Goal: Transaction & Acquisition: Purchase product/service

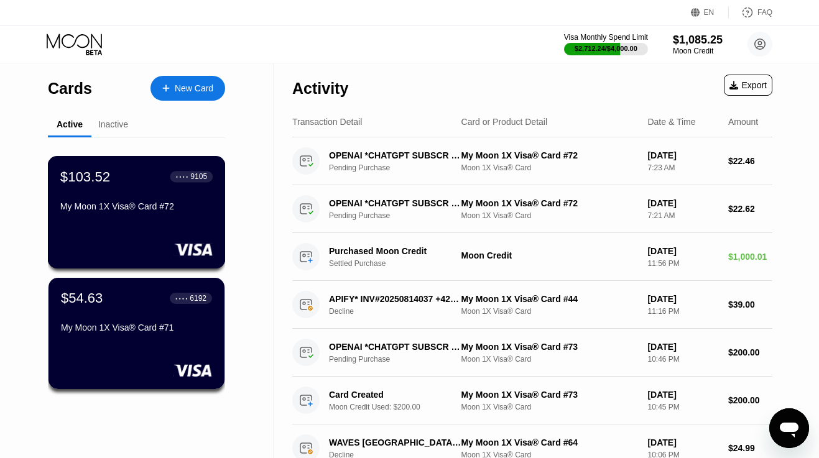
click at [144, 231] on div "$103.52 ● ● ● ● 9105 My Moon 1X Visa® Card #72" at bounding box center [137, 212] width 178 height 112
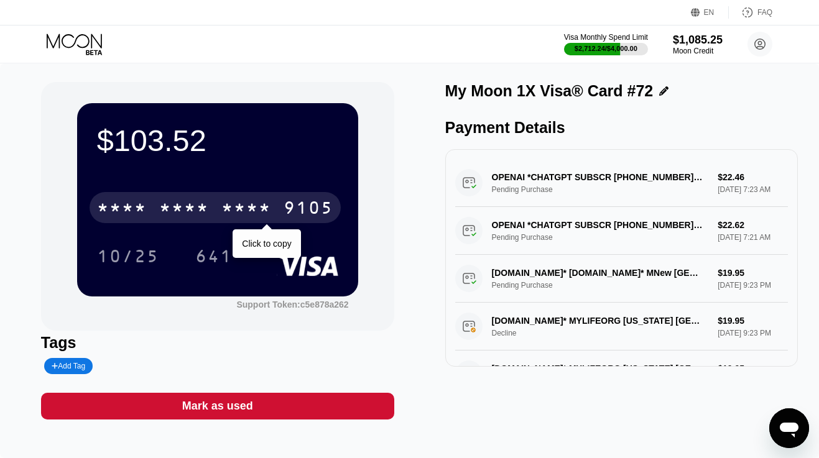
click at [277, 206] on div "* * * * * * * * * * * * 9105" at bounding box center [214, 207] width 251 height 31
click at [277, 206] on div "4513 6500 2443 9105" at bounding box center [214, 207] width 251 height 31
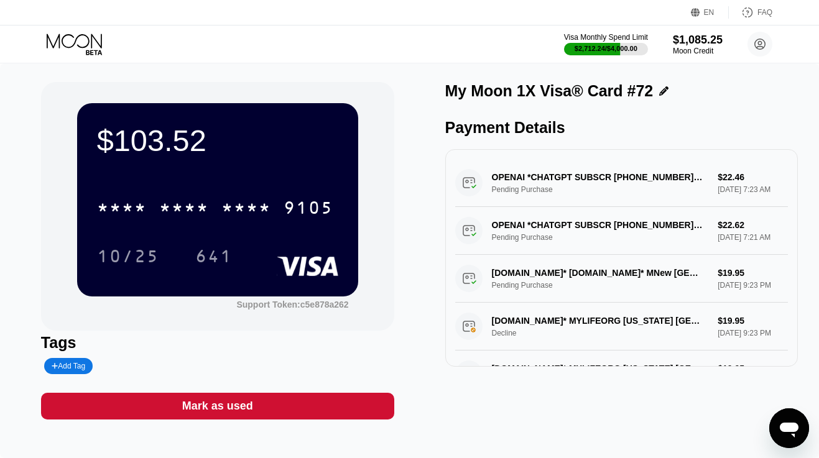
click at [93, 39] on icon at bounding box center [76, 45] width 58 height 22
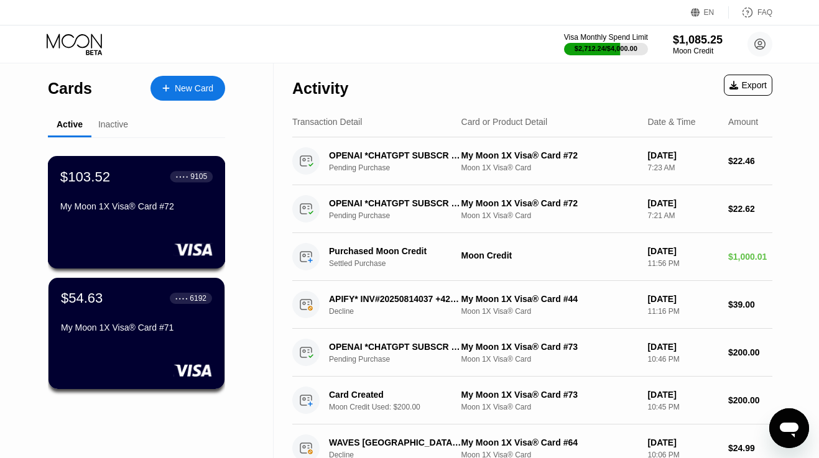
click at [134, 194] on div "$103.52 ● ● ● ● 9105 My Moon 1X Visa® Card #72" at bounding box center [136, 192] width 152 height 48
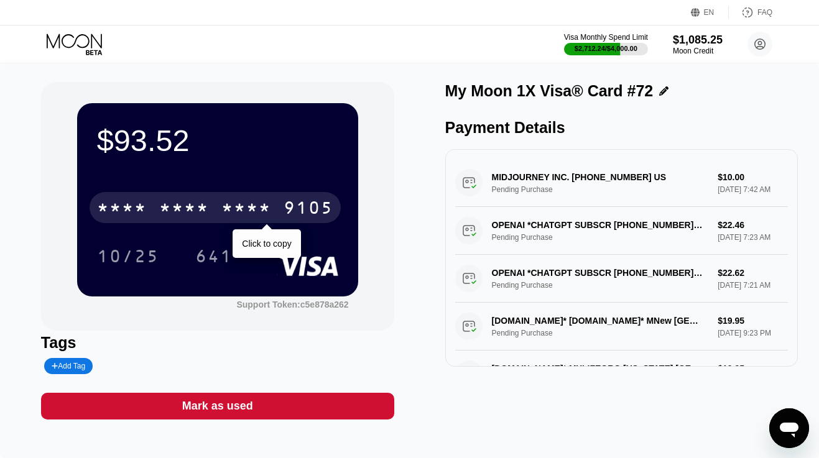
click at [218, 216] on div "* * * * * * * * * * * * 9105" at bounding box center [214, 207] width 251 height 31
click at [218, 216] on div "4513 6500 2443 9105" at bounding box center [214, 207] width 251 height 31
click at [218, 216] on div "* * * * * * * * * * * * 9105" at bounding box center [214, 207] width 251 height 31
click at [198, 216] on div "6500" at bounding box center [184, 210] width 50 height 20
click at [198, 216] on div "* * * *" at bounding box center [184, 210] width 50 height 20
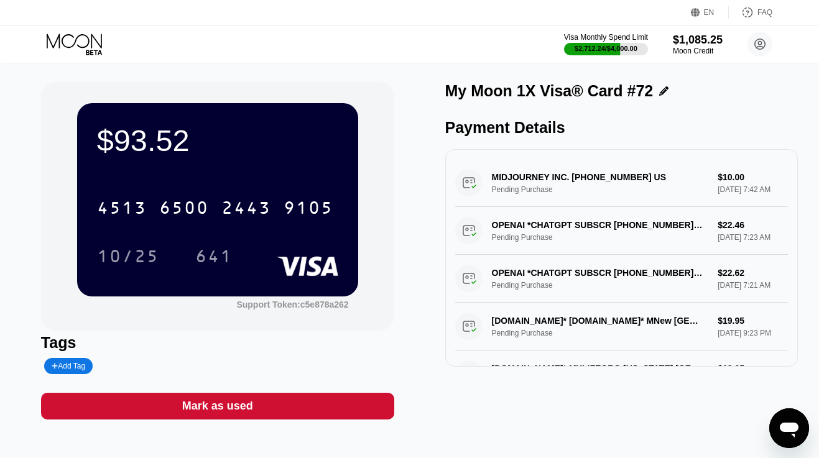
click at [99, 44] on icon at bounding box center [76, 45] width 58 height 22
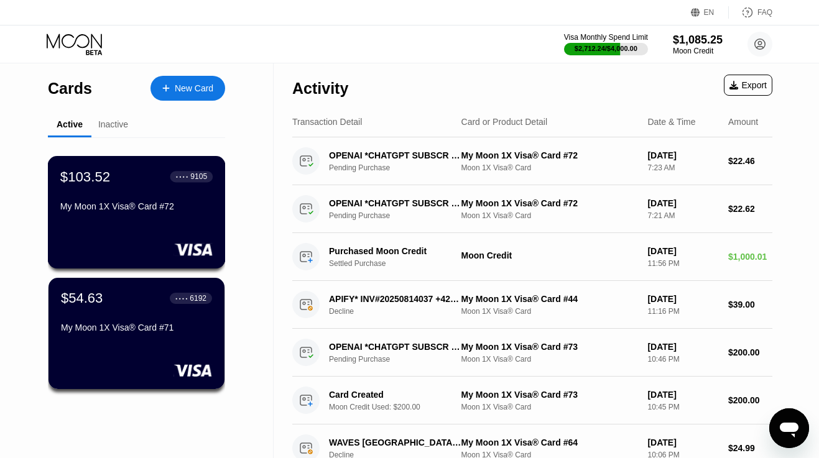
click at [163, 190] on div "$103.52 ● ● ● ● 9105 My Moon 1X Visa® Card #72" at bounding box center [136, 192] width 152 height 48
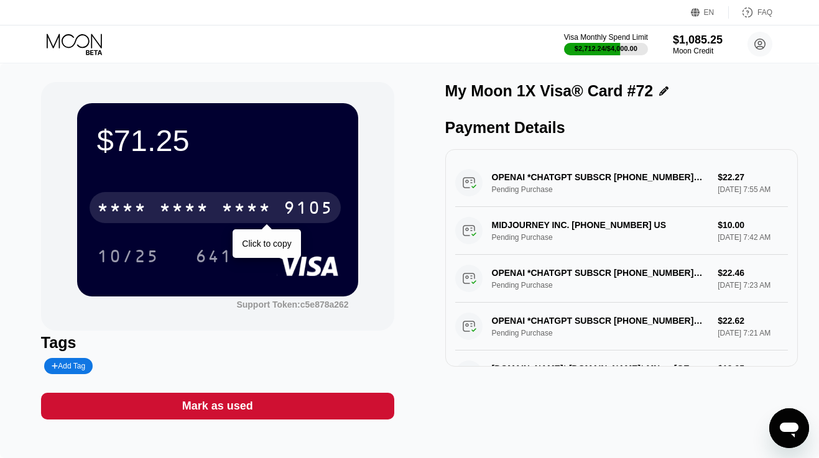
click at [242, 206] on div "* * * *" at bounding box center [246, 210] width 50 height 20
click at [242, 206] on div "2443" at bounding box center [246, 210] width 50 height 20
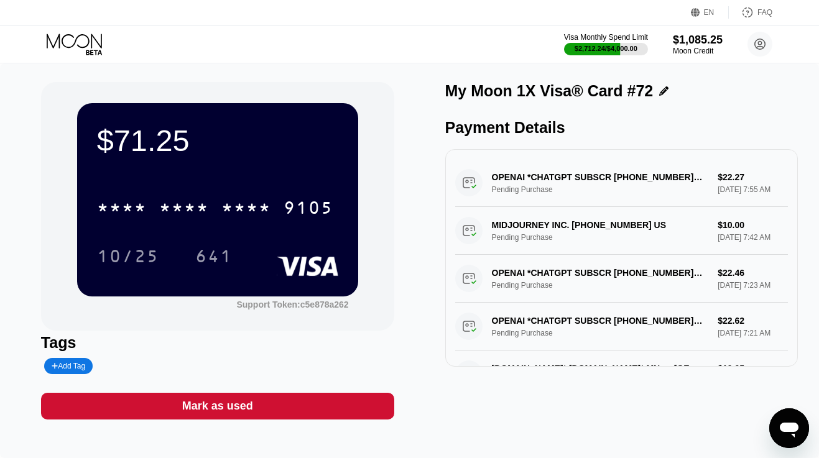
click at [85, 37] on icon at bounding box center [76, 45] width 58 height 22
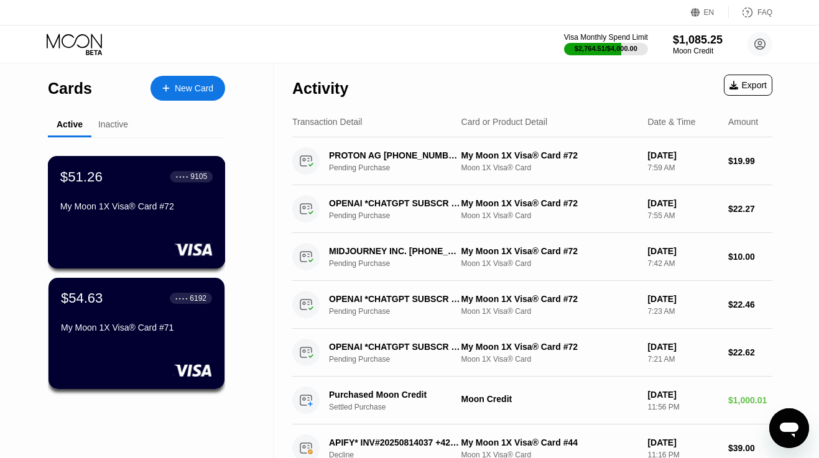
click at [120, 209] on div "My Moon 1X Visa® Card #72" at bounding box center [136, 206] width 152 height 10
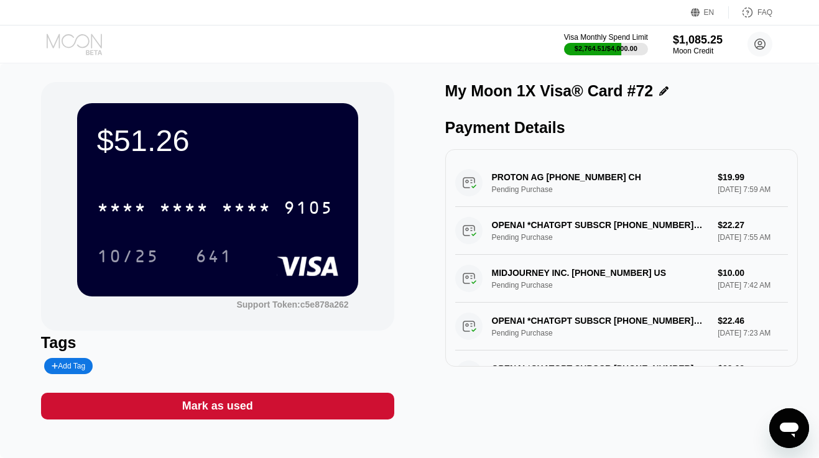
click at [91, 46] on icon at bounding box center [74, 41] width 55 height 14
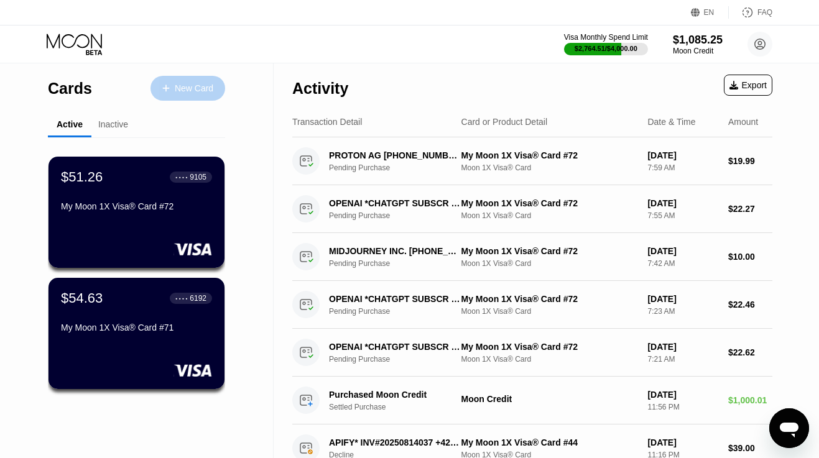
click at [191, 88] on div "New Card" at bounding box center [194, 88] width 39 height 11
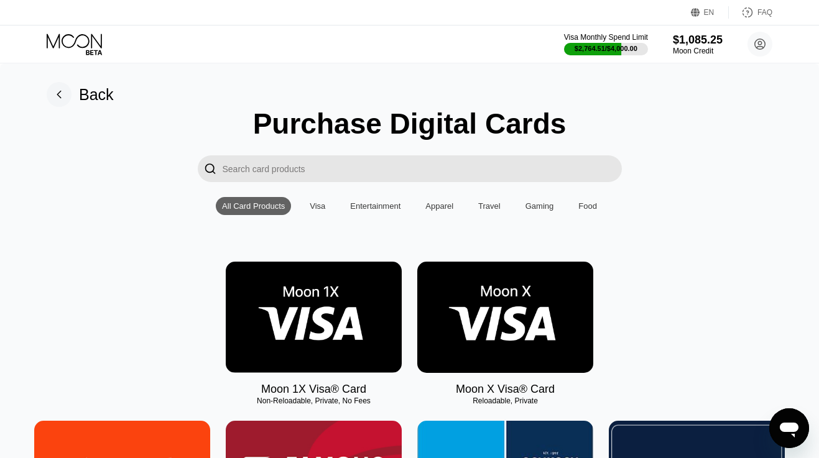
click at [337, 292] on img at bounding box center [314, 317] width 176 height 111
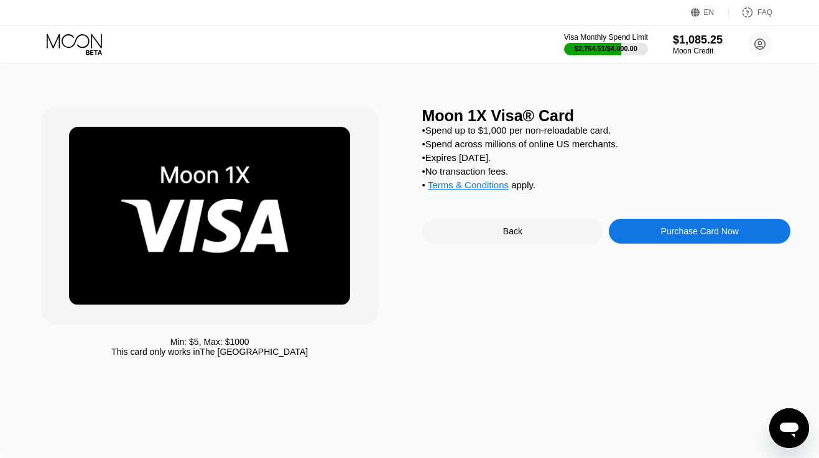
click at [672, 234] on div "Purchase Card Now" at bounding box center [700, 231] width 78 height 10
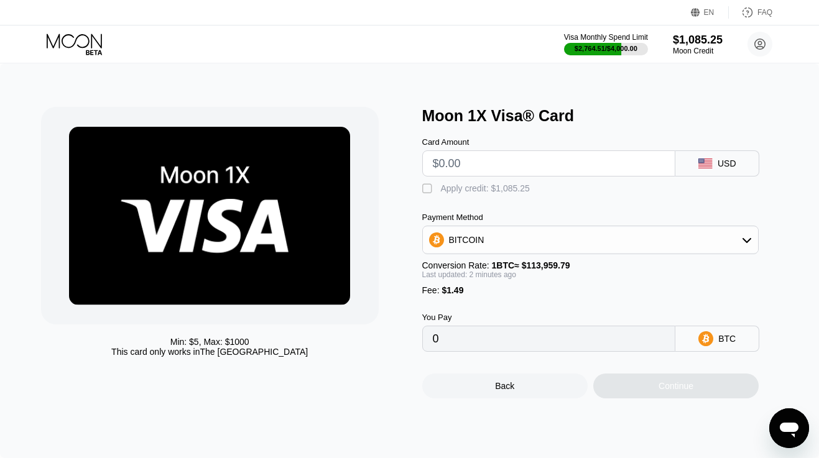
click at [500, 163] on input "text" at bounding box center [549, 163] width 232 height 25
type input "$1"
type input "0.00002185"
type input "$190"
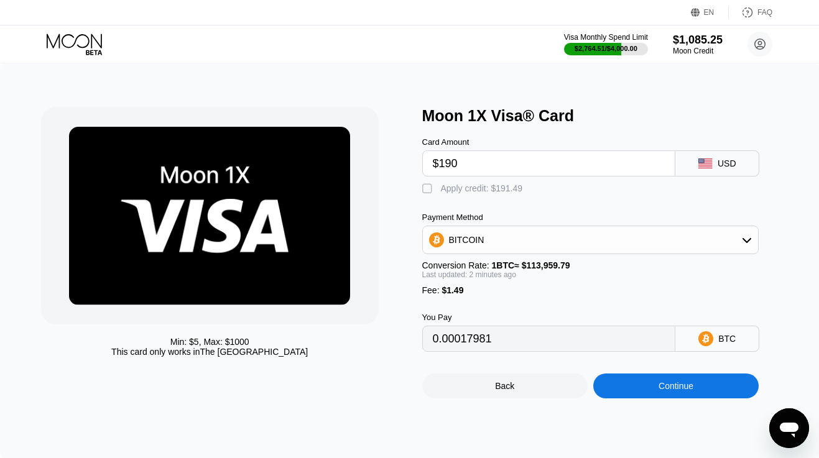
type input "0.00168033"
type input "$190"
click at [489, 187] on div "Apply credit: $191.49" at bounding box center [482, 188] width 82 height 10
type input "0"
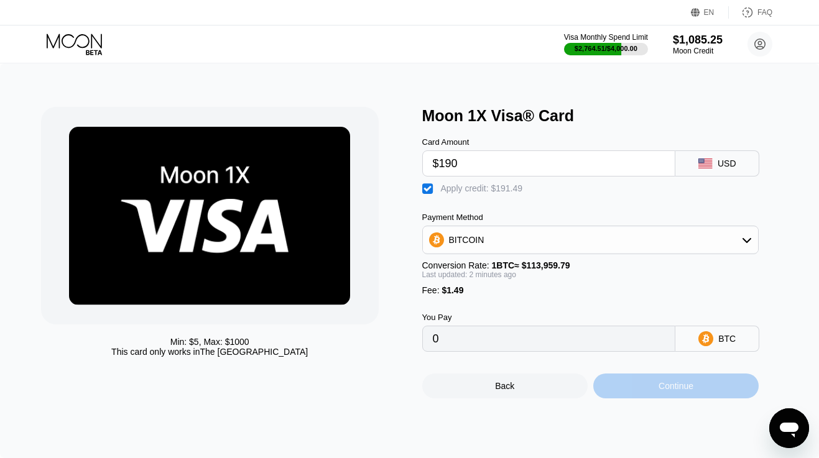
click at [626, 386] on div "Continue" at bounding box center [675, 386] width 165 height 25
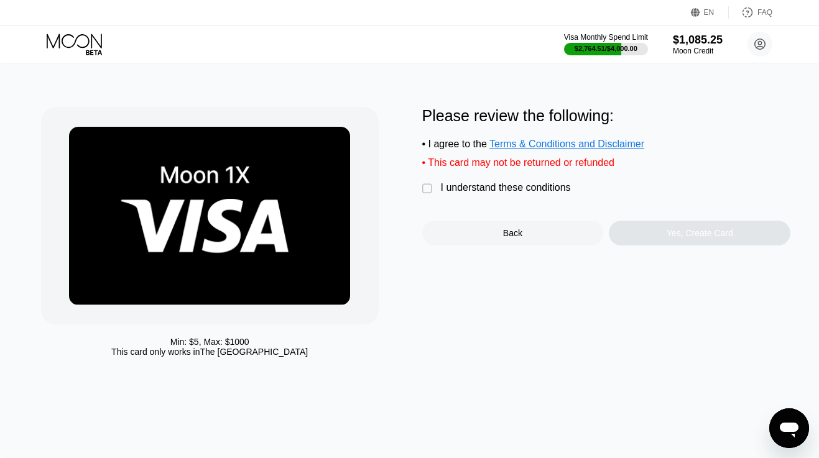
click at [512, 186] on div "I understand these conditions" at bounding box center [506, 187] width 130 height 11
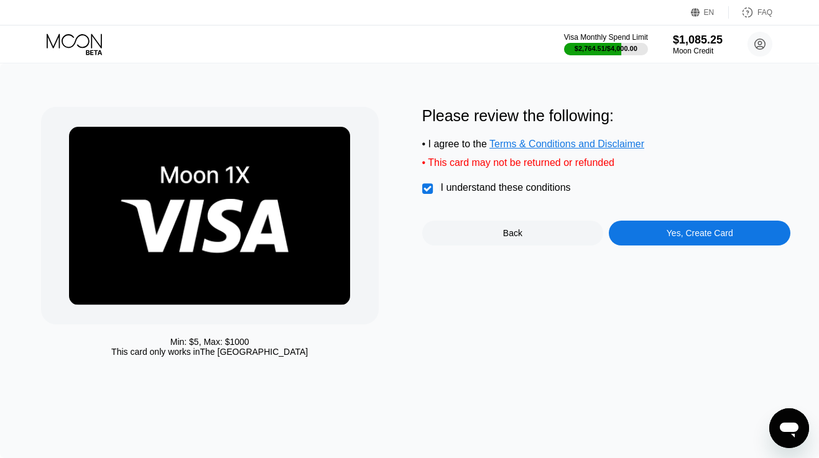
click at [627, 227] on div "Yes, Create Card" at bounding box center [698, 233] width 181 height 25
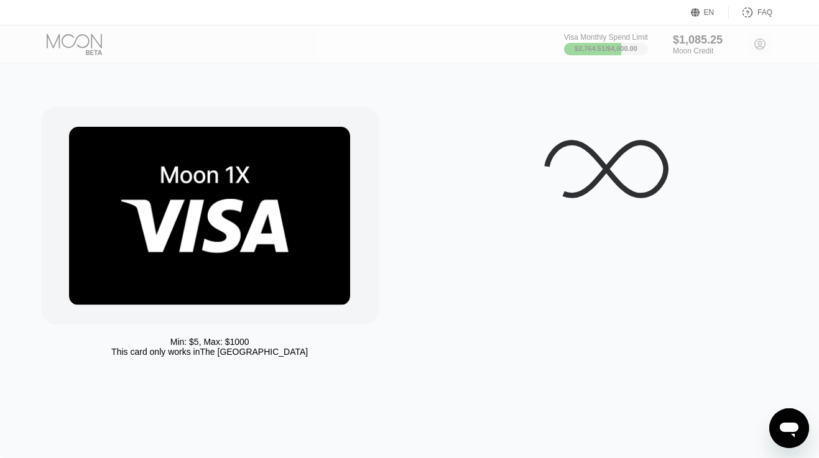
click at [617, 349] on div at bounding box center [606, 235] width 369 height 256
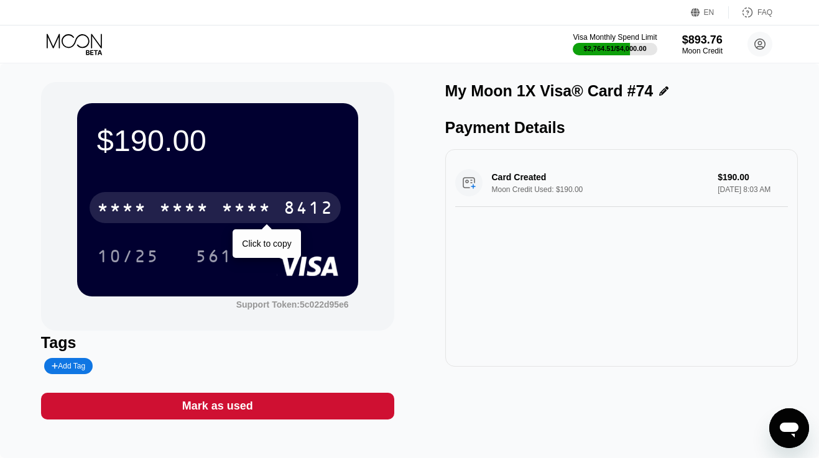
click at [303, 208] on div "8412" at bounding box center [308, 210] width 50 height 20
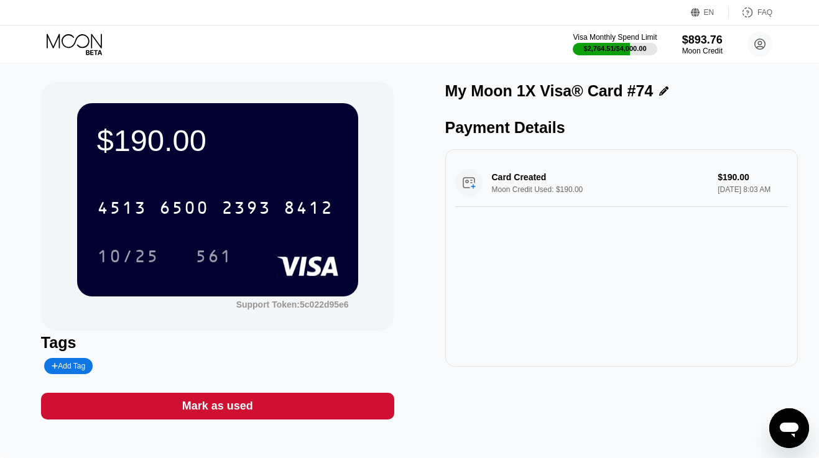
click at [81, 37] on icon at bounding box center [76, 45] width 58 height 22
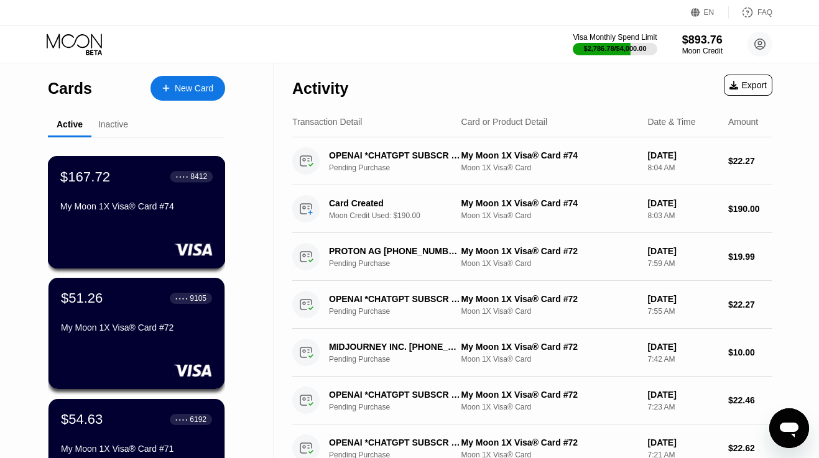
click at [137, 209] on div "My Moon 1X Visa® Card #74" at bounding box center [136, 206] width 152 height 10
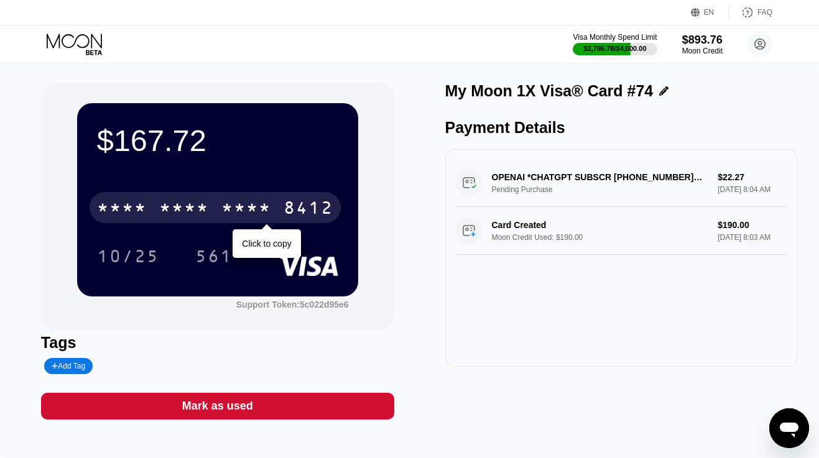
click at [191, 209] on div "* * * *" at bounding box center [184, 210] width 50 height 20
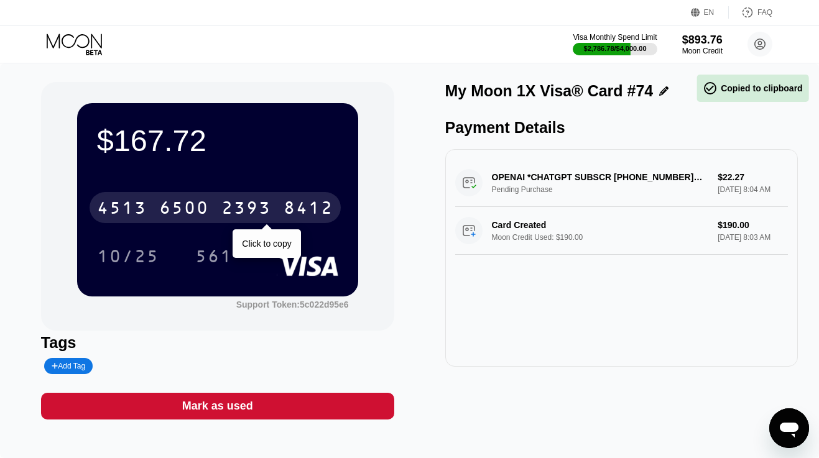
click at [191, 209] on div "6500" at bounding box center [184, 210] width 50 height 20
click at [191, 209] on div "* * * *" at bounding box center [184, 210] width 50 height 20
click at [191, 209] on div "6500" at bounding box center [184, 210] width 50 height 20
click at [191, 209] on div "* * * *" at bounding box center [184, 210] width 50 height 20
click at [191, 209] on div "6500" at bounding box center [184, 210] width 50 height 20
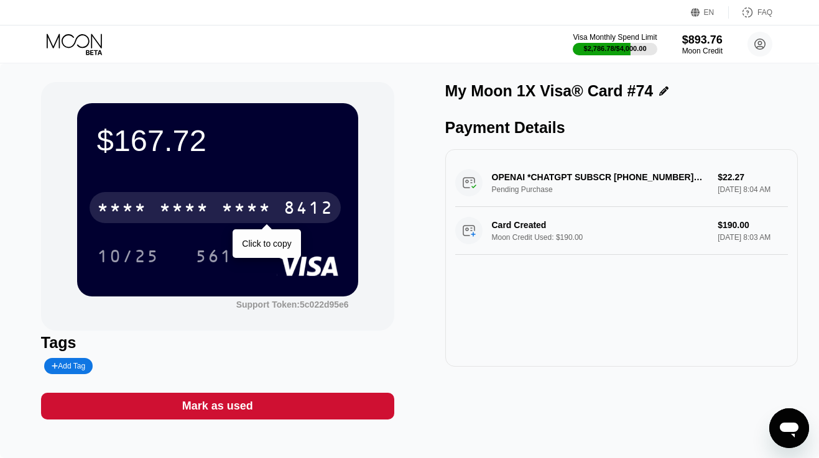
click at [191, 209] on div "* * * *" at bounding box center [184, 210] width 50 height 20
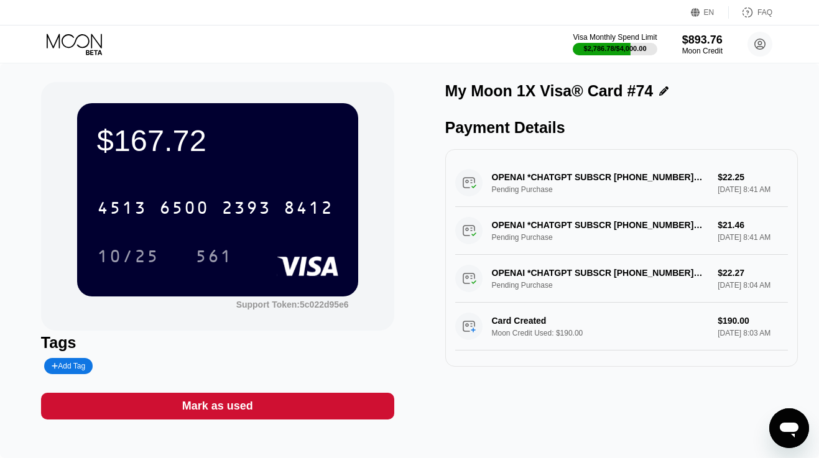
click at [94, 48] on icon at bounding box center [76, 45] width 58 height 22
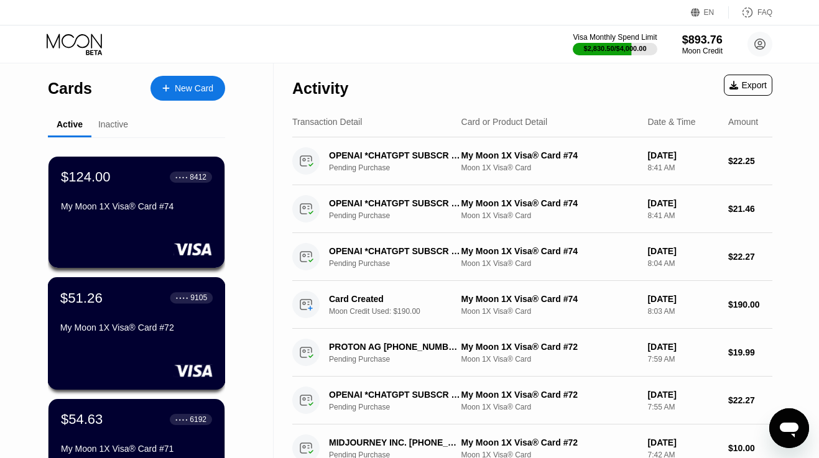
click at [129, 314] on div "$51.26 ● ● ● ● 9105 My Moon 1X Visa® Card #72" at bounding box center [136, 314] width 152 height 48
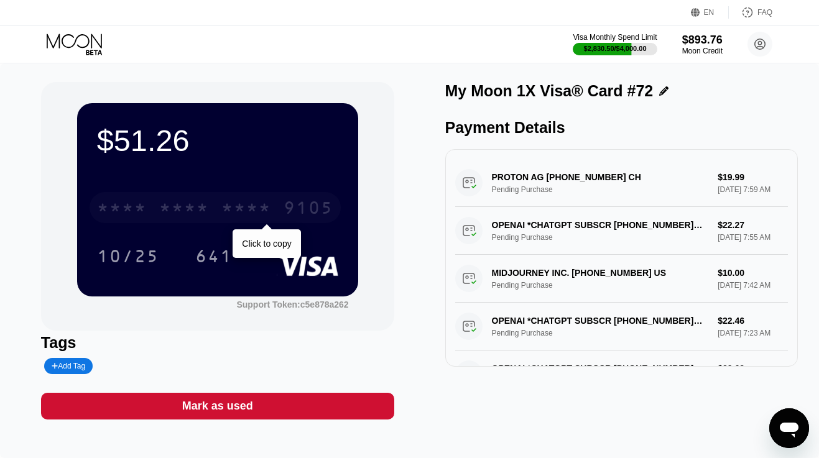
click at [218, 219] on div "* * * * * * * * * * * * 9105" at bounding box center [214, 207] width 251 height 31
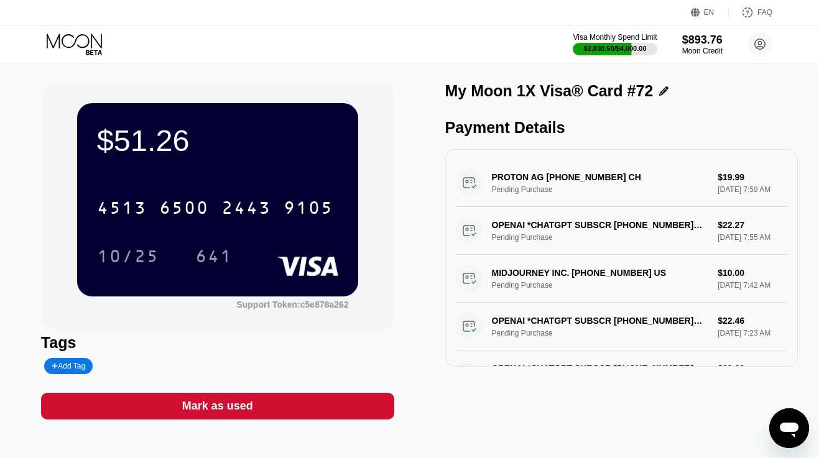
click at [81, 45] on icon at bounding box center [76, 45] width 58 height 22
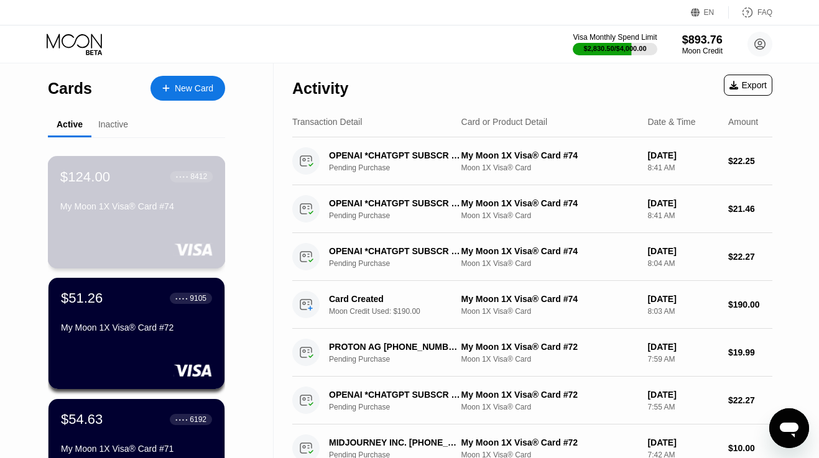
click at [175, 184] on div "● ● ● ● 8412" at bounding box center [191, 176] width 43 height 16
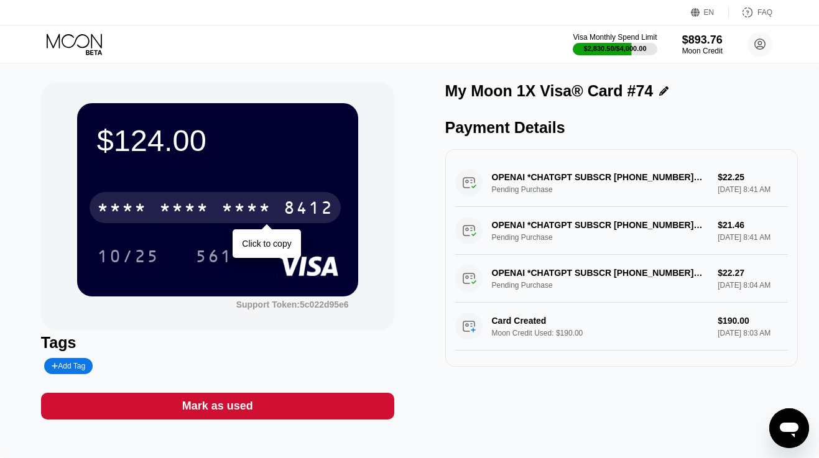
click at [205, 202] on div "* * * *" at bounding box center [184, 210] width 50 height 20
click at [163, 209] on div "6500" at bounding box center [184, 210] width 50 height 20
click at [163, 209] on div "* * * *" at bounding box center [184, 210] width 50 height 20
click at [191, 206] on div "6500" at bounding box center [184, 210] width 50 height 20
click at [201, 211] on div "* * * *" at bounding box center [184, 210] width 50 height 20
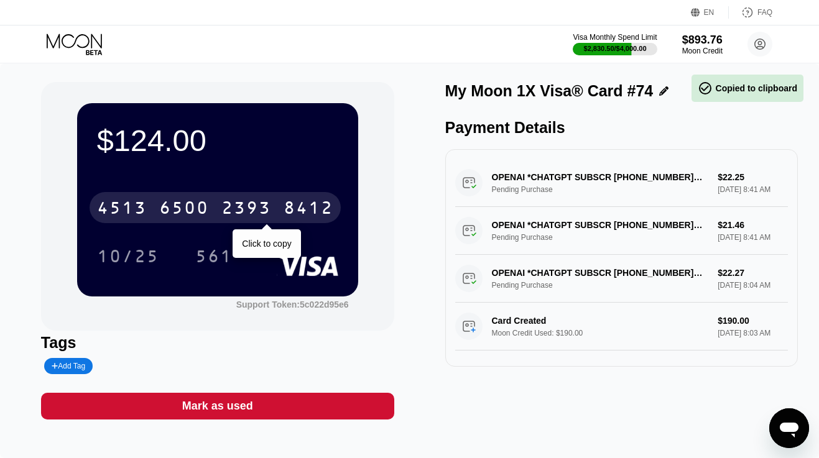
click at [201, 211] on div "6500" at bounding box center [184, 210] width 50 height 20
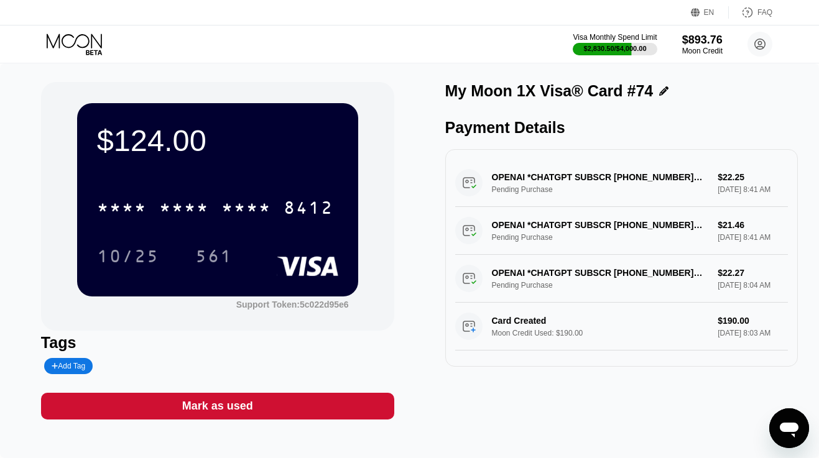
click at [77, 31] on div "Visa Monthly Spend Limit $2,830.50 / $4,000.00 $893.76 Moon Credit danielmmrt@p…" at bounding box center [409, 43] width 819 height 37
click at [77, 42] on icon at bounding box center [76, 45] width 58 height 22
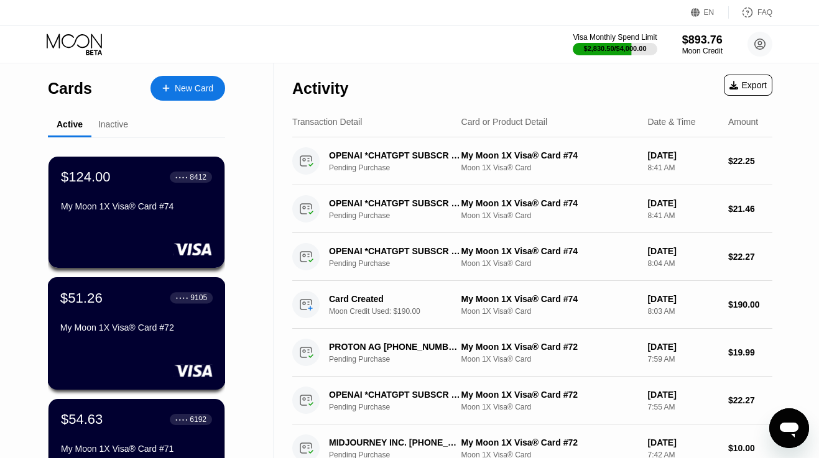
click at [122, 303] on div "$51.26 ● ● ● ● 9105" at bounding box center [136, 298] width 152 height 16
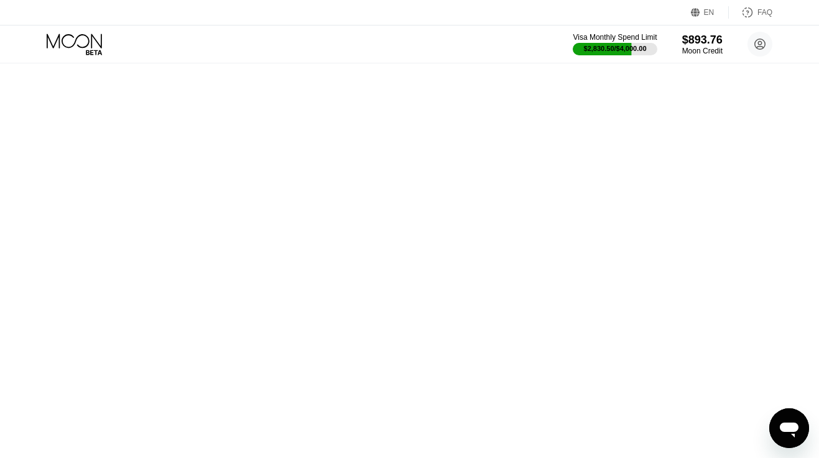
click at [146, 318] on div "Cards New Card Active Inactive $124.00 ● ● ● ● 8412 My Moon 1X Visa® Card #74 $…" at bounding box center [409, 229] width 819 height 458
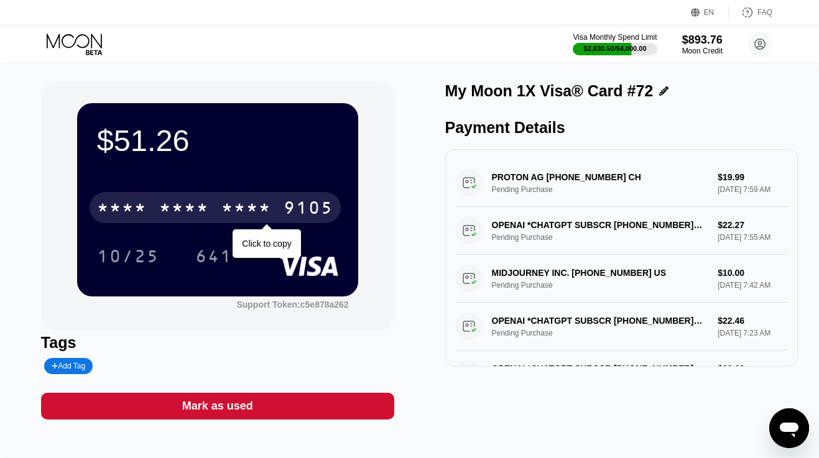
click at [287, 200] on div "9105" at bounding box center [308, 210] width 50 height 20
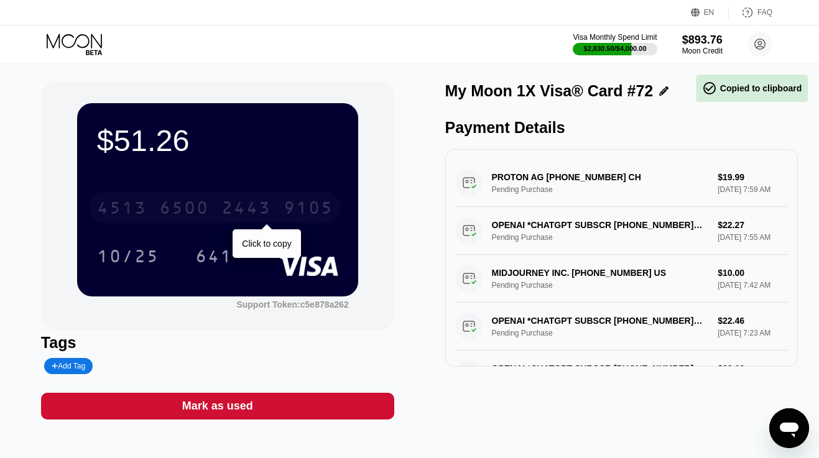
click at [287, 200] on div "9105" at bounding box center [308, 210] width 50 height 20
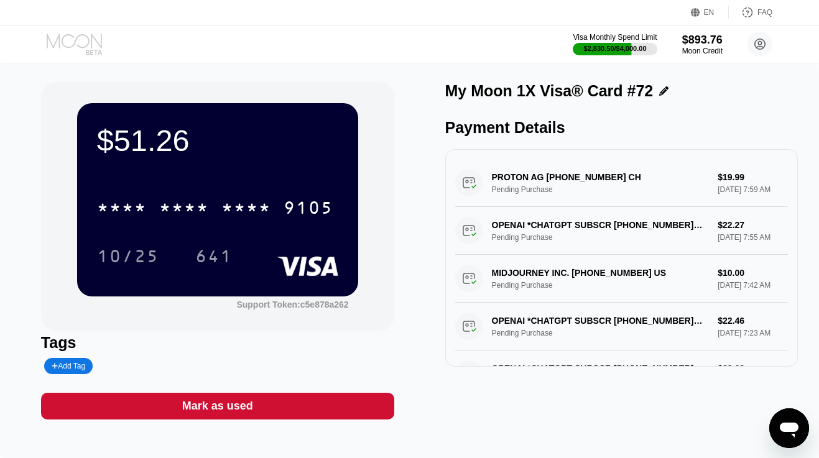
click at [100, 46] on icon at bounding box center [74, 41] width 55 height 14
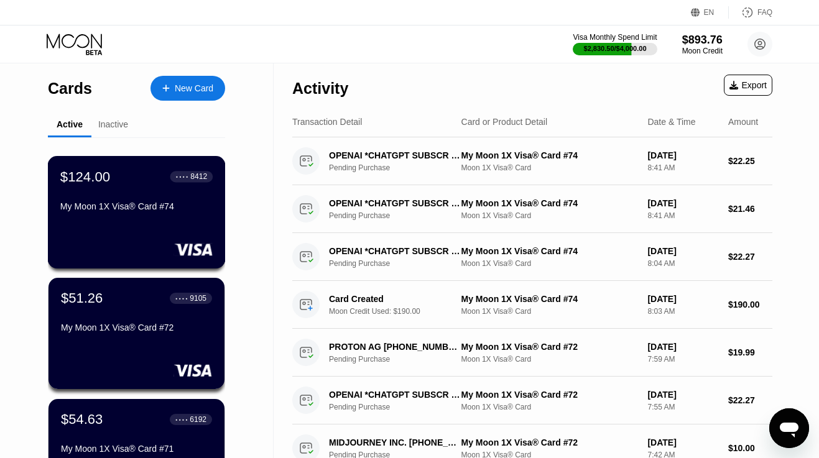
click at [130, 196] on div "$124.00 ● ● ● ● 8412 My Moon 1X Visa® Card #74" at bounding box center [136, 192] width 152 height 48
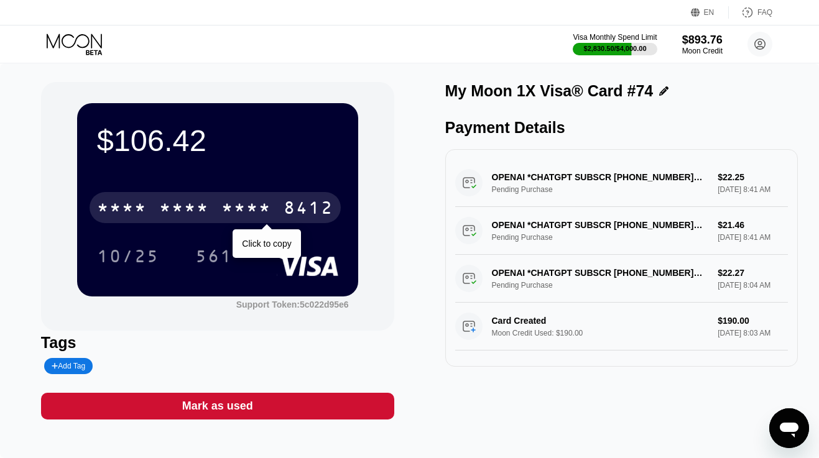
click at [216, 217] on div "* * * * * * * * * * * * 8412" at bounding box center [214, 207] width 251 height 31
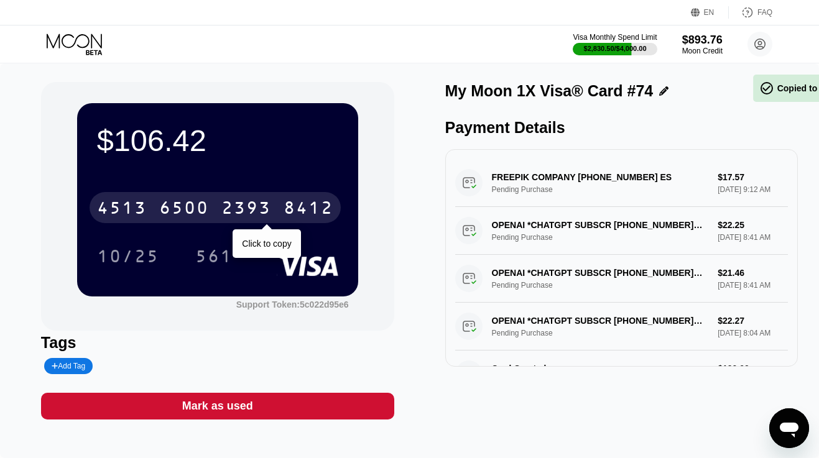
click at [216, 217] on div "4513 6500 2393 8412" at bounding box center [214, 207] width 251 height 31
click at [150, 200] on div "* * * * * * * * * * * * 8412" at bounding box center [214, 207] width 251 height 31
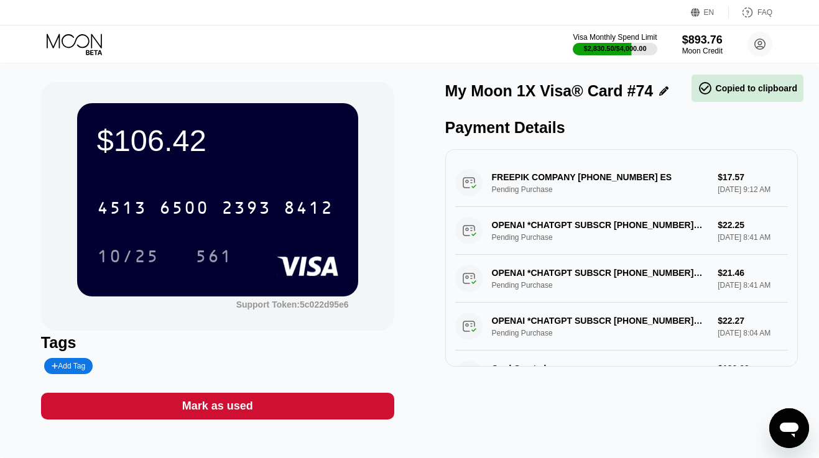
click at [89, 39] on icon at bounding box center [74, 41] width 55 height 14
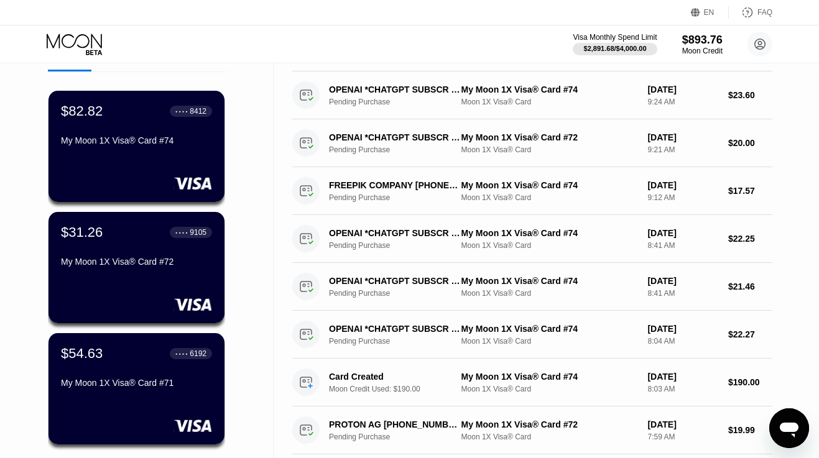
scroll to position [78, 0]
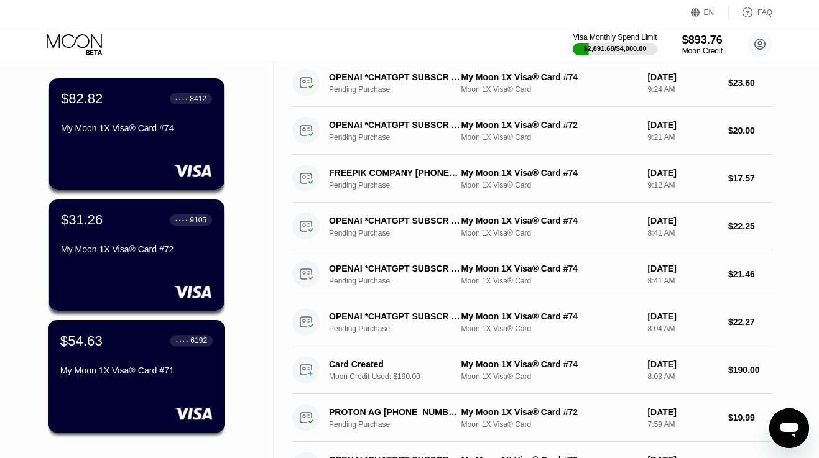
click at [135, 380] on div "My Moon 1X Visa® Card #71" at bounding box center [136, 372] width 152 height 15
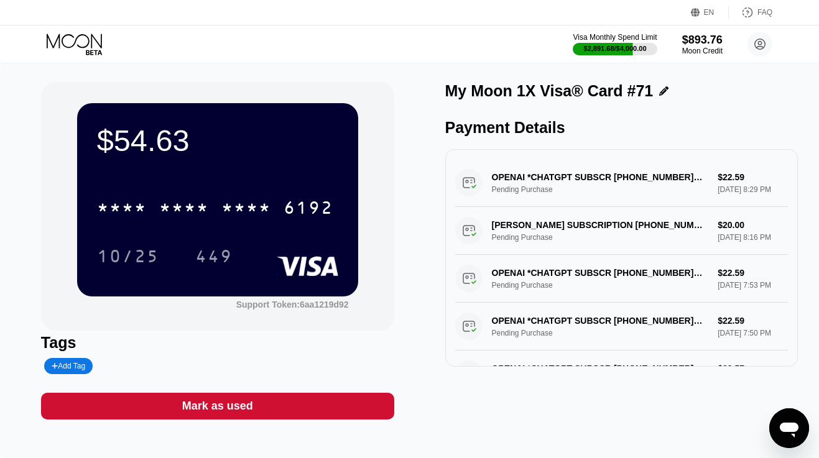
click at [81, 45] on icon at bounding box center [76, 45] width 58 height 22
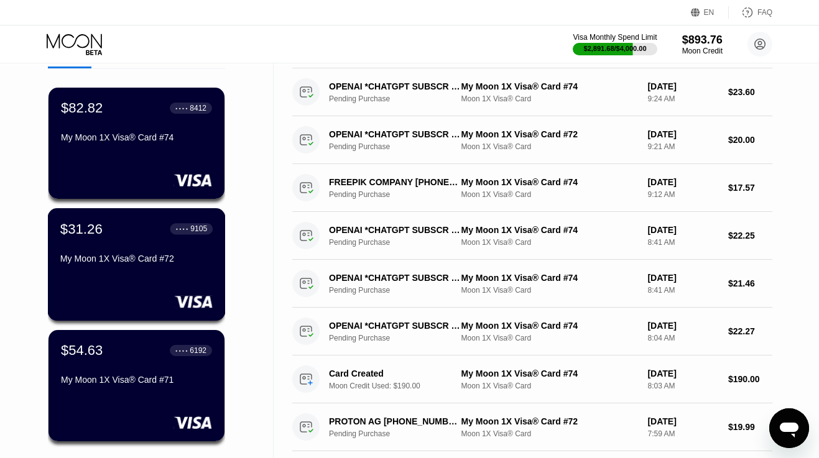
scroll to position [73, 0]
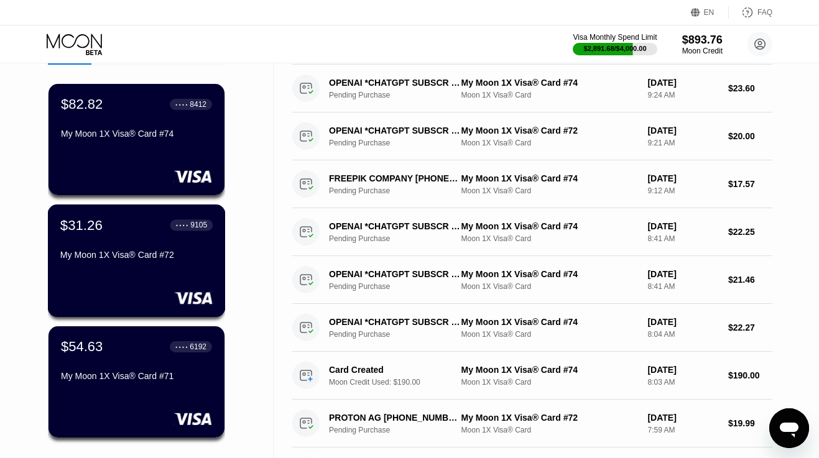
click at [110, 255] on div "My Moon 1X Visa® Card #72" at bounding box center [136, 255] width 152 height 10
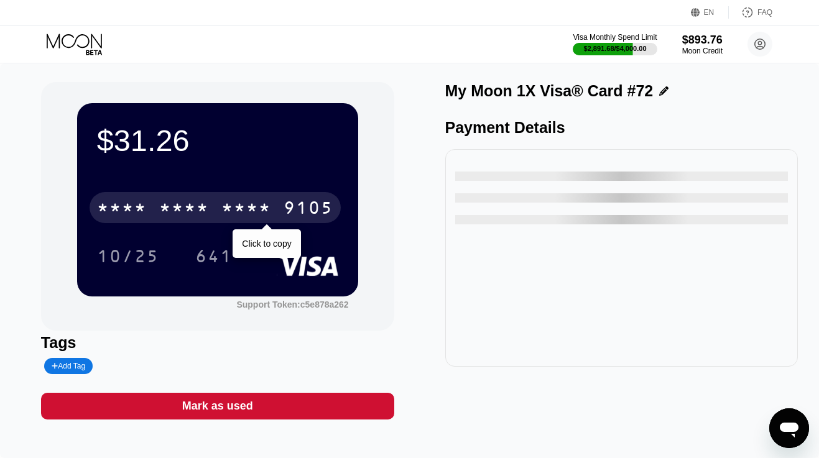
click at [162, 213] on div "* * * *" at bounding box center [184, 210] width 50 height 20
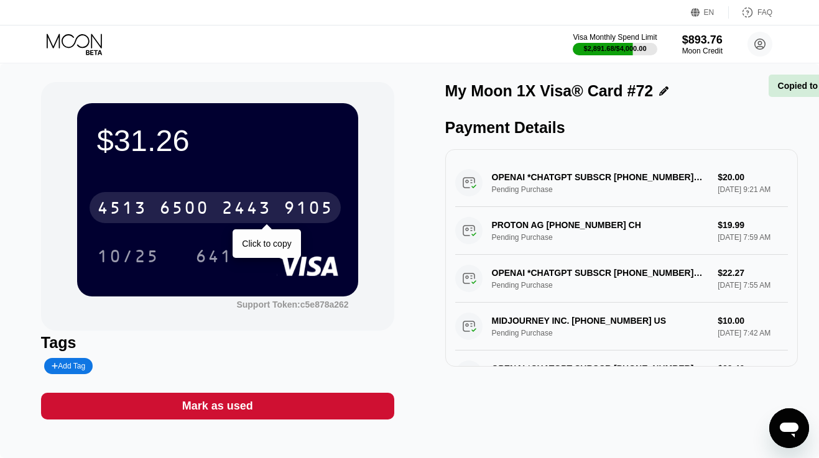
click at [162, 213] on div "6500" at bounding box center [184, 210] width 50 height 20
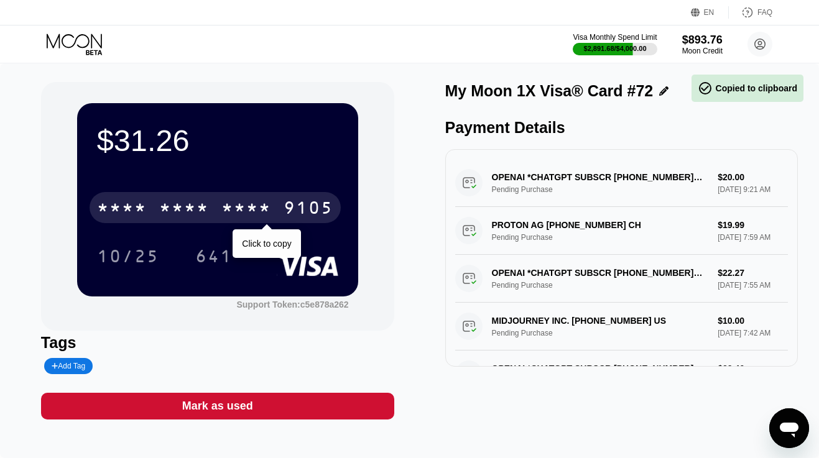
click at [163, 208] on div "* * * *" at bounding box center [184, 210] width 50 height 20
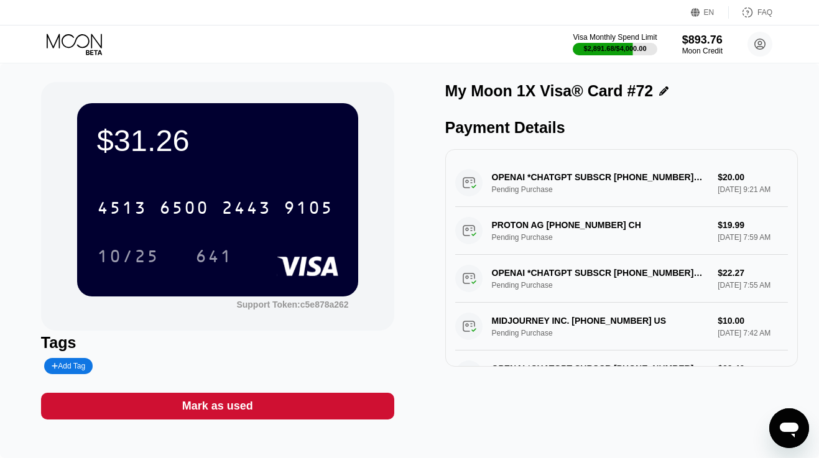
click at [79, 45] on icon at bounding box center [76, 45] width 58 height 22
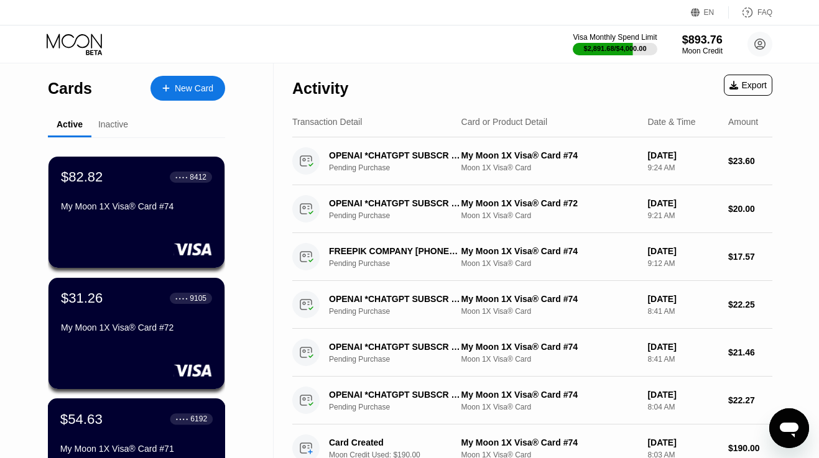
click at [127, 429] on div "$54.63 ● ● ● ● 6192 My Moon 1X Visa® Card #71" at bounding box center [136, 435] width 152 height 48
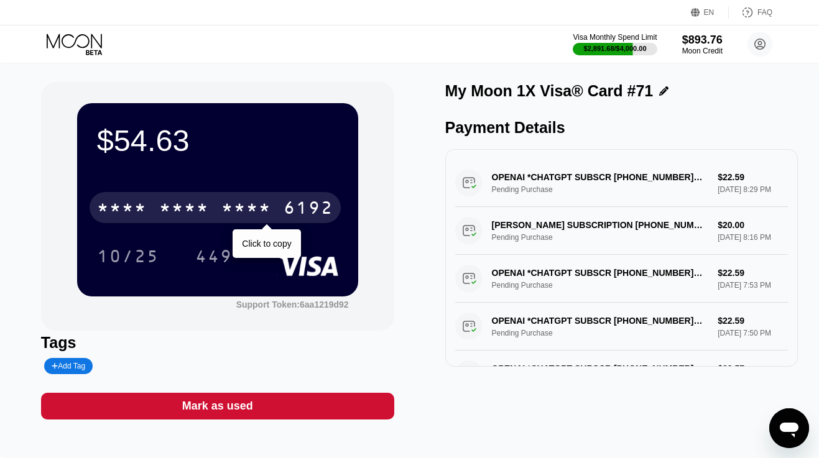
click at [194, 206] on div "* * * *" at bounding box center [184, 210] width 50 height 20
click at [194, 206] on div "6500" at bounding box center [184, 210] width 50 height 20
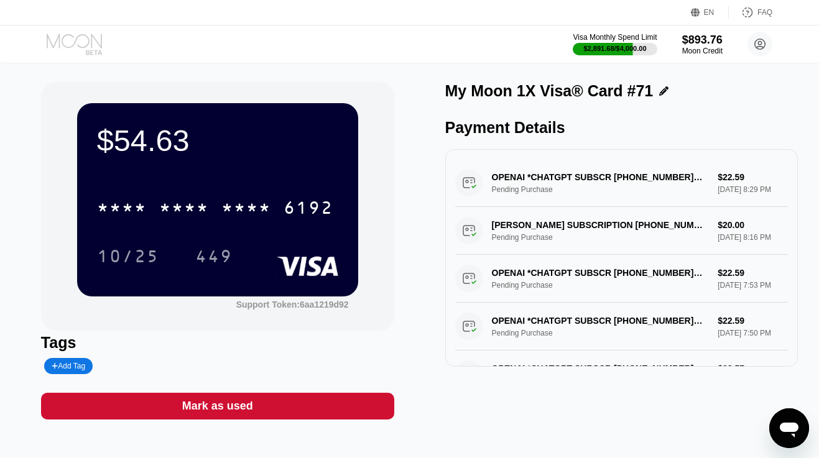
click at [91, 45] on icon at bounding box center [74, 41] width 55 height 14
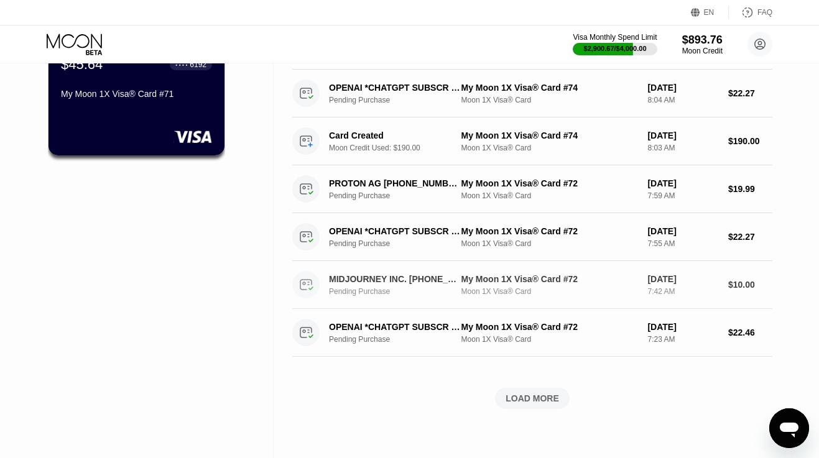
scroll to position [370, 0]
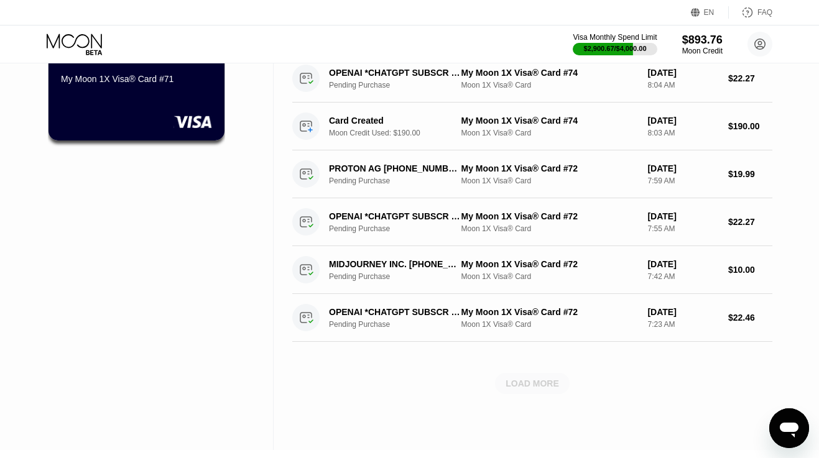
click at [526, 387] on div "LOAD MORE" at bounding box center [531, 383] width 53 height 11
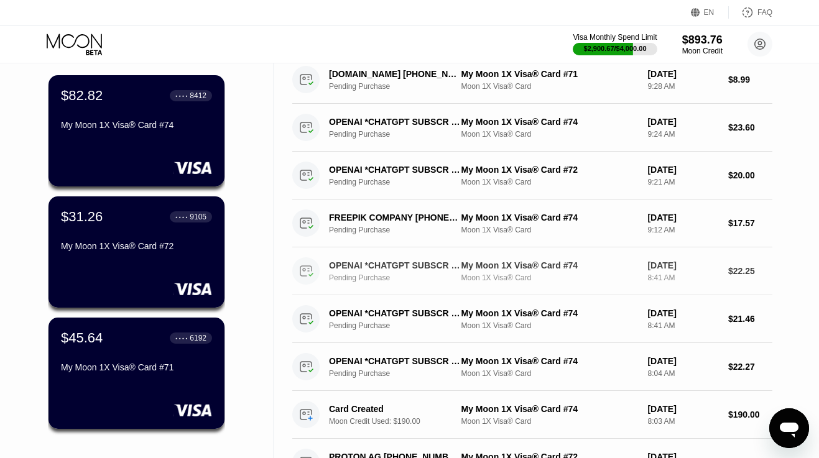
scroll to position [79, 0]
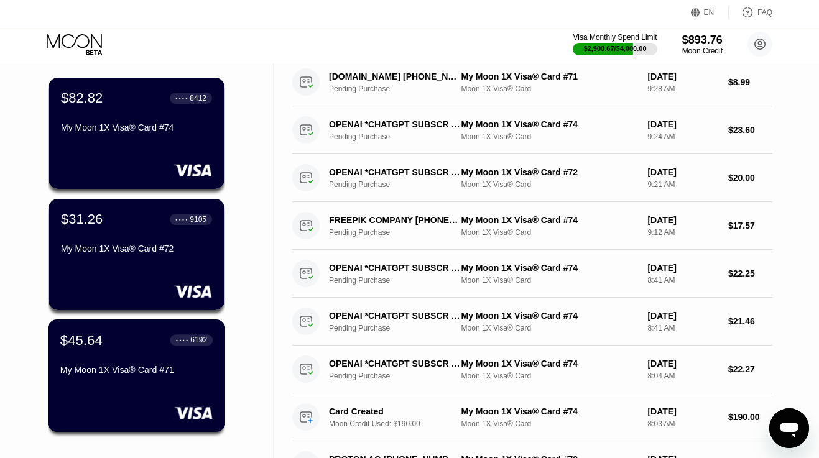
click at [94, 362] on div "$45.64 ● ● ● ● 6192 My Moon 1X Visa® Card #71" at bounding box center [136, 356] width 152 height 48
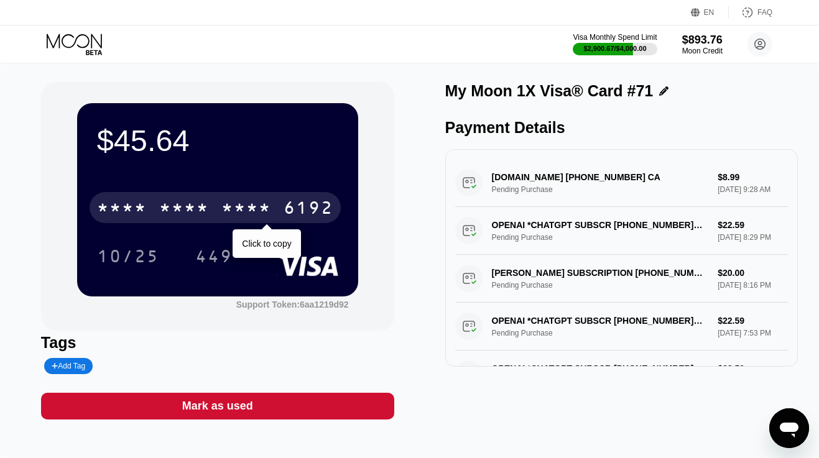
click at [249, 212] on div "* * * *" at bounding box center [246, 210] width 50 height 20
click at [249, 212] on div "2567" at bounding box center [246, 210] width 50 height 20
click at [286, 182] on div "$45.64 * * * * * * * * * * * * 6192 Click to copy 10/25 449" at bounding box center [217, 199] width 281 height 193
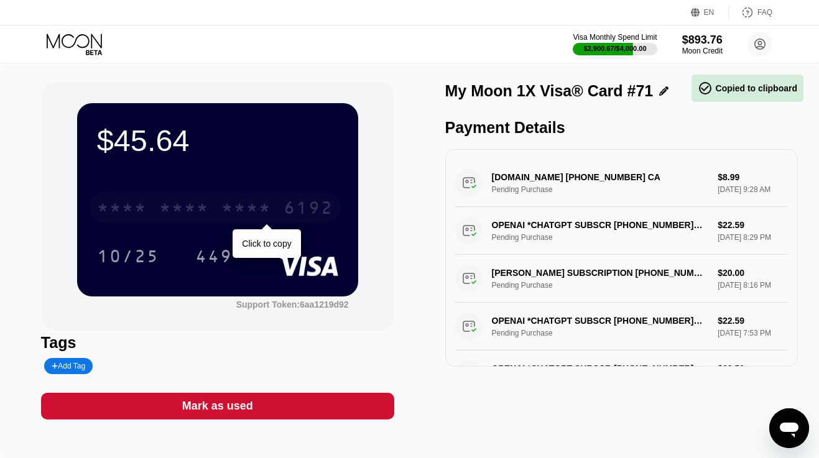
click at [258, 217] on div "* * * *" at bounding box center [246, 210] width 50 height 20
click at [258, 217] on div "2567" at bounding box center [246, 210] width 50 height 20
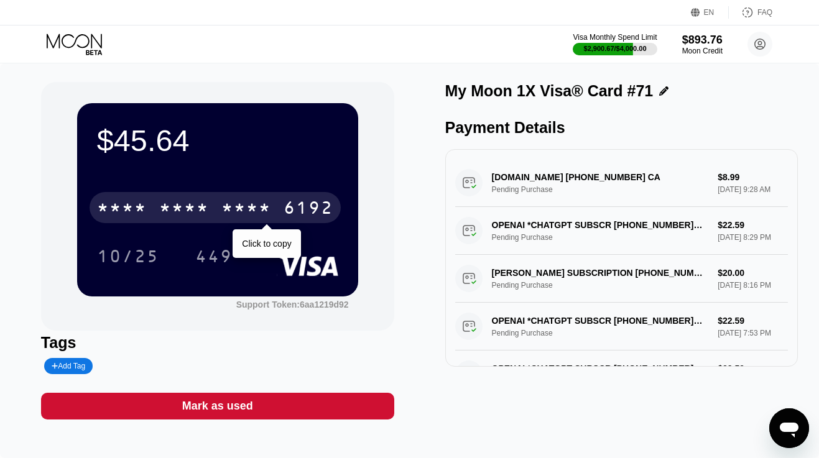
click at [170, 215] on div "* * * *" at bounding box center [184, 210] width 50 height 20
click at [170, 215] on div "6500" at bounding box center [184, 210] width 50 height 20
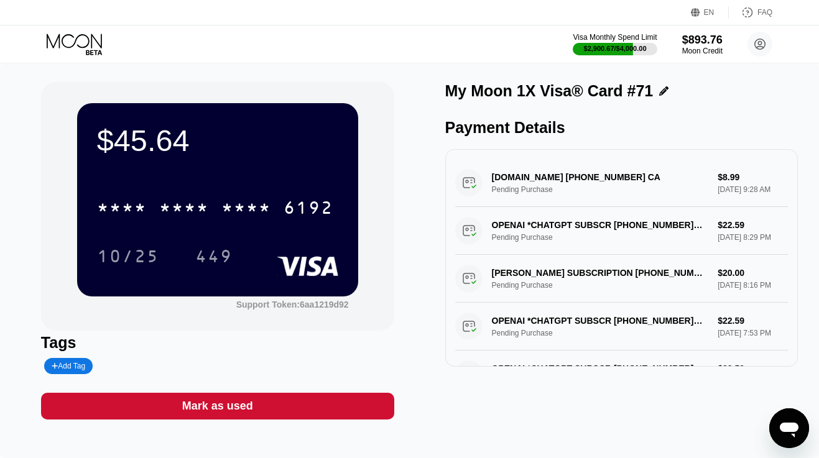
click at [72, 39] on icon at bounding box center [76, 45] width 58 height 22
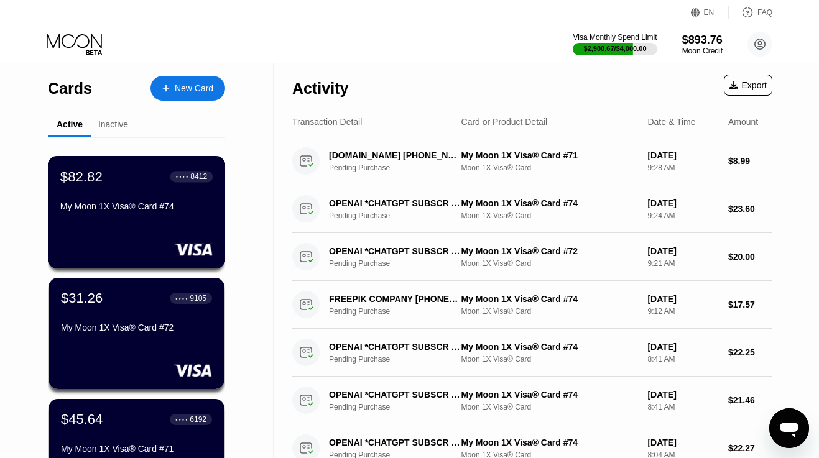
click at [97, 183] on div "$82.82" at bounding box center [81, 176] width 42 height 16
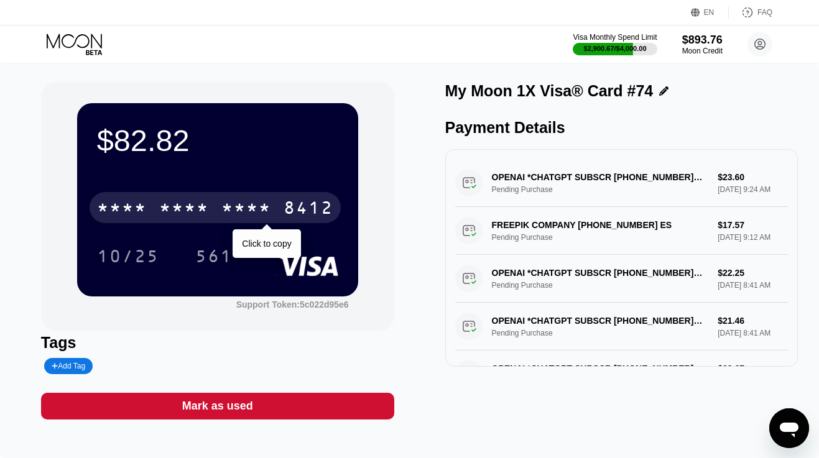
click at [184, 209] on div "* * * *" at bounding box center [184, 210] width 50 height 20
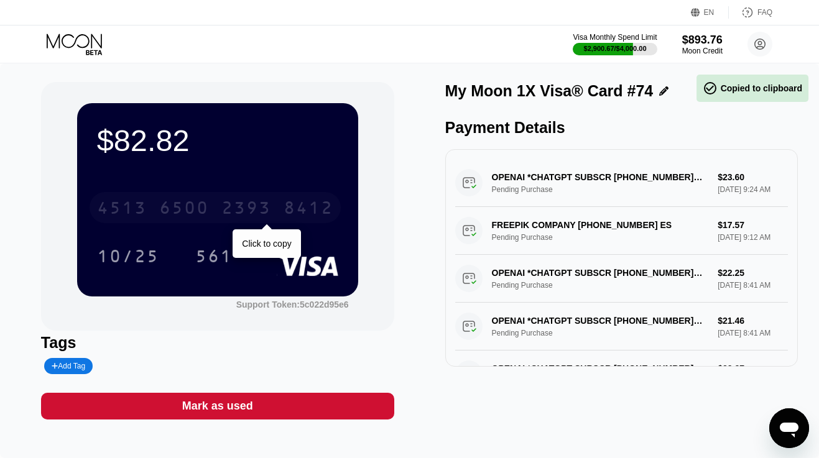
click at [184, 209] on div "6500" at bounding box center [184, 210] width 50 height 20
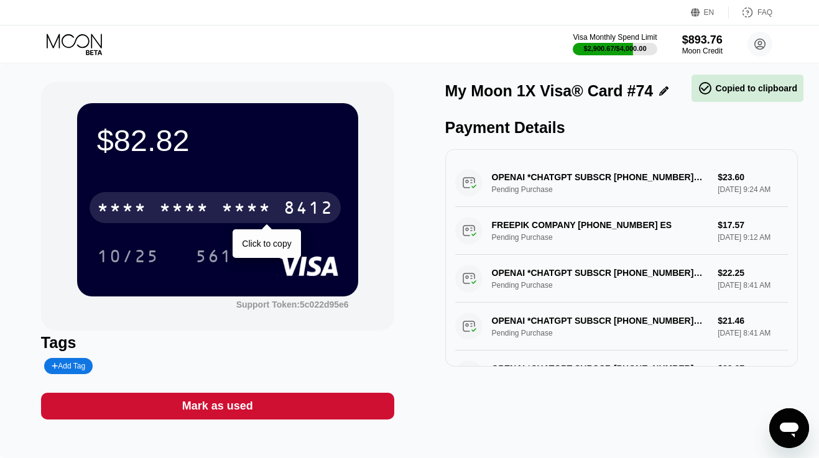
click at [183, 209] on div "* * * *" at bounding box center [184, 210] width 50 height 20
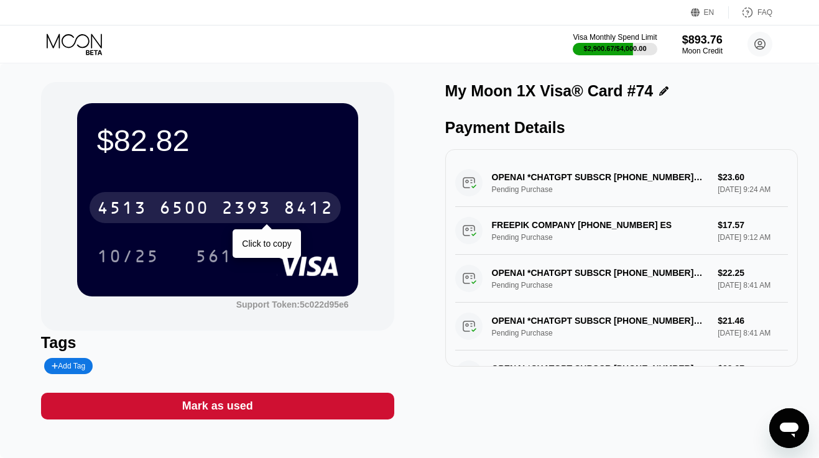
click at [165, 203] on div "6500" at bounding box center [184, 210] width 50 height 20
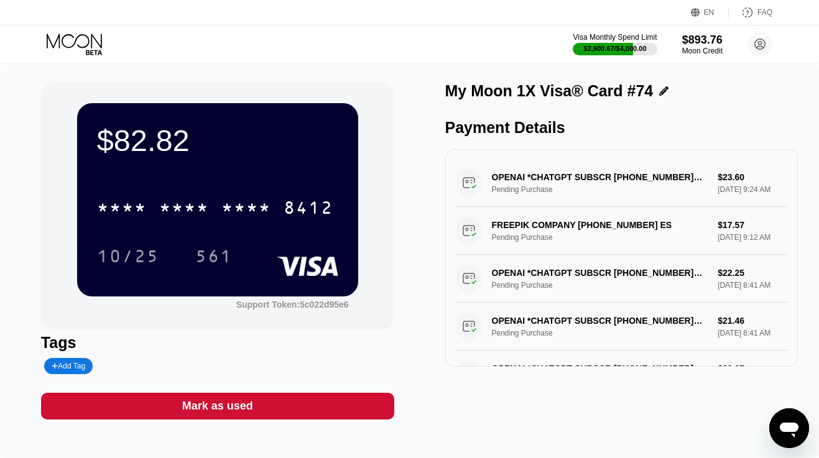
click at [79, 38] on icon at bounding box center [76, 45] width 58 height 22
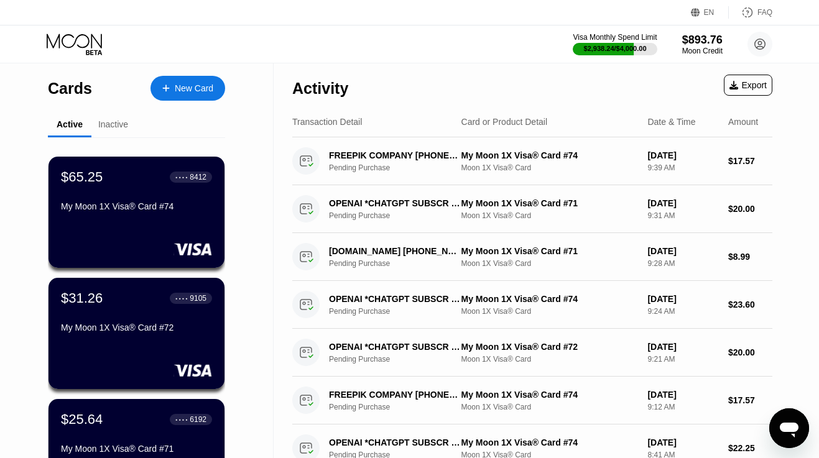
click at [140, 224] on div "$65.25 ● ● ● ● 8412 My Moon 1X Visa® Card #74" at bounding box center [136, 212] width 176 height 111
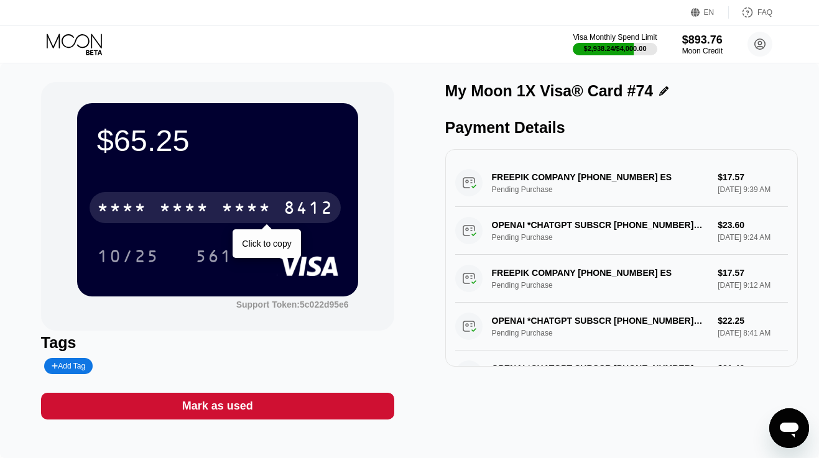
click at [294, 203] on div "8412" at bounding box center [308, 210] width 50 height 20
click at [209, 203] on div "6500" at bounding box center [184, 210] width 50 height 20
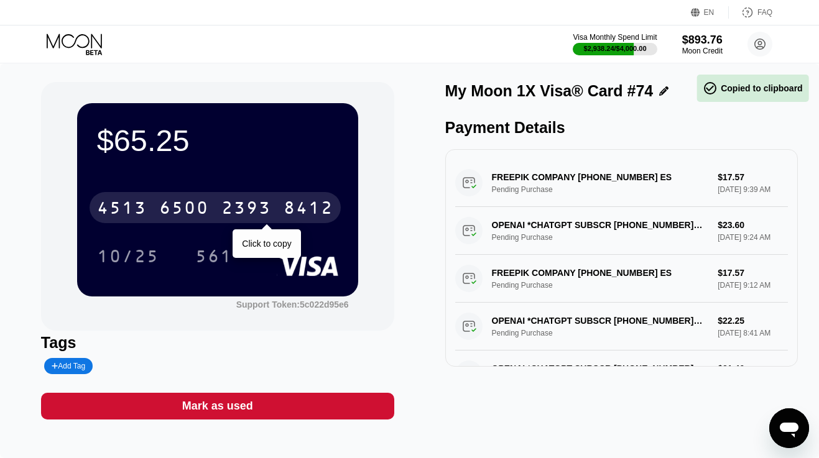
click at [294, 203] on div "8412" at bounding box center [308, 210] width 50 height 20
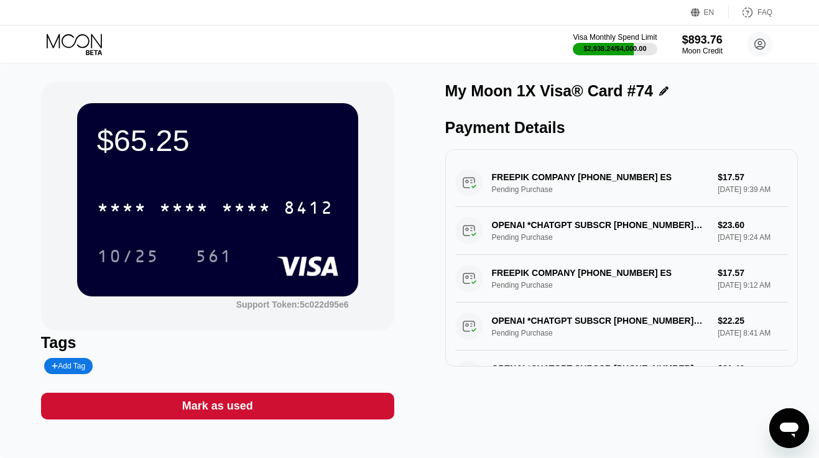
click at [82, 46] on icon at bounding box center [76, 45] width 58 height 22
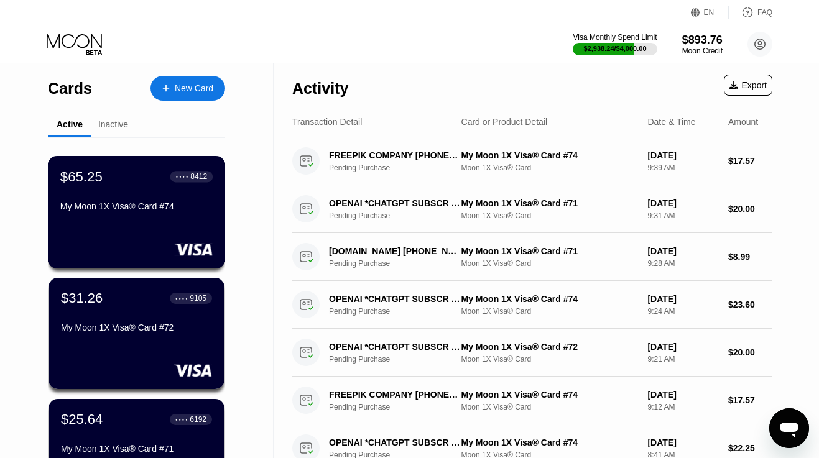
click at [132, 222] on div "$65.25 ● ● ● ● 8412 My Moon 1X Visa® Card #74" at bounding box center [137, 212] width 178 height 112
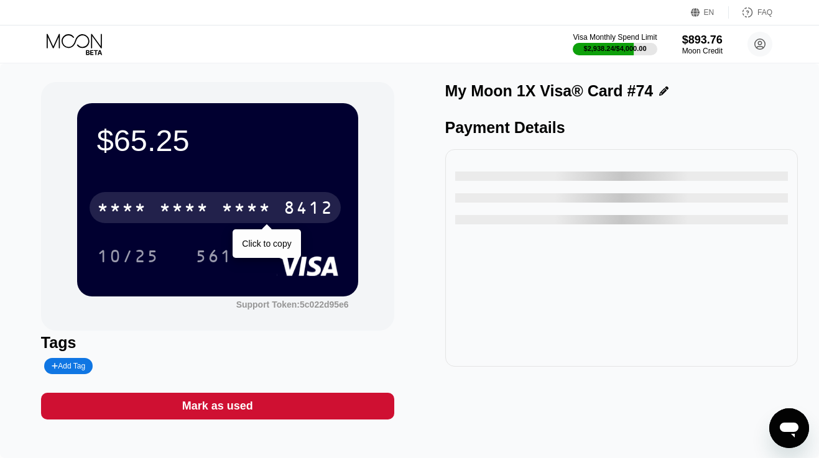
click at [168, 206] on div "* * * *" at bounding box center [184, 210] width 50 height 20
click at [168, 206] on div "6500" at bounding box center [184, 210] width 50 height 20
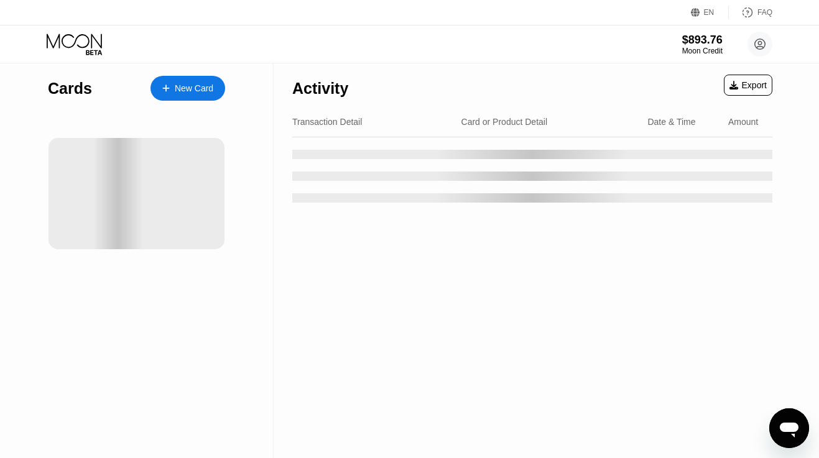
click at [189, 89] on div "New Card" at bounding box center [194, 88] width 39 height 11
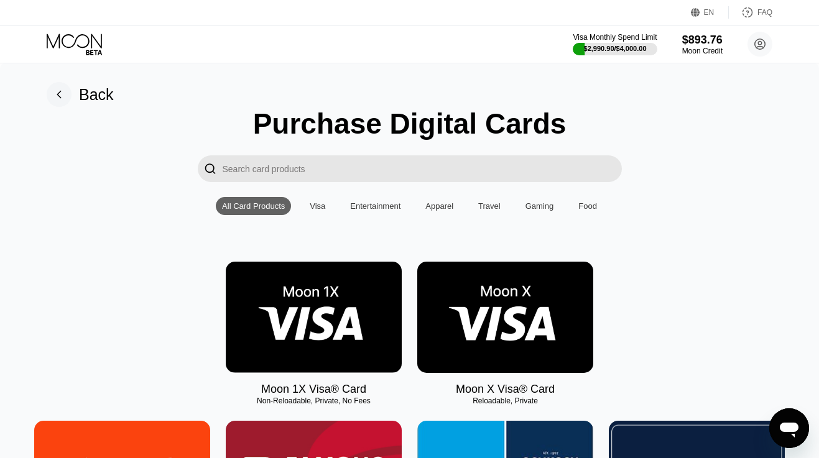
click at [344, 296] on img at bounding box center [314, 317] width 176 height 111
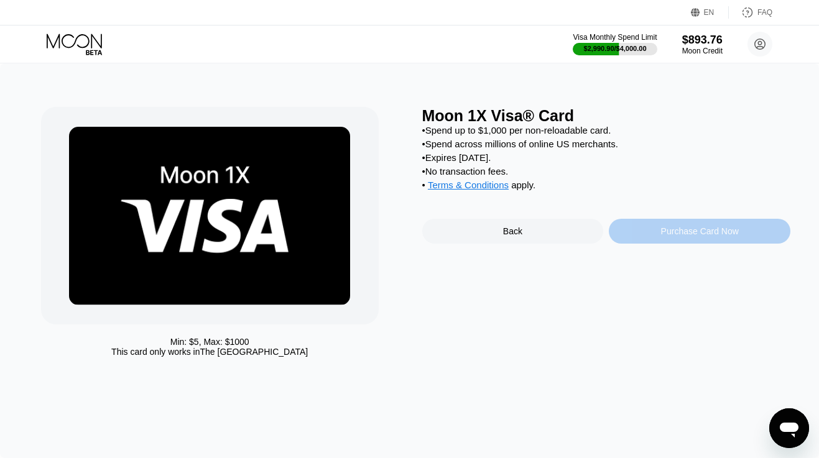
click at [700, 240] on div "Purchase Card Now" at bounding box center [698, 231] width 181 height 25
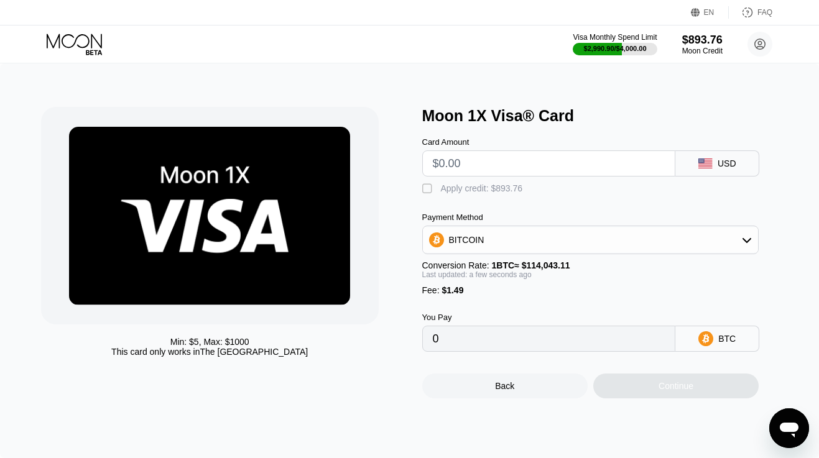
click at [498, 165] on input "text" at bounding box center [549, 163] width 232 height 25
type input "$6"
type input "0.00006568"
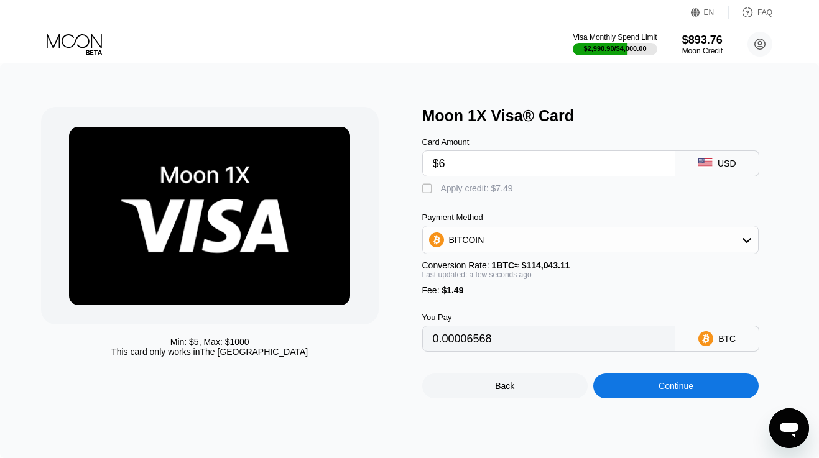
type input "$60"
type input "0.00053919"
type input "$60"
click at [486, 189] on div "Apply credit: $61.49" at bounding box center [479, 188] width 77 height 10
type input "0"
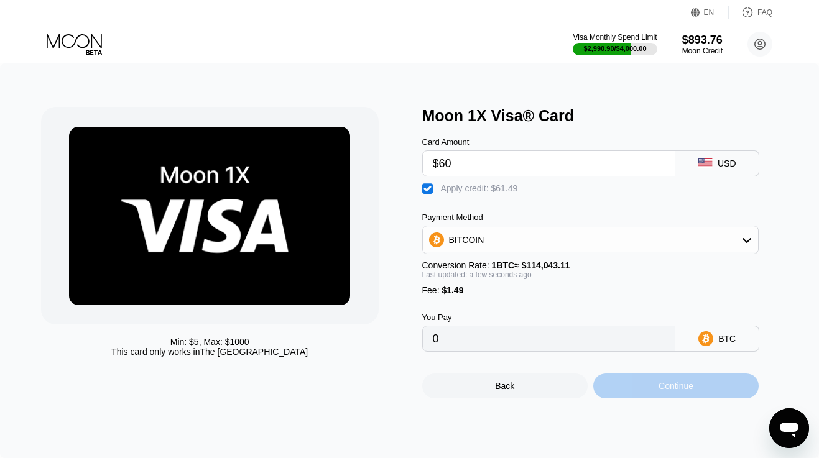
click at [615, 394] on div "Continue" at bounding box center [675, 386] width 165 height 25
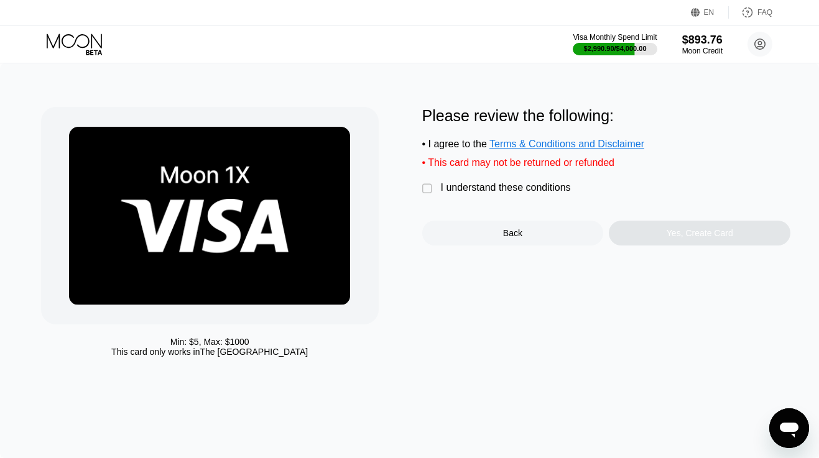
click at [527, 190] on div "I understand these conditions" at bounding box center [506, 187] width 130 height 11
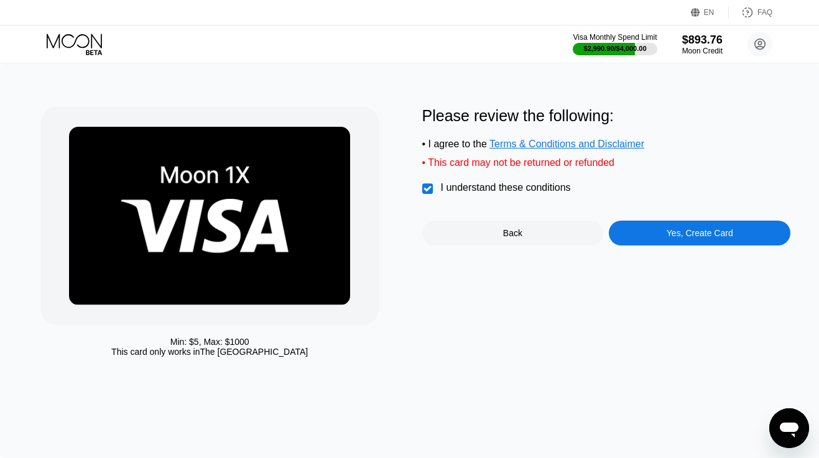
click at [646, 233] on div "Yes, Create Card" at bounding box center [698, 233] width 181 height 25
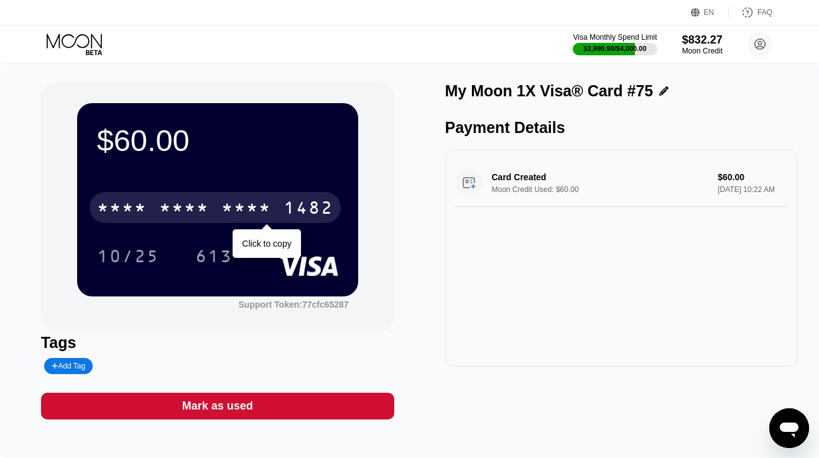
click at [247, 216] on div "* * * *" at bounding box center [246, 210] width 50 height 20
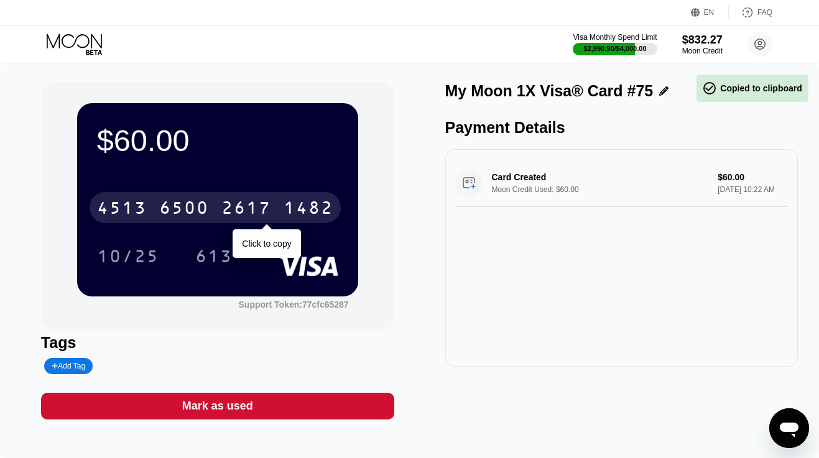
click at [247, 212] on div "2617" at bounding box center [246, 210] width 50 height 20
click at [247, 212] on div "* * * *" at bounding box center [246, 210] width 50 height 20
click at [212, 197] on div "4513 6500 2617 1482" at bounding box center [214, 207] width 251 height 31
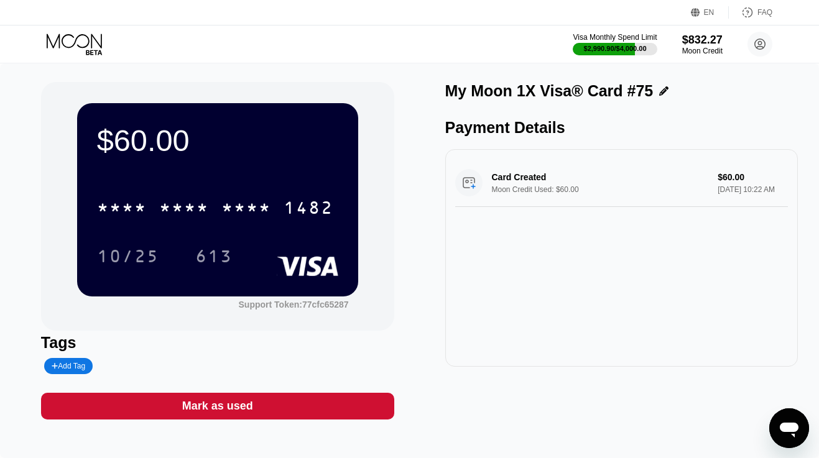
click at [94, 40] on icon at bounding box center [76, 45] width 58 height 22
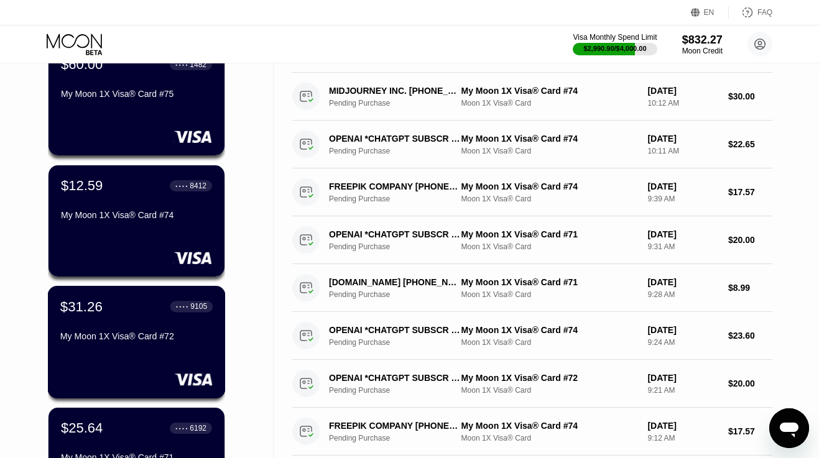
scroll to position [112, 0]
click at [132, 305] on div "$31.26 ● ● ● ● 9105" at bounding box center [136, 306] width 152 height 16
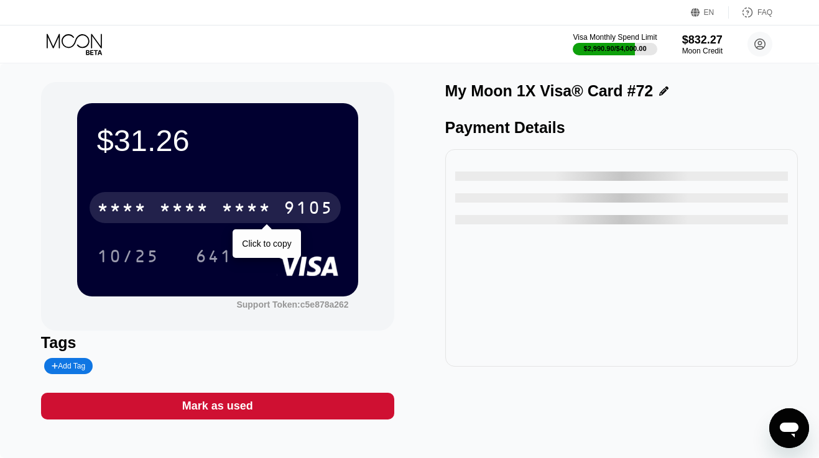
click at [263, 208] on div "* * * *" at bounding box center [246, 210] width 50 height 20
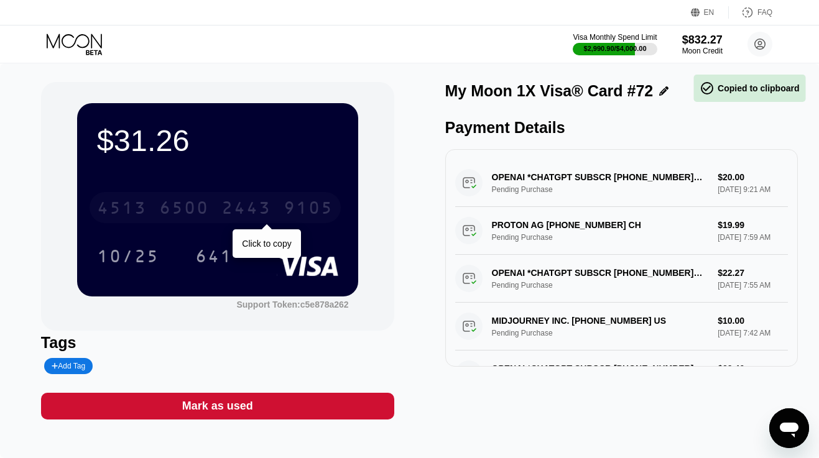
click at [263, 208] on div "2443" at bounding box center [246, 210] width 50 height 20
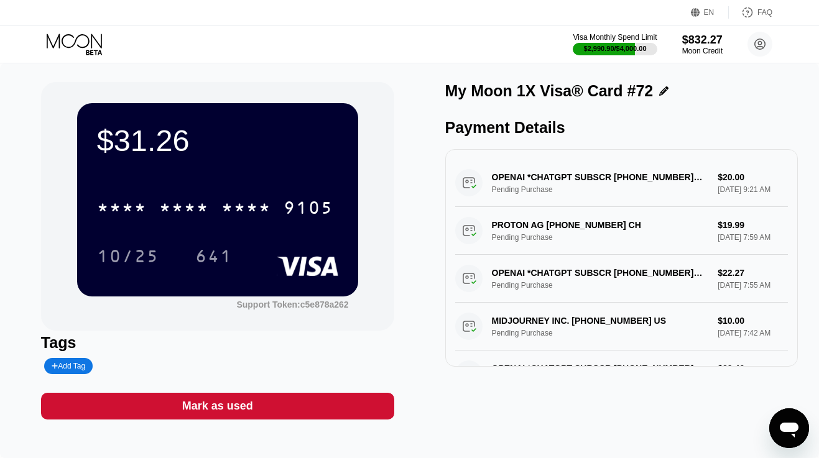
click at [89, 41] on icon at bounding box center [74, 41] width 55 height 14
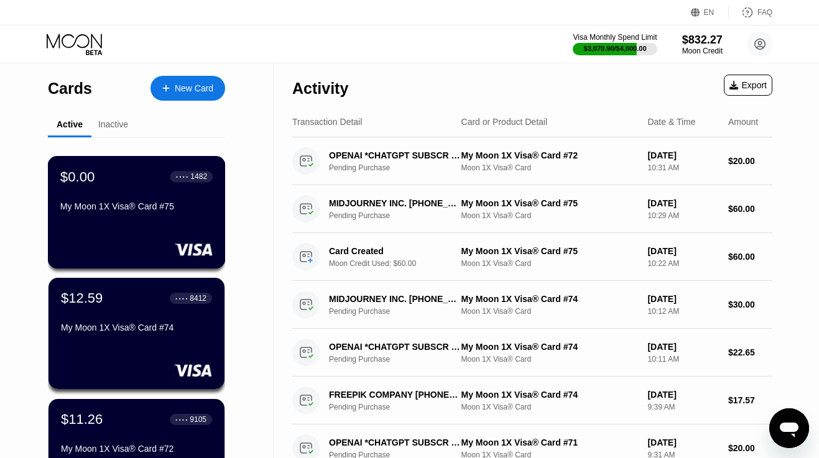
click at [126, 202] on div "My Moon 1X Visa® Card #75" at bounding box center [136, 206] width 152 height 10
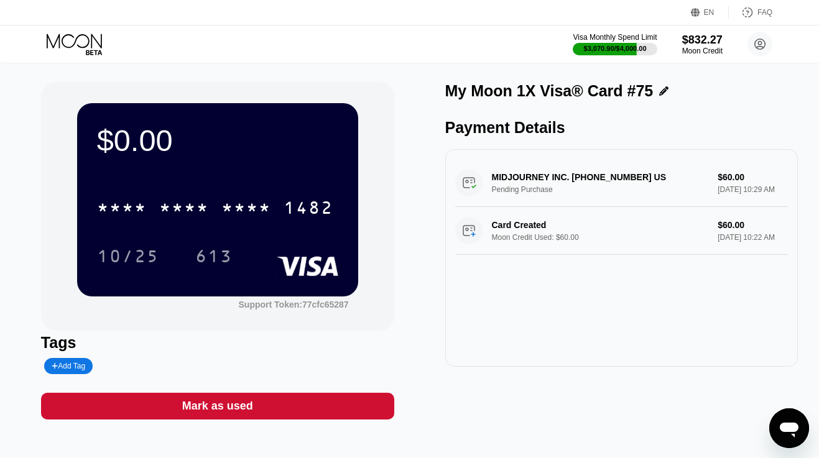
click at [196, 404] on div "Mark as used" at bounding box center [217, 406] width 71 height 14
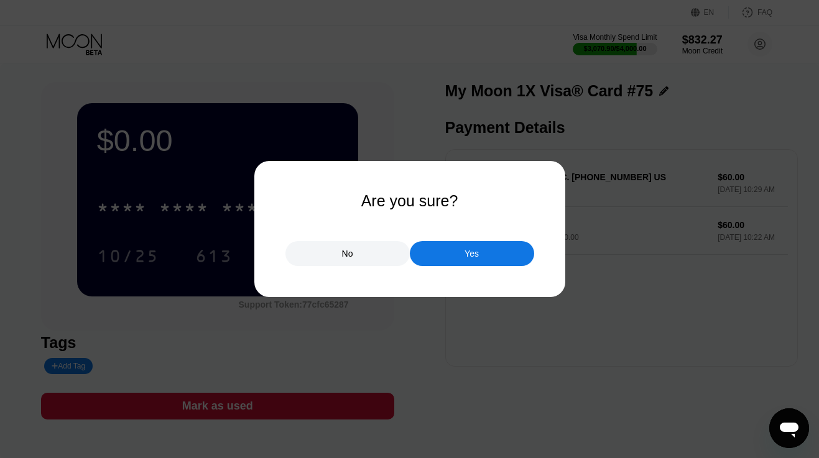
click at [438, 252] on div "Yes" at bounding box center [472, 253] width 124 height 25
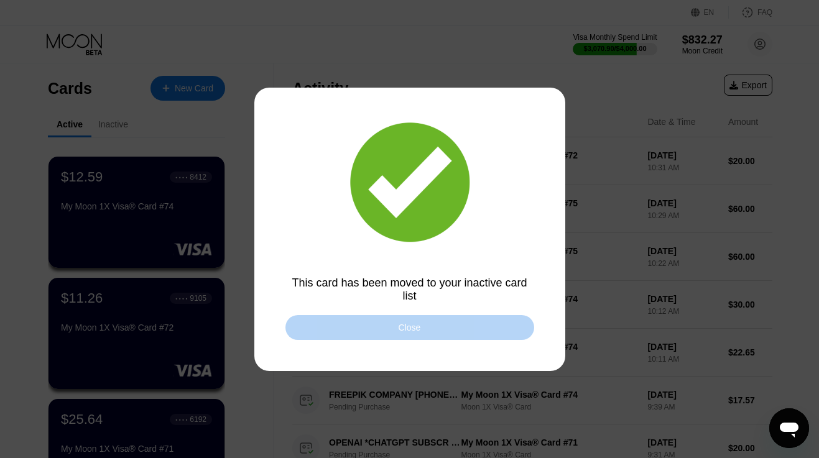
click at [354, 336] on div "Close" at bounding box center [409, 327] width 249 height 25
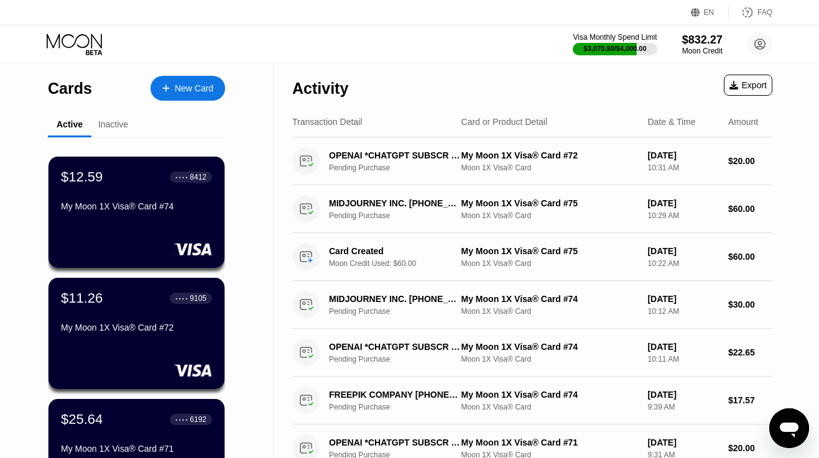
click at [204, 85] on div "New Card" at bounding box center [194, 88] width 39 height 11
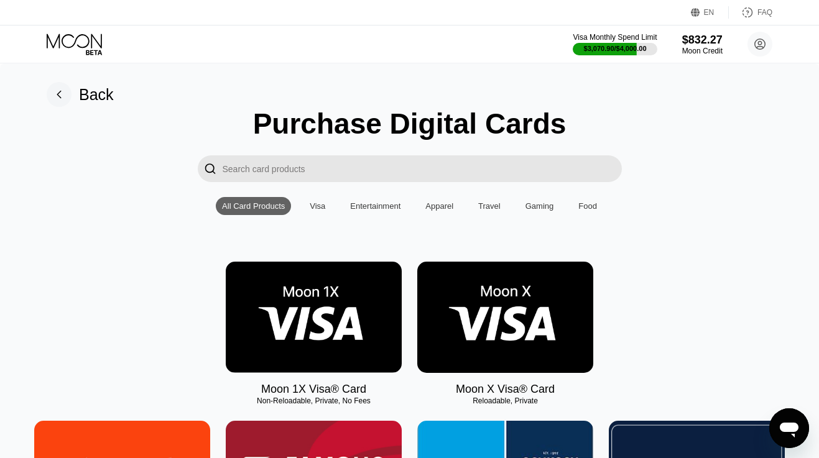
click at [363, 331] on img at bounding box center [314, 317] width 176 height 111
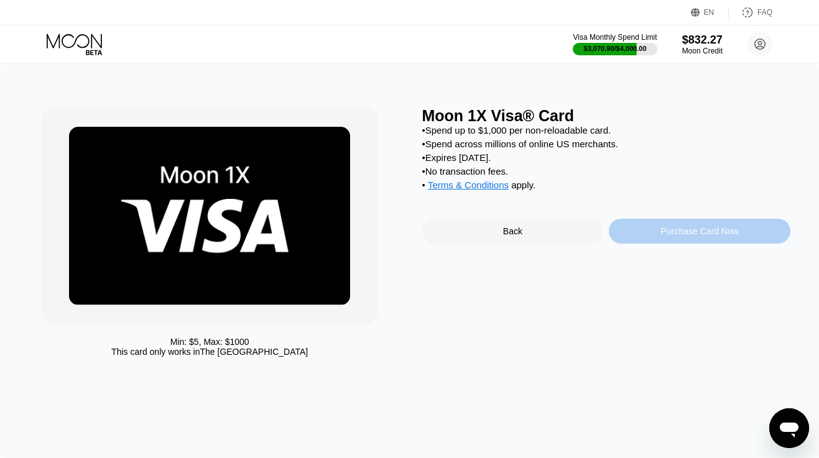
click at [635, 232] on div "Purchase Card Now" at bounding box center [698, 231] width 181 height 25
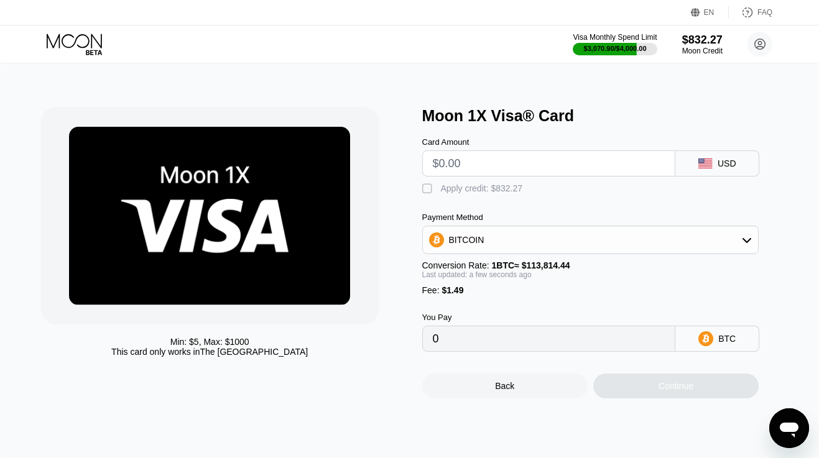
click at [510, 177] on div at bounding box center [549, 163] width 254 height 26
click at [502, 170] on input "text" at bounding box center [549, 163] width 232 height 25
type input "$1"
type input "0.00002188"
type input "$19"
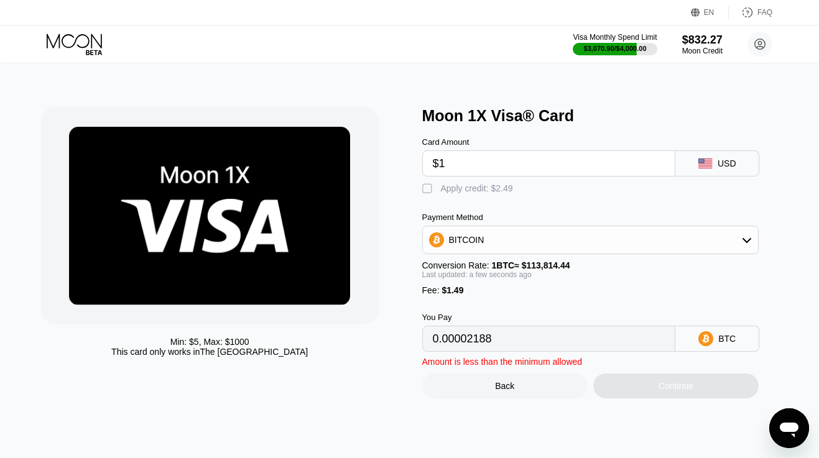
type input "0.00018003"
type input "$190"
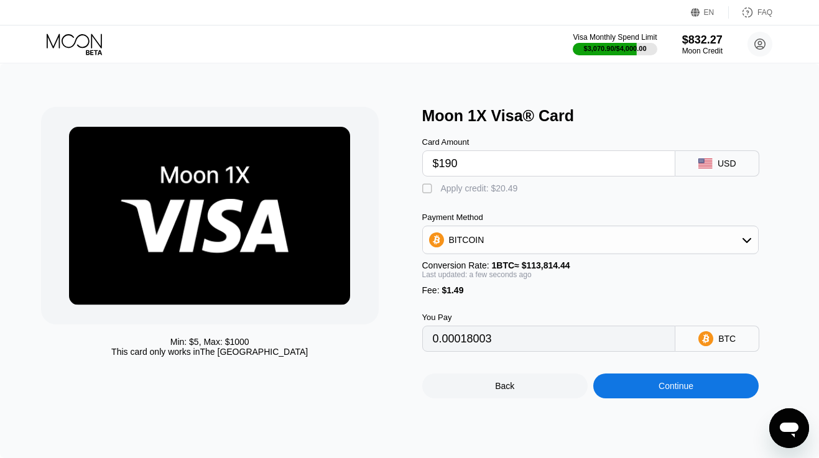
type input "0.00168248"
type input "$190"
click at [487, 188] on div "Apply credit: $191.49" at bounding box center [482, 188] width 82 height 10
type input "0"
click at [643, 390] on div "Continue" at bounding box center [675, 386] width 165 height 25
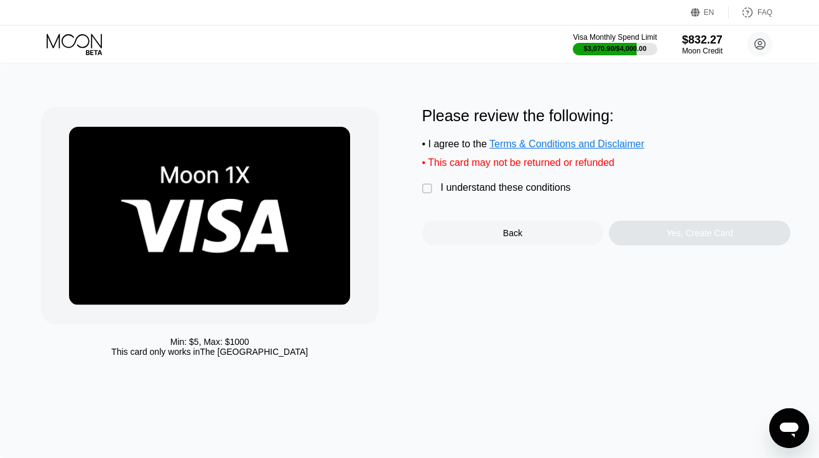
click at [534, 190] on div "I understand these conditions" at bounding box center [506, 187] width 130 height 11
click at [625, 228] on div "Yes, Create Card" at bounding box center [698, 233] width 181 height 25
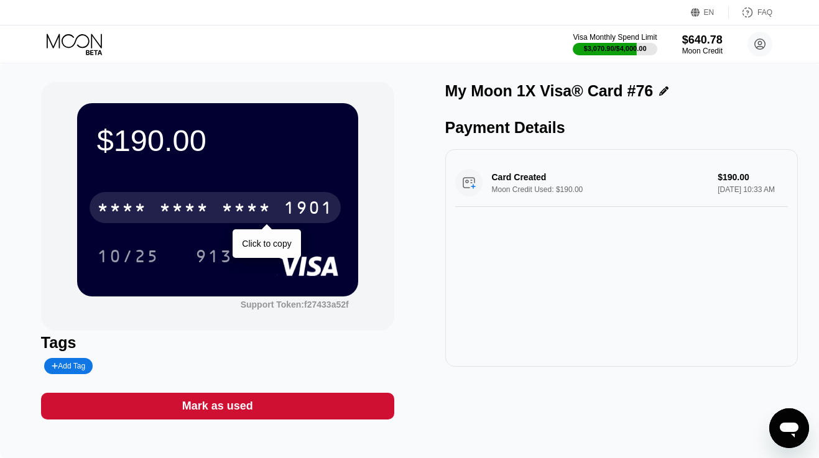
click at [201, 205] on div "* * * *" at bounding box center [184, 210] width 50 height 20
click at [179, 209] on div "6500" at bounding box center [184, 210] width 50 height 20
click at [236, 200] on div "* * * *" at bounding box center [246, 210] width 50 height 20
click at [236, 200] on div "2800" at bounding box center [246, 210] width 50 height 20
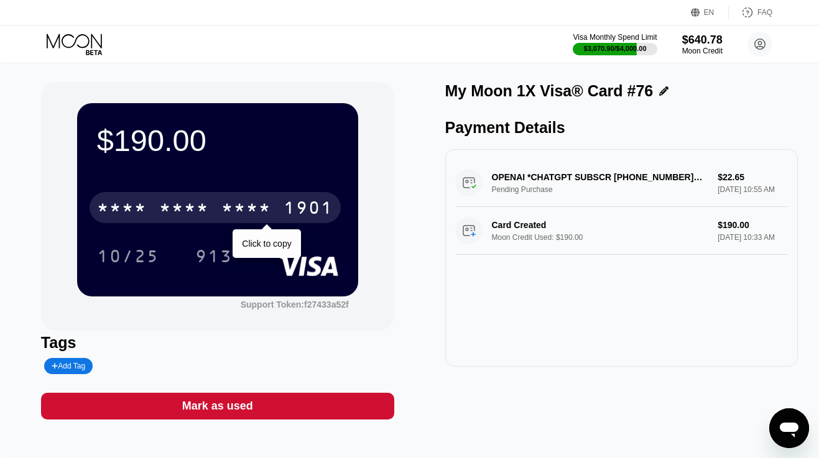
click at [270, 202] on div "* * * *" at bounding box center [246, 210] width 50 height 20
click at [270, 202] on div "2800" at bounding box center [246, 210] width 50 height 20
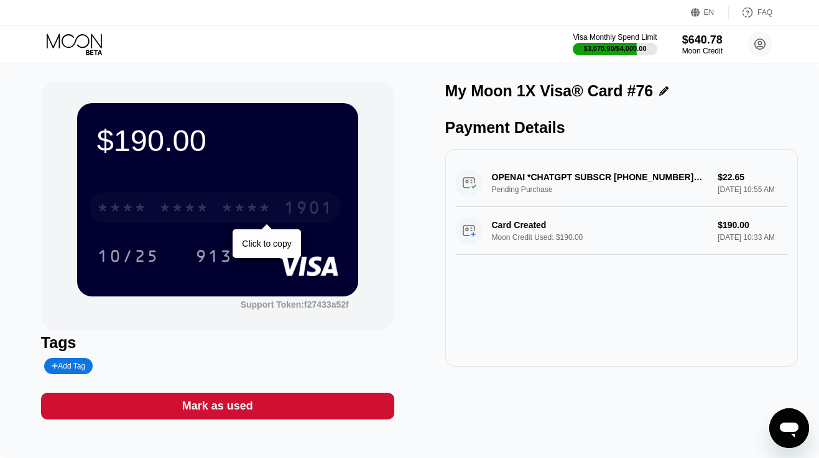
click at [219, 209] on div "* * * * * * * * * * * * 1901" at bounding box center [214, 207] width 251 height 31
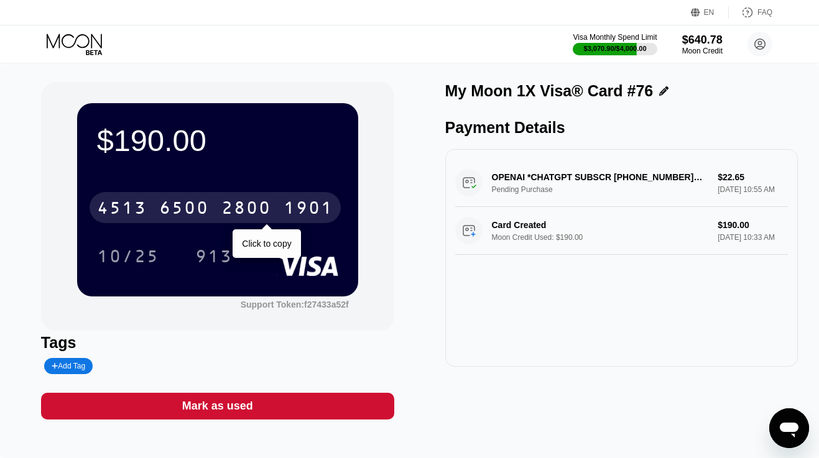
click at [283, 196] on div "[CREDIT_CARD_NUMBER]" at bounding box center [214, 207] width 251 height 31
click at [283, 196] on div "* * * * * * * * * * * * 1901" at bounding box center [214, 207] width 251 height 31
click at [265, 206] on div "2800" at bounding box center [246, 210] width 50 height 20
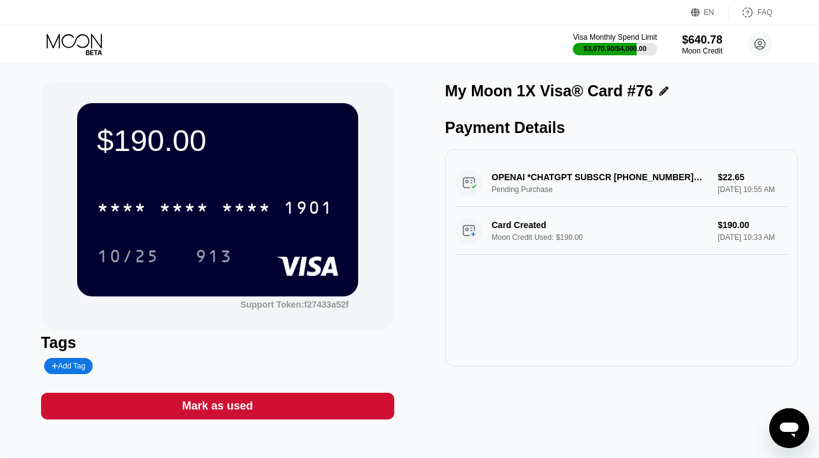
click at [97, 47] on icon at bounding box center [76, 45] width 58 height 22
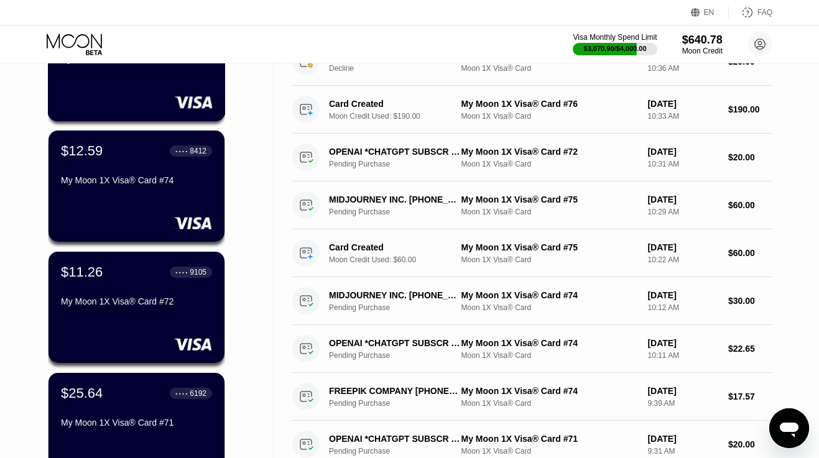
scroll to position [161, 0]
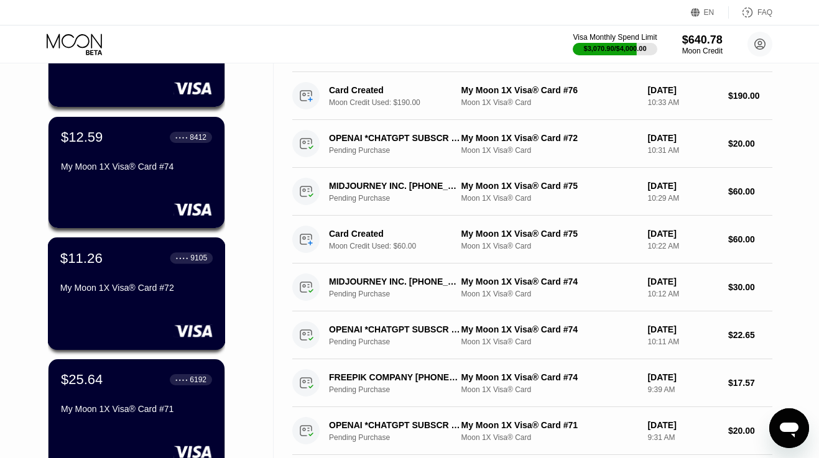
click at [135, 303] on div "$11.26 ● ● ● ● 9105 My Moon 1X Visa® Card #72" at bounding box center [137, 293] width 178 height 112
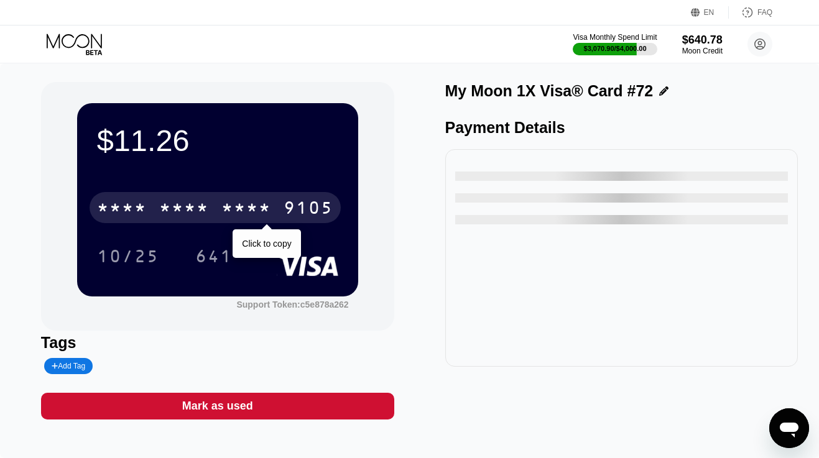
click at [248, 213] on div "* * * *" at bounding box center [246, 210] width 50 height 20
click at [248, 213] on div "2443" at bounding box center [246, 210] width 50 height 20
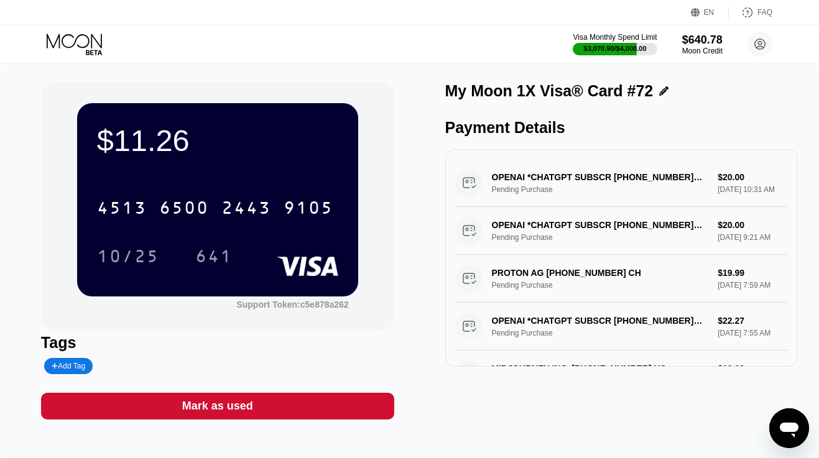
click at [89, 37] on icon at bounding box center [76, 45] width 58 height 22
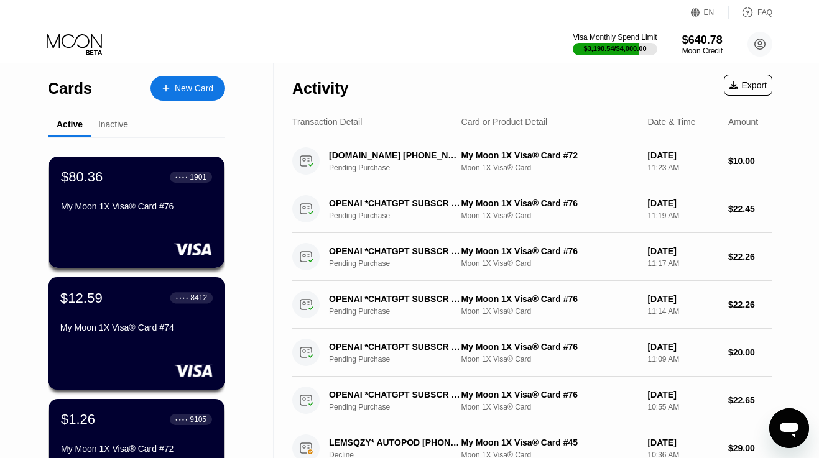
click at [137, 323] on div "My Moon 1X Visa® Card #74" at bounding box center [136, 328] width 152 height 10
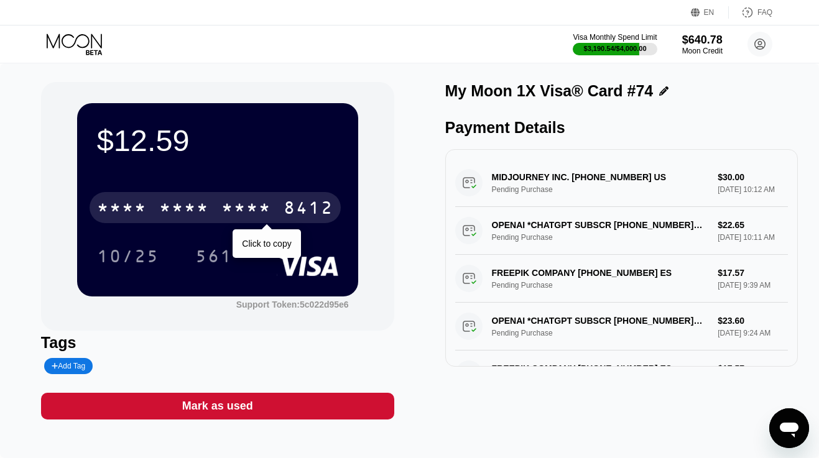
click at [305, 204] on div "8412" at bounding box center [308, 210] width 50 height 20
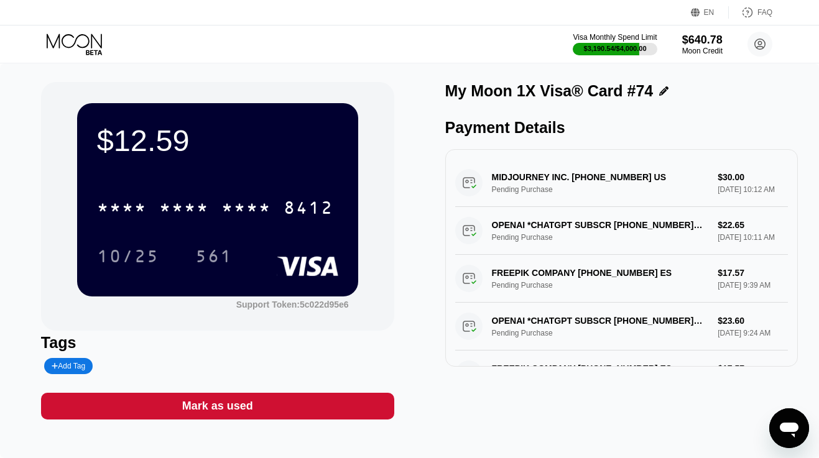
click at [87, 37] on icon at bounding box center [74, 41] width 55 height 14
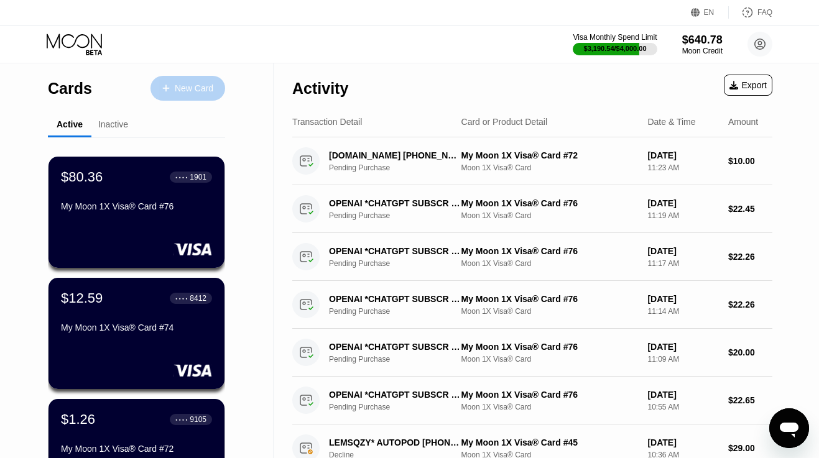
click at [187, 93] on div "New Card" at bounding box center [194, 88] width 39 height 11
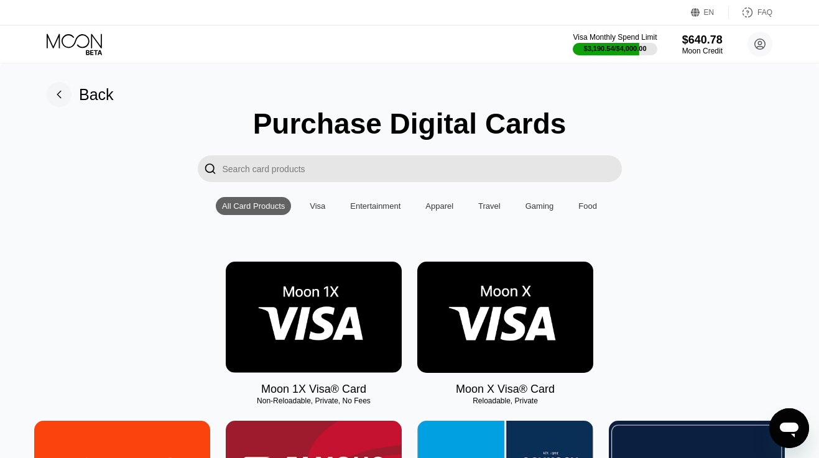
click at [313, 303] on img at bounding box center [314, 317] width 176 height 111
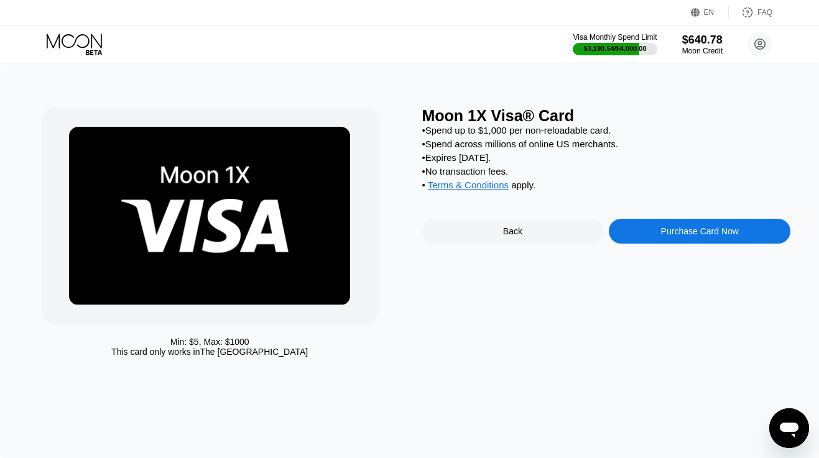
click at [655, 224] on div "Purchase Card Now" at bounding box center [698, 231] width 181 height 25
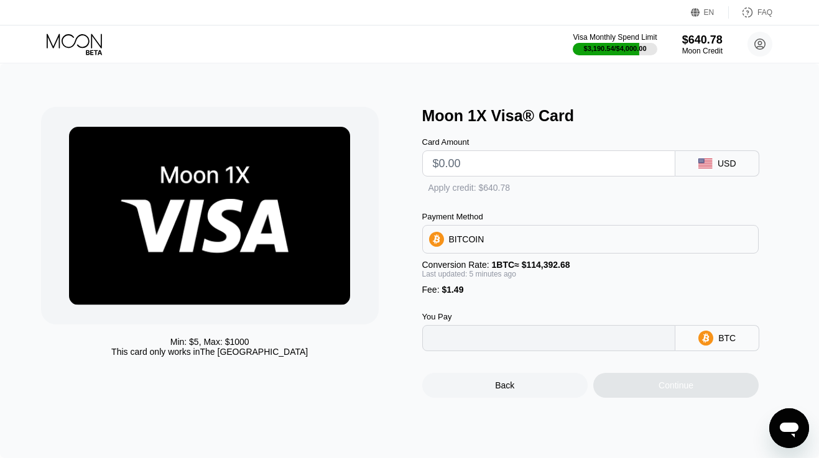
type input "0"
click at [569, 170] on input "text" at bounding box center [549, 163] width 232 height 25
type input "$1"
type input "0.00002176"
type input "$19"
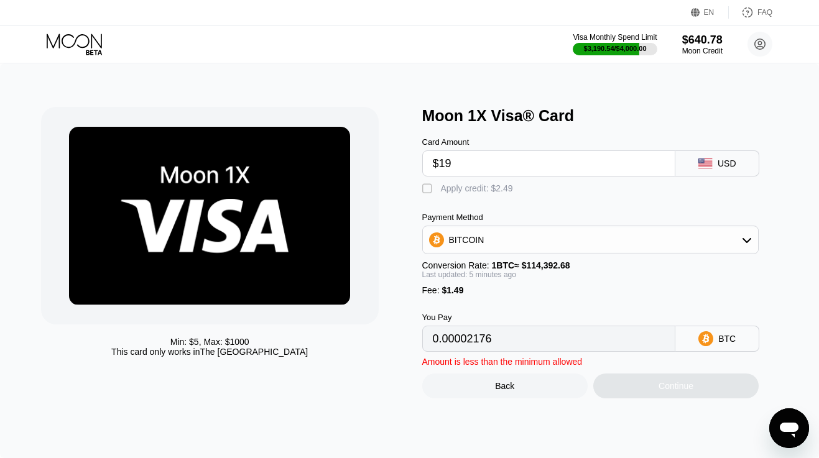
type input "0.00017899"
type input "$190"
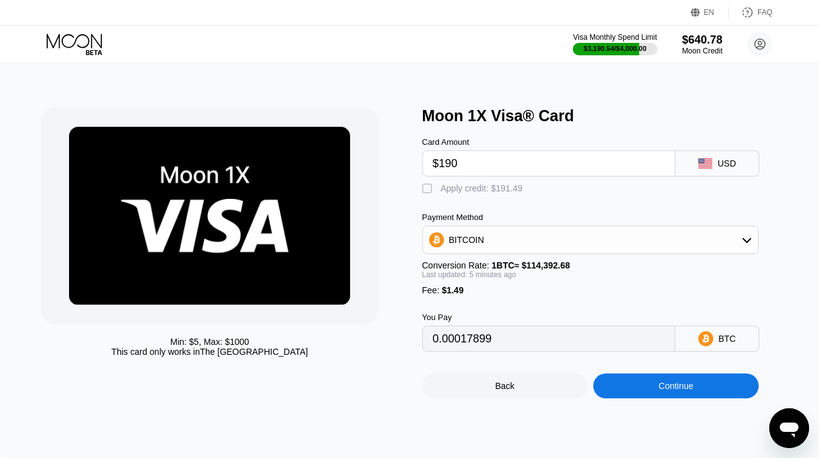
type input "0.00167269"
type input "$190"
click at [507, 187] on div "Apply credit: $191.49" at bounding box center [482, 188] width 82 height 10
type input "0"
click at [620, 391] on div "Continue" at bounding box center [675, 386] width 165 height 25
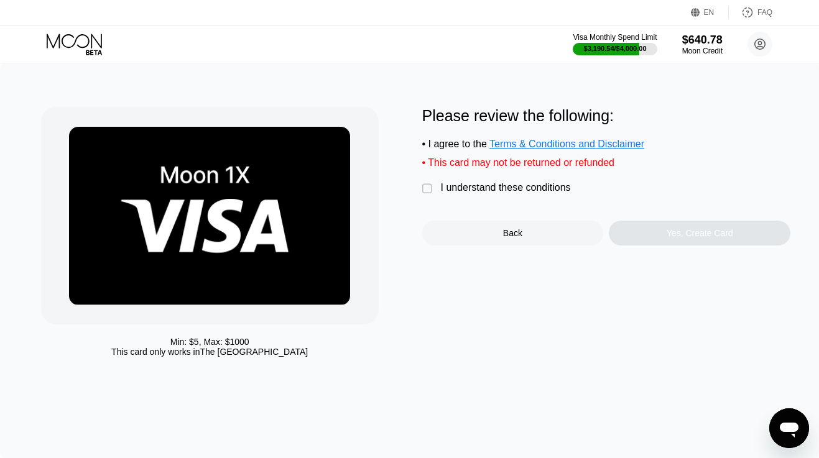
click at [538, 185] on div "I understand these conditions" at bounding box center [506, 187] width 130 height 11
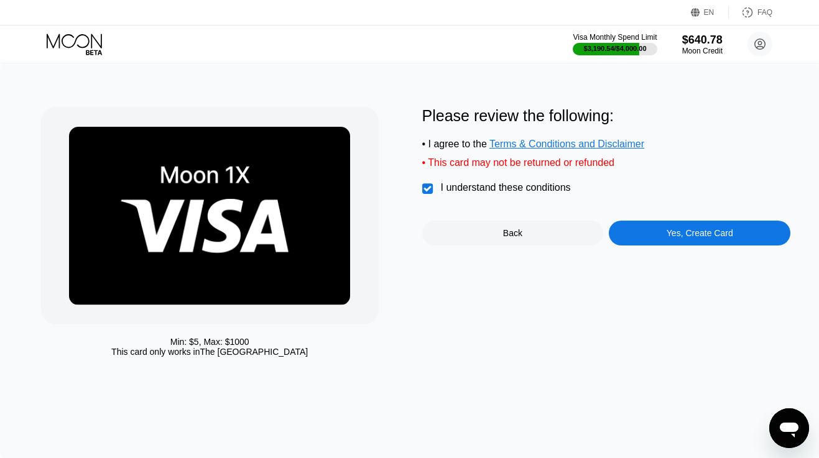
click at [658, 234] on div "Yes, Create Card" at bounding box center [698, 233] width 181 height 25
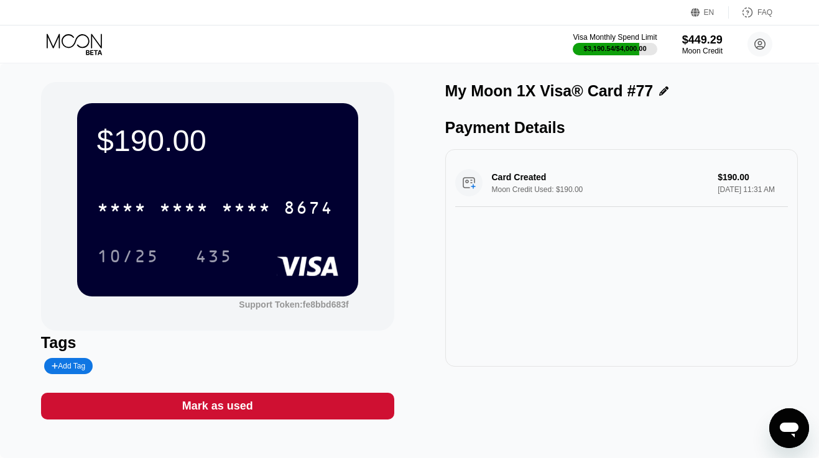
click at [73, 44] on icon at bounding box center [76, 45] width 58 height 22
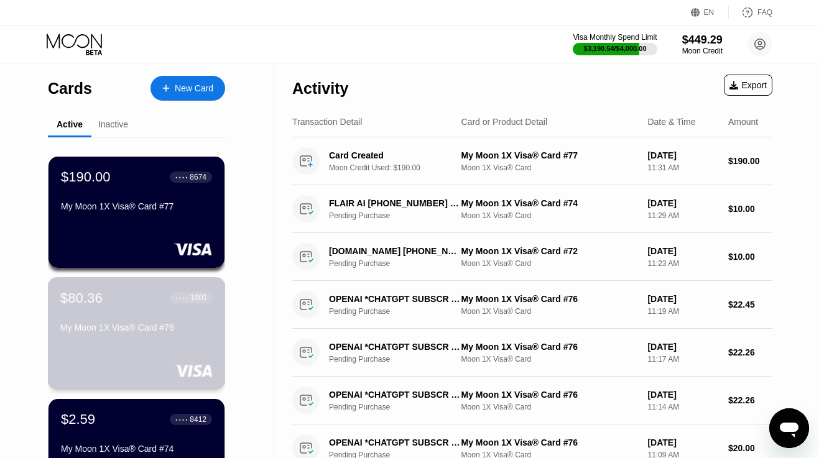
click at [109, 300] on div "$80.36 ● ● ● ● 1901" at bounding box center [136, 298] width 152 height 16
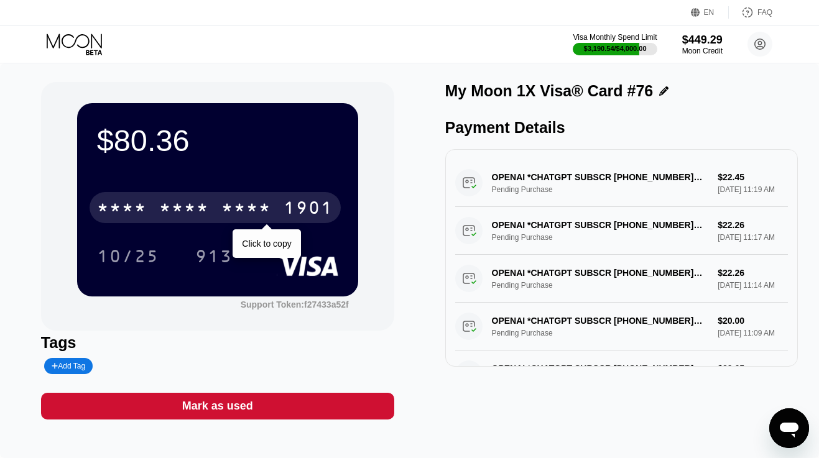
click at [253, 205] on div "* * * *" at bounding box center [246, 210] width 50 height 20
click at [253, 205] on div "2800" at bounding box center [246, 210] width 50 height 20
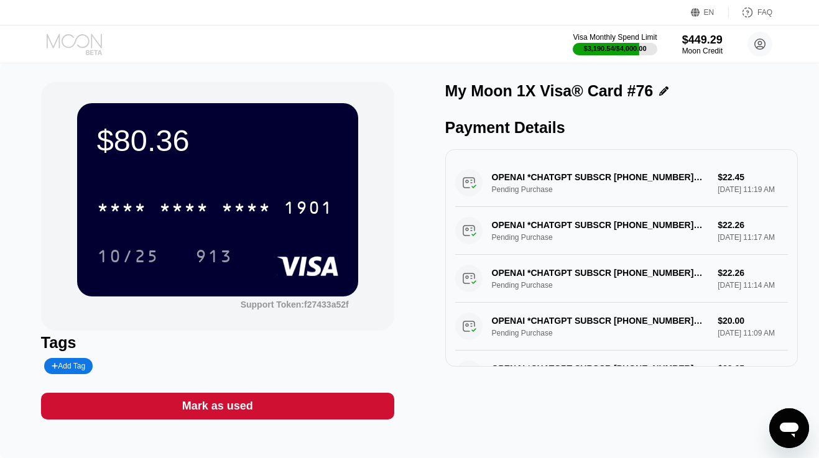
click at [89, 45] on icon at bounding box center [76, 45] width 58 height 22
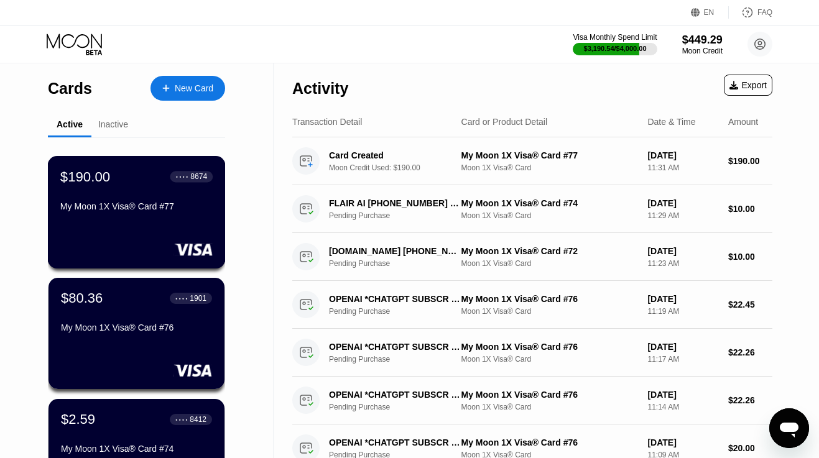
click at [114, 187] on div "$190.00 ● ● ● ● 8674 My Moon 1X Visa® Card #77" at bounding box center [136, 192] width 152 height 48
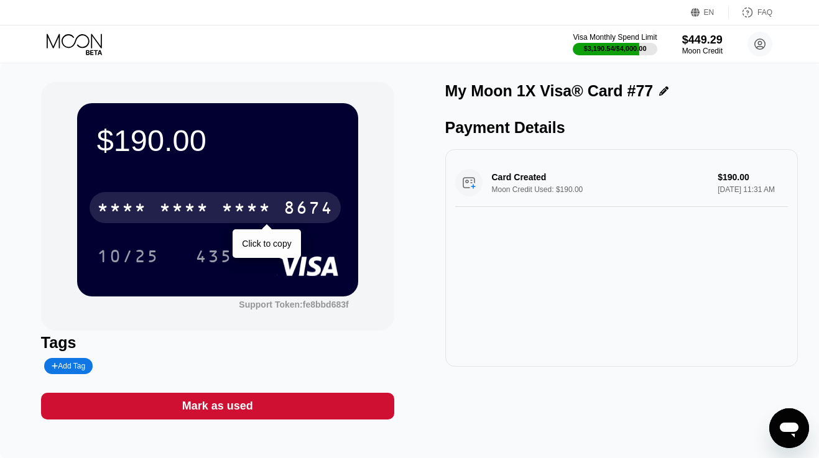
click at [274, 211] on div "* * * * * * * * * * * * 8674" at bounding box center [214, 207] width 251 height 31
click at [274, 211] on div "4513 6500 2305 8674" at bounding box center [214, 207] width 251 height 31
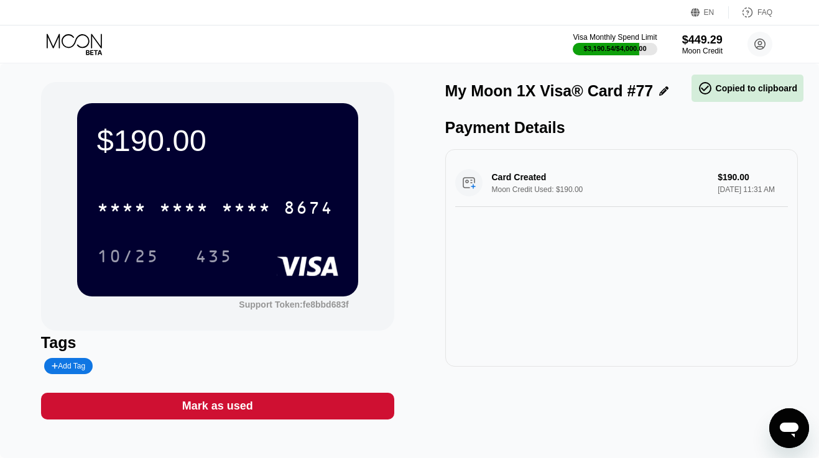
click at [511, 9] on div "EN Language Select an item Save FAQ" at bounding box center [409, 12] width 819 height 25
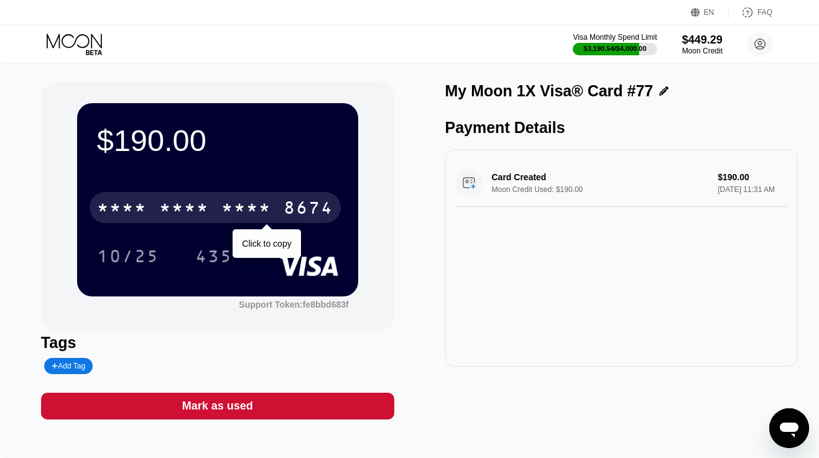
click at [198, 207] on div "* * * *" at bounding box center [184, 210] width 50 height 20
click at [198, 207] on div "6500" at bounding box center [184, 210] width 50 height 20
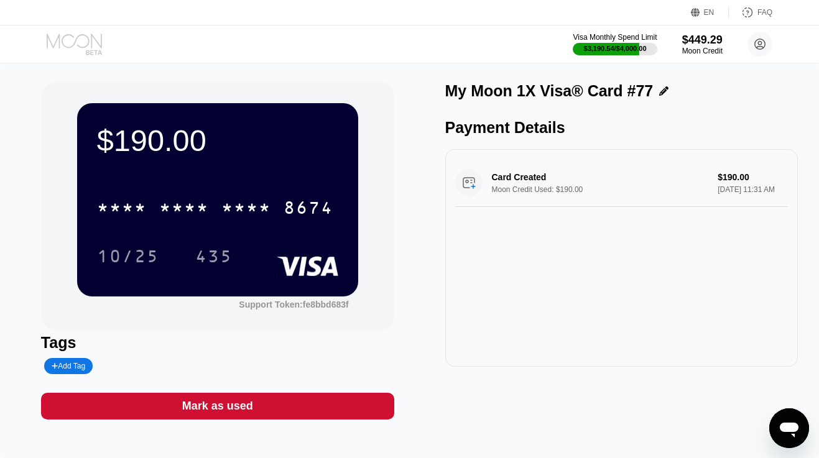
click at [81, 41] on icon at bounding box center [76, 45] width 58 height 22
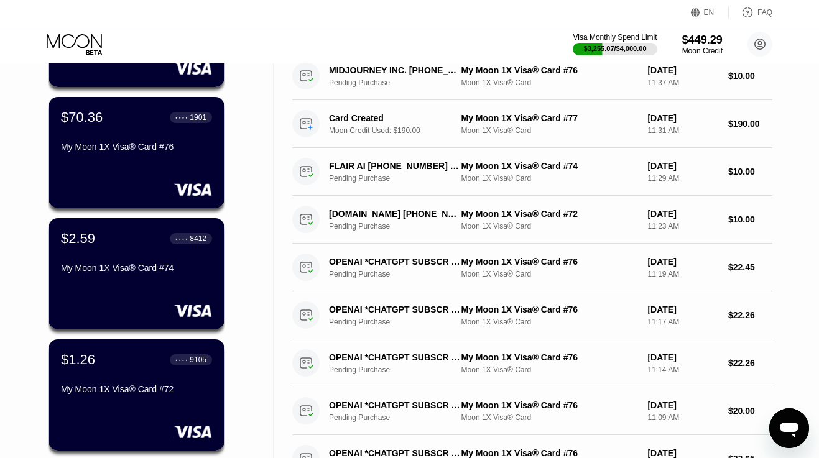
scroll to position [207, 0]
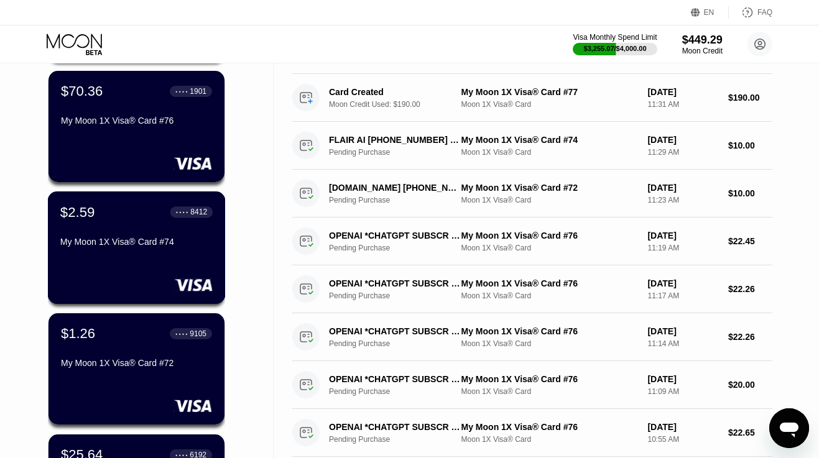
click at [131, 262] on div "$2.59 ● ● ● ● 8412 My Moon 1X Visa® Card #74" at bounding box center [137, 247] width 178 height 112
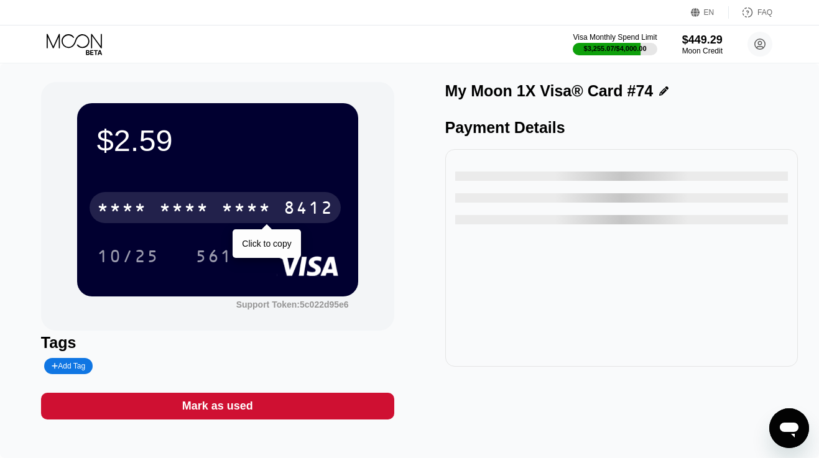
click at [152, 209] on div "* * * * * * * * * * * * 8412" at bounding box center [214, 207] width 251 height 31
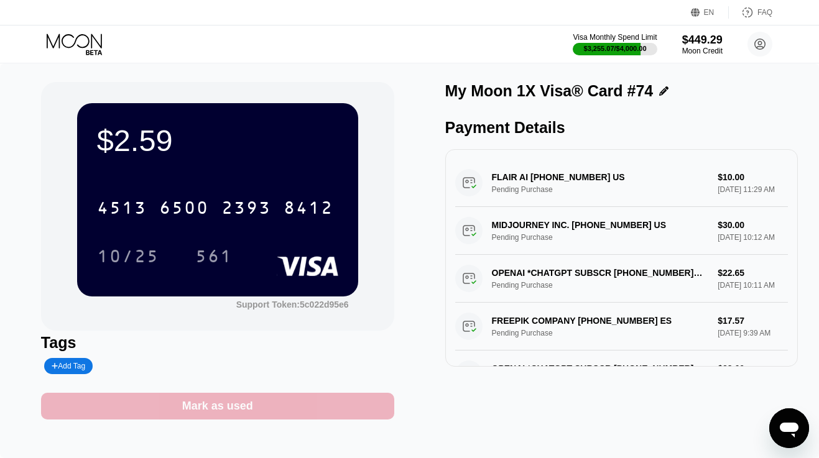
click at [254, 409] on div "Mark as used" at bounding box center [217, 406] width 353 height 27
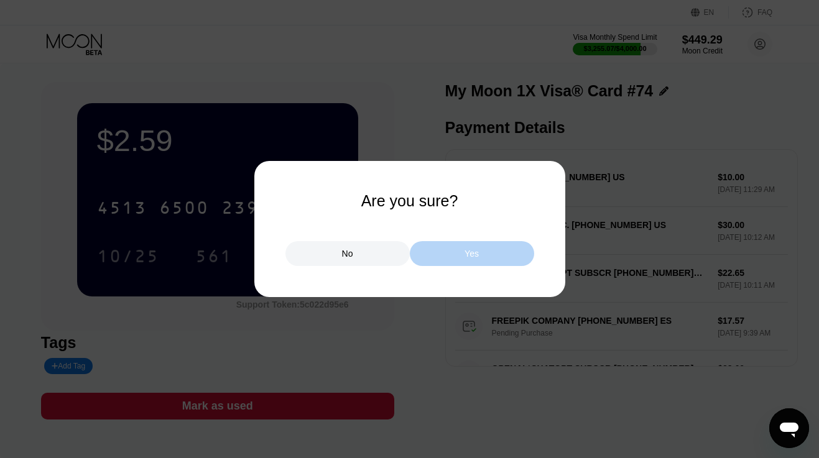
click at [476, 252] on div "Yes" at bounding box center [471, 253] width 14 height 11
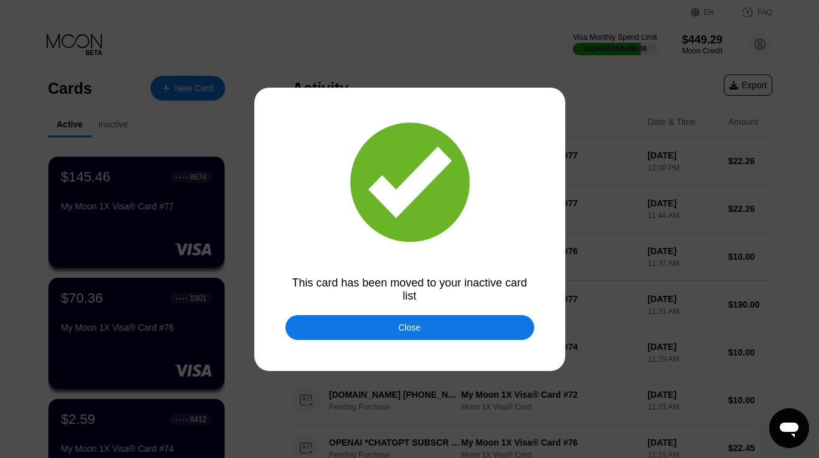
click at [345, 331] on div "Close" at bounding box center [409, 327] width 249 height 25
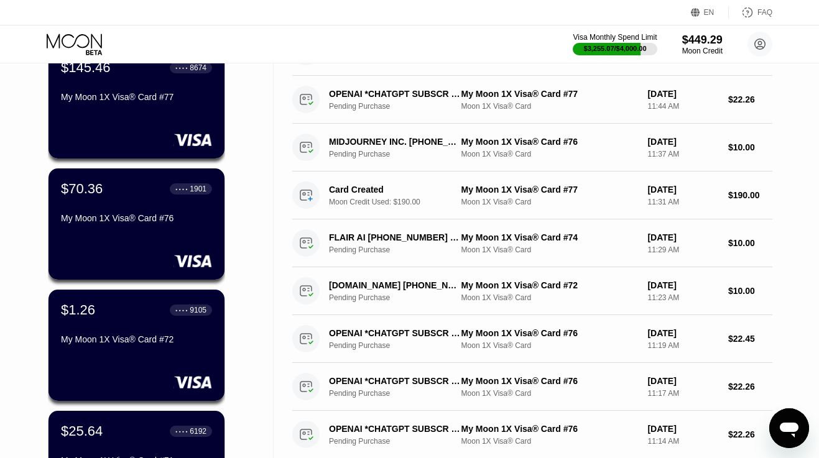
scroll to position [111, 0]
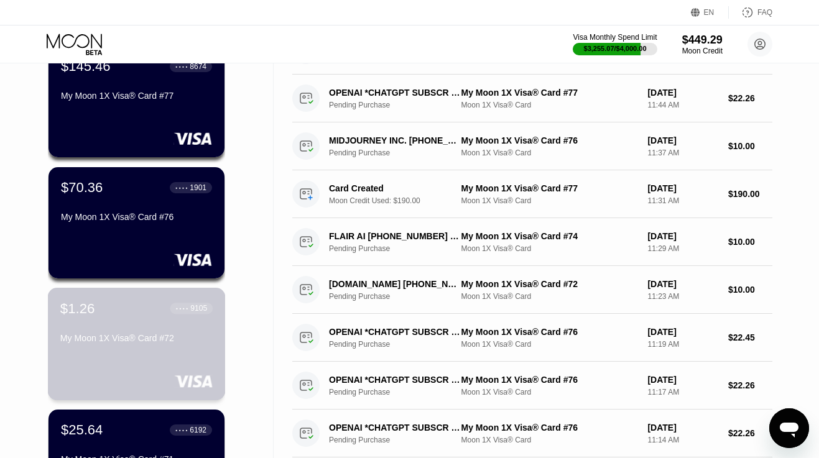
click at [122, 340] on div "My Moon 1X Visa® Card #72" at bounding box center [136, 338] width 152 height 10
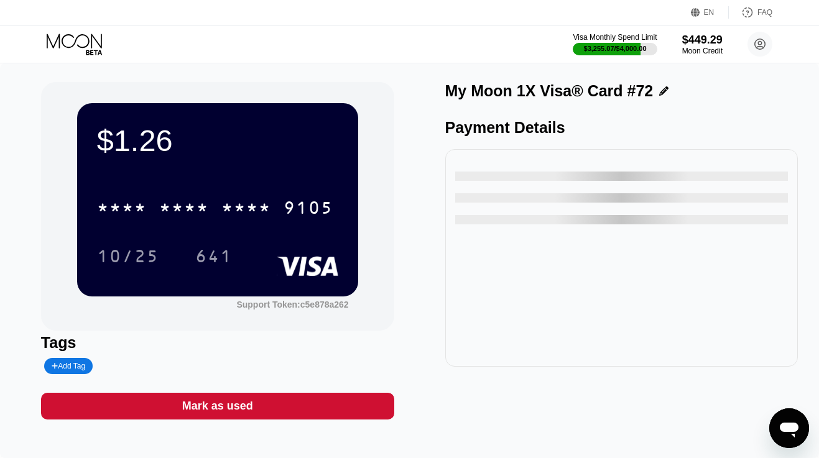
click at [167, 209] on div "* * * *" at bounding box center [184, 210] width 50 height 20
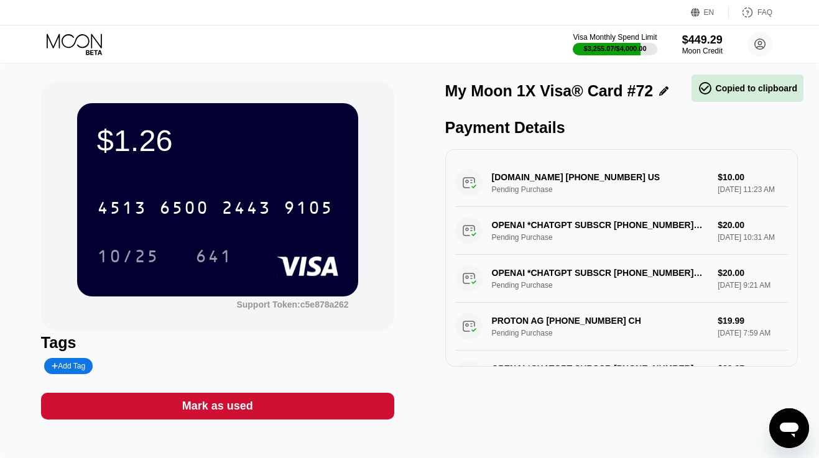
click at [205, 401] on div "Mark as used" at bounding box center [217, 406] width 71 height 14
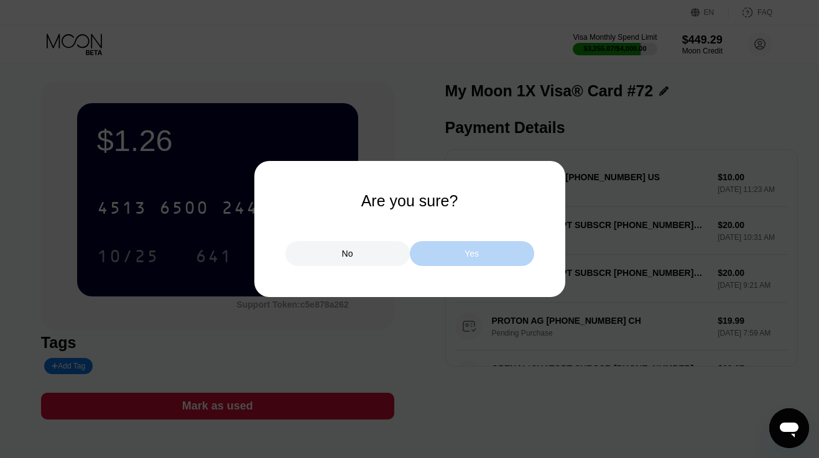
click at [452, 251] on div "Yes" at bounding box center [472, 253] width 124 height 25
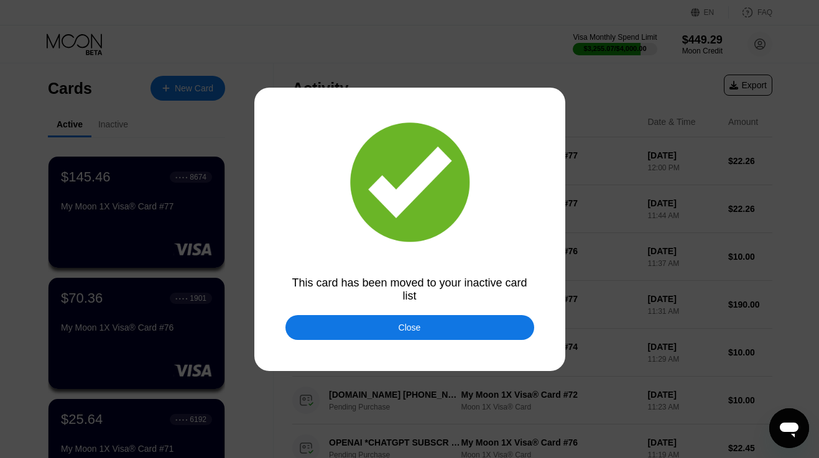
click at [352, 326] on div "Close" at bounding box center [409, 327] width 249 height 25
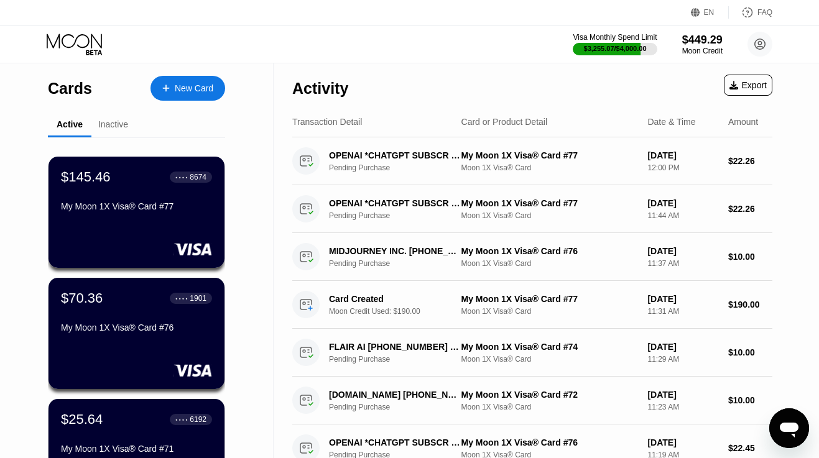
click at [114, 128] on div "Inactive" at bounding box center [113, 124] width 30 height 10
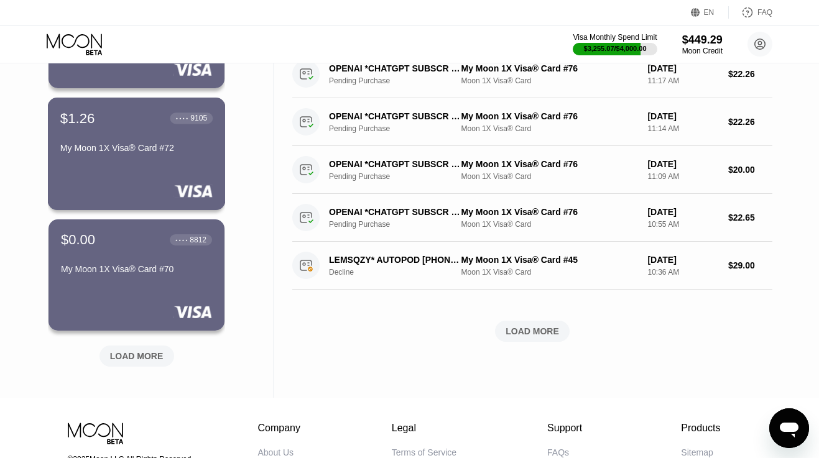
scroll to position [493, 0]
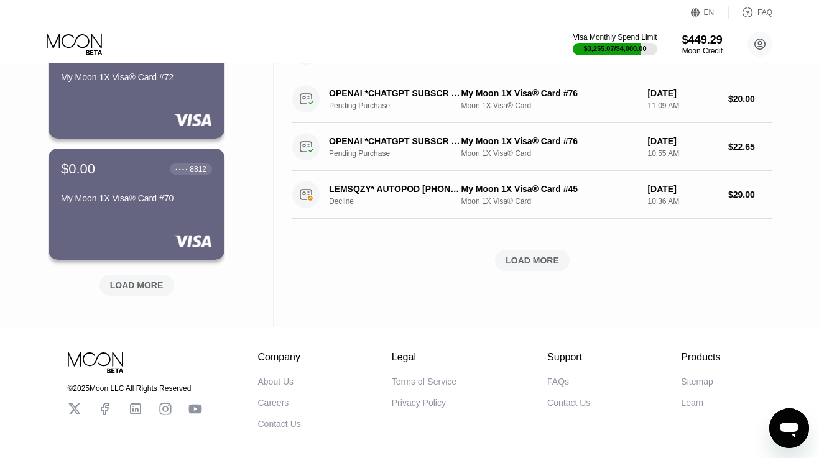
click at [138, 292] on div "LOAD MORE" at bounding box center [136, 285] width 75 height 21
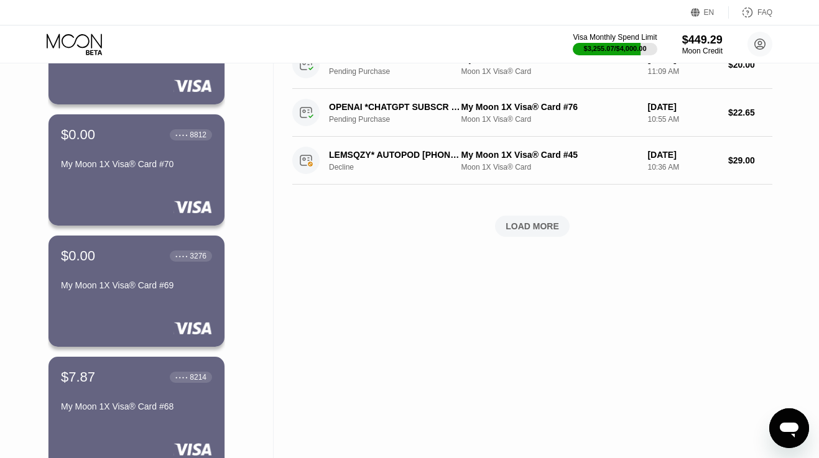
scroll to position [528, 0]
click at [143, 263] on div "$0.00 ● ● ● ● 3276" at bounding box center [136, 255] width 152 height 16
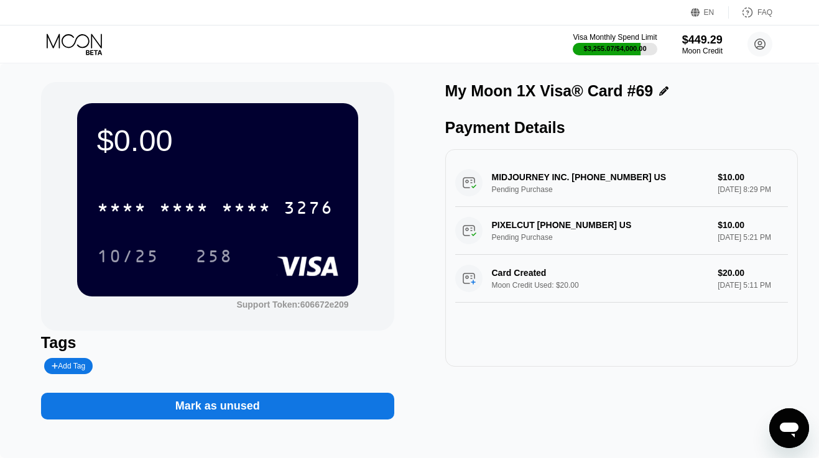
click at [93, 52] on icon at bounding box center [76, 45] width 58 height 22
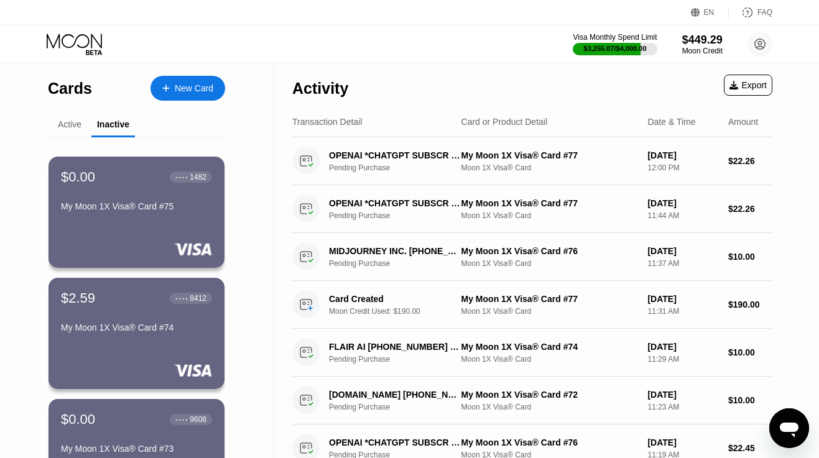
click at [72, 124] on div "Active" at bounding box center [70, 124] width 24 height 10
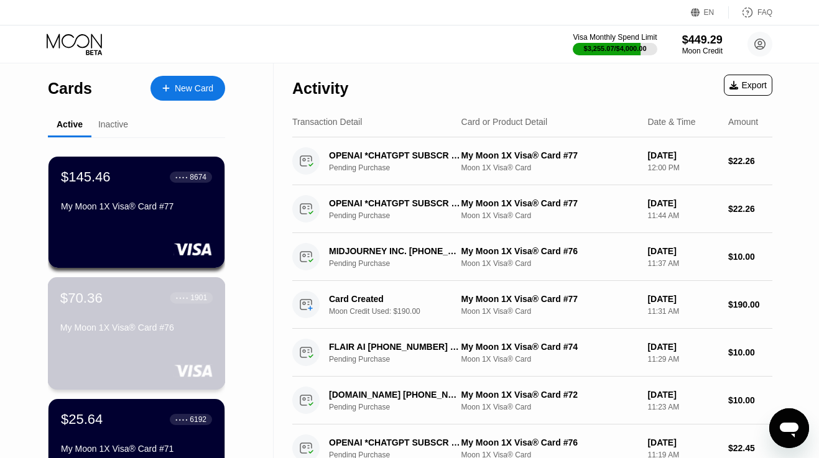
click at [116, 352] on div "$70.36 ● ● ● ● 1901 My Moon 1X Visa® Card #76" at bounding box center [137, 333] width 178 height 112
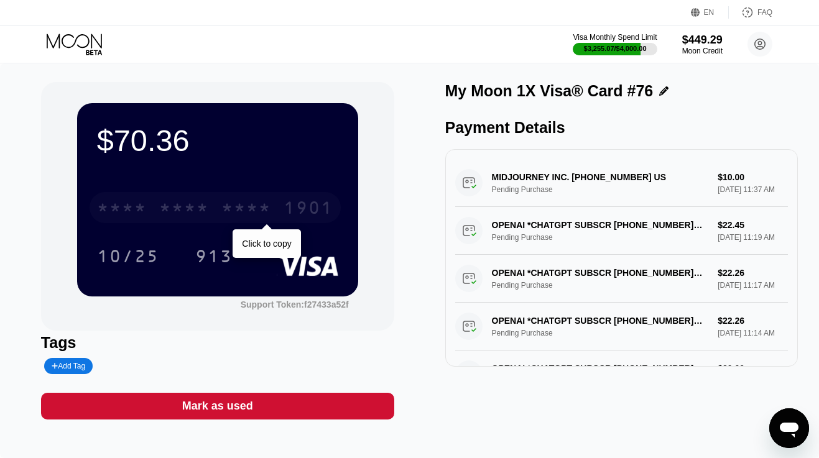
click at [290, 212] on div "1901" at bounding box center [308, 210] width 50 height 20
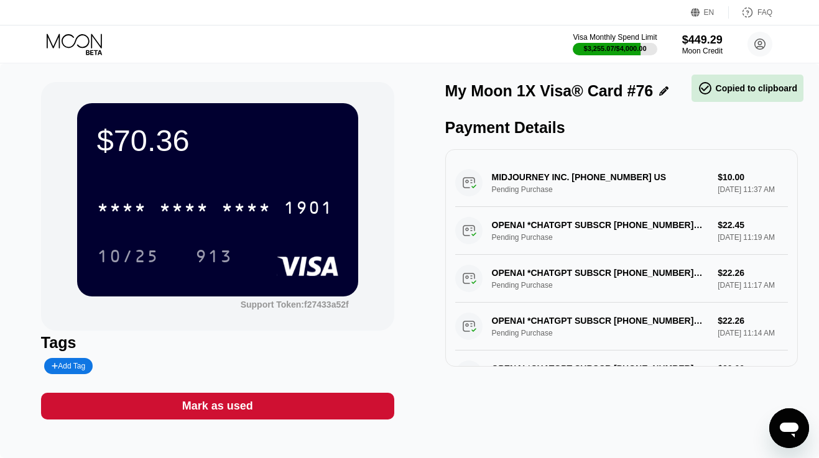
click at [90, 51] on icon at bounding box center [76, 45] width 58 height 22
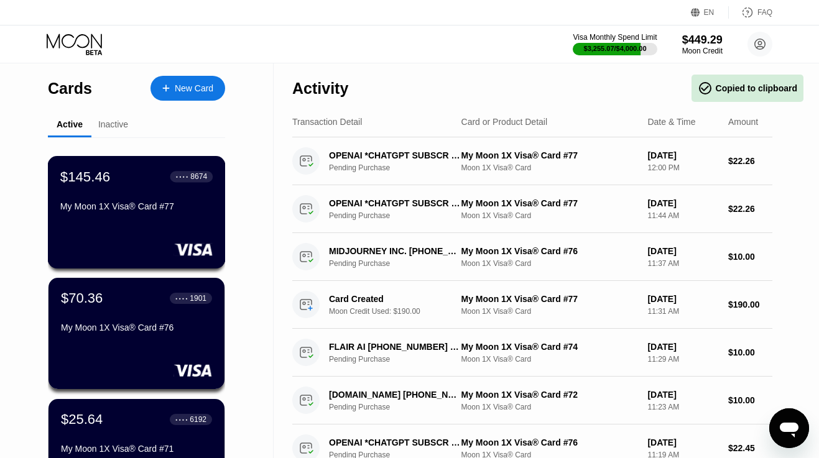
click at [157, 219] on div "$145.46 ● ● ● ● 8674 My Moon 1X Visa® Card #77" at bounding box center [137, 212] width 178 height 112
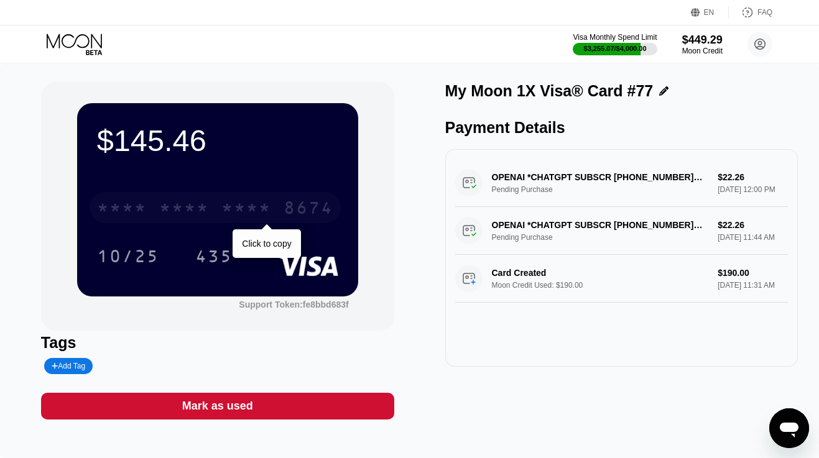
click at [275, 208] on div "* * * * * * * * * * * * 8674" at bounding box center [214, 207] width 251 height 31
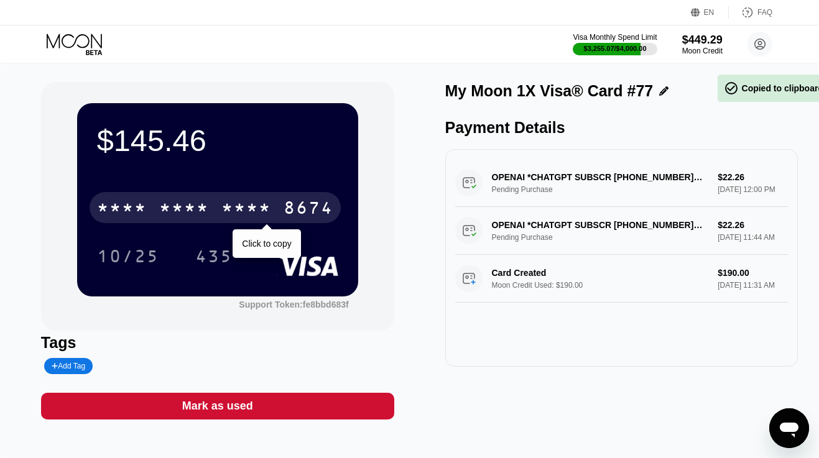
click at [275, 208] on div "* * * * * * * * * * * * 8674" at bounding box center [214, 207] width 251 height 31
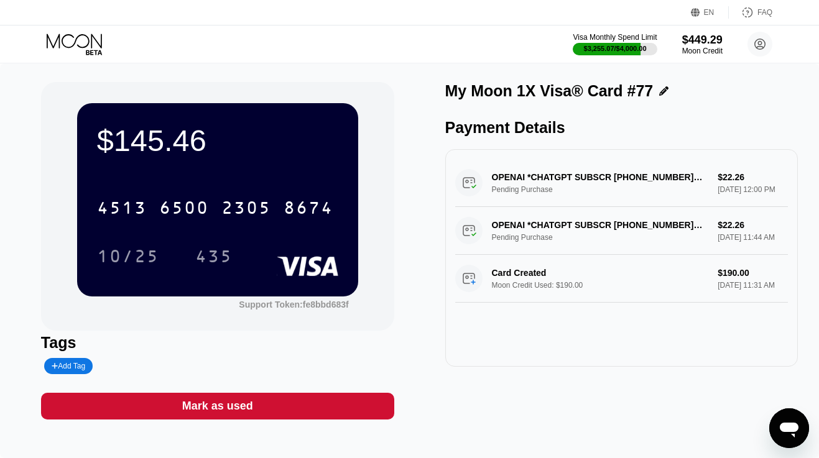
click at [68, 32] on div "Visa Monthly Spend Limit $3,255.07 / $4,000.00 $449.29 Moon Credit danielmmrt@p…" at bounding box center [409, 43] width 819 height 37
click at [100, 42] on icon at bounding box center [76, 45] width 58 height 22
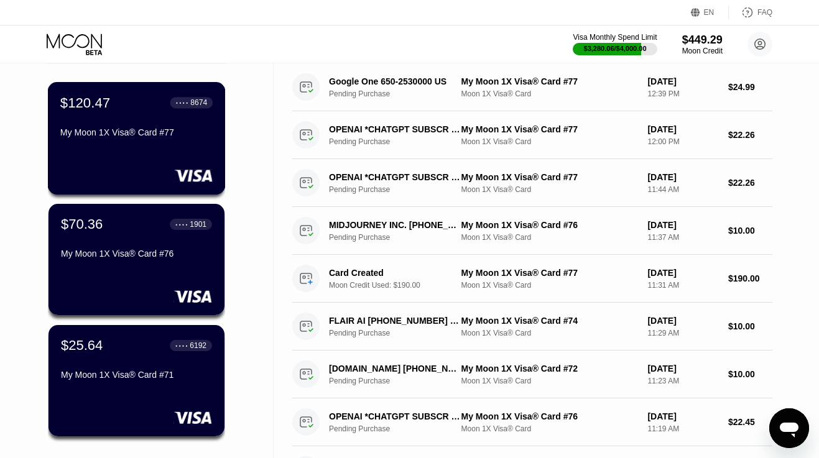
scroll to position [77, 0]
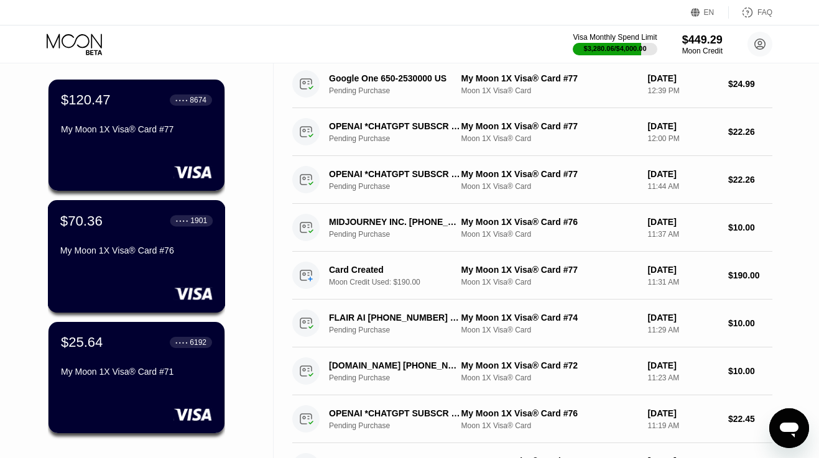
click at [147, 245] on div "$70.36 ● ● ● ● 1901 My Moon 1X Visa® Card #76" at bounding box center [136, 237] width 152 height 48
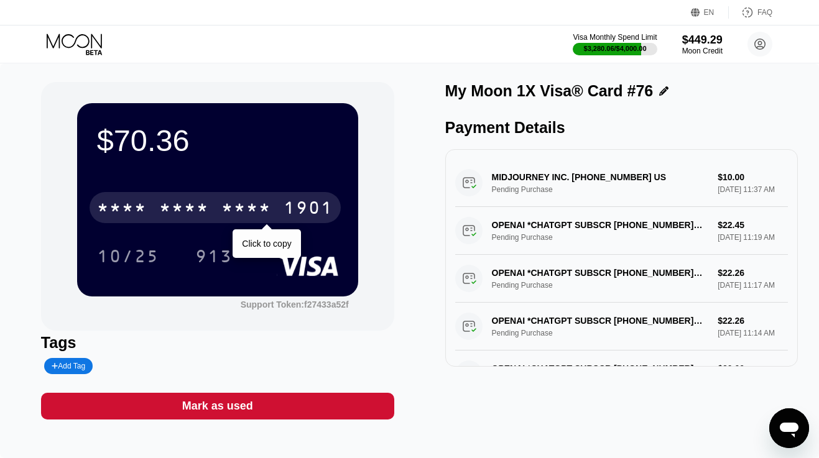
click at [239, 210] on div "* * * *" at bounding box center [246, 210] width 50 height 20
click at [239, 210] on div "2800" at bounding box center [246, 210] width 50 height 20
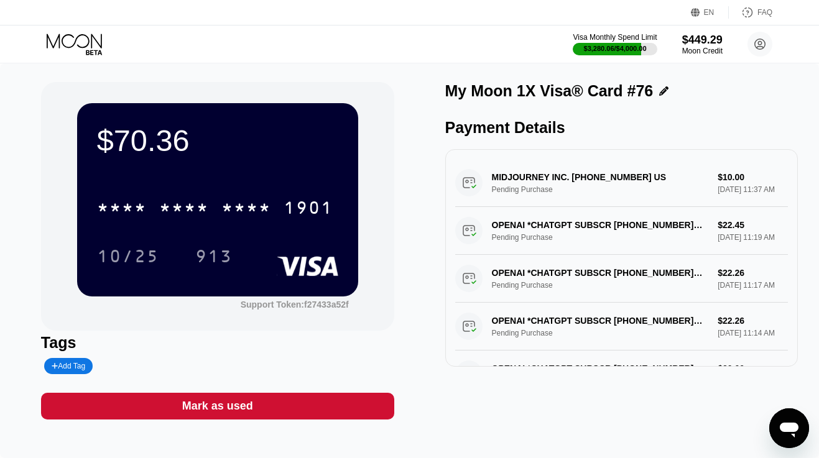
click at [76, 43] on icon at bounding box center [76, 45] width 58 height 22
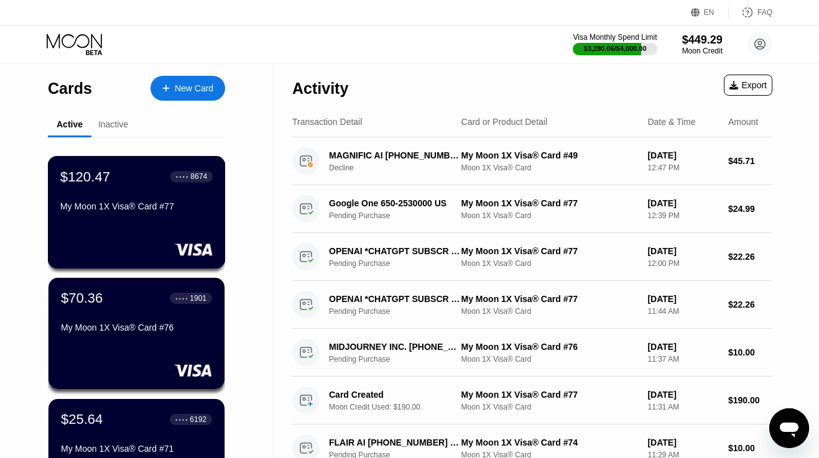
click at [132, 219] on div "$120.47 ● ● ● ● 8674 My Moon 1X Visa® Card #77" at bounding box center [137, 212] width 178 height 112
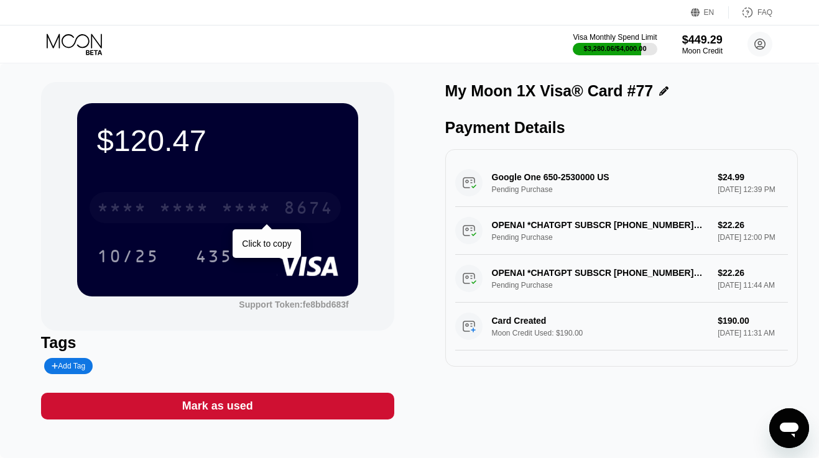
click at [127, 201] on div "* * * *" at bounding box center [122, 210] width 50 height 20
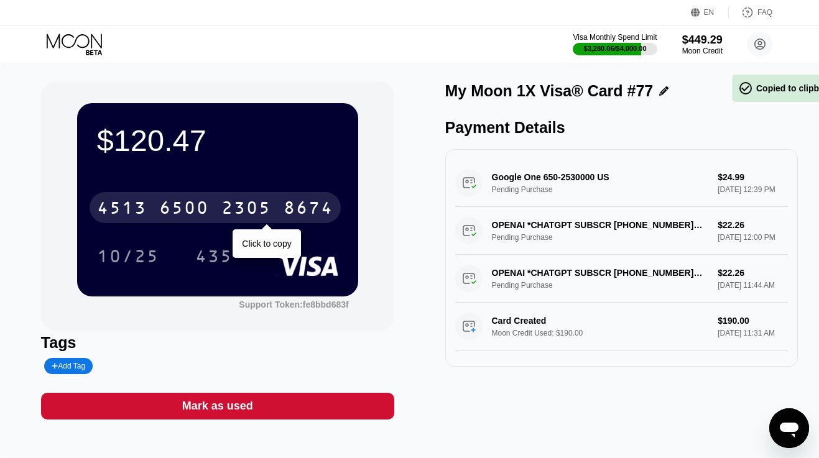
click at [127, 201] on div "4513" at bounding box center [122, 210] width 50 height 20
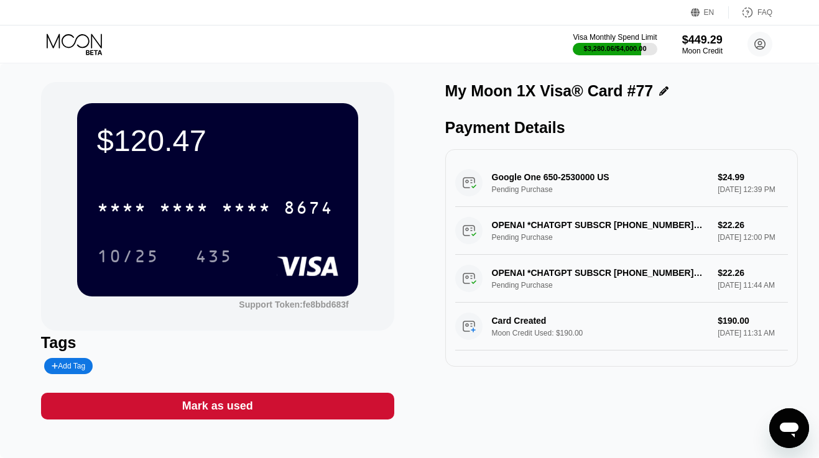
click at [88, 44] on icon at bounding box center [74, 41] width 55 height 14
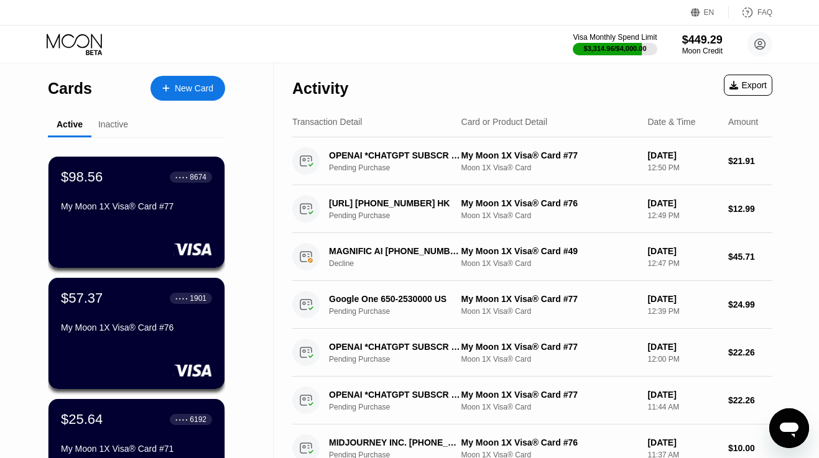
click at [178, 88] on div "New Card" at bounding box center [194, 88] width 39 height 11
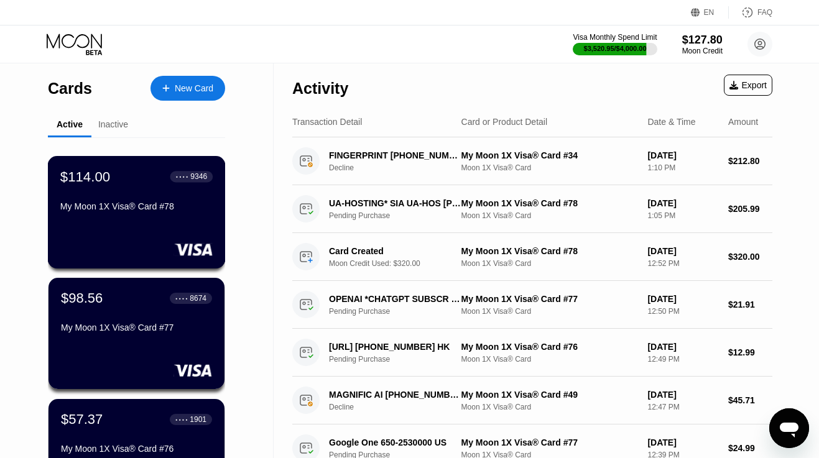
click at [121, 193] on div "$114.00 ● ● ● ● 9346 My Moon 1X Visa® Card #78" at bounding box center [136, 192] width 152 height 48
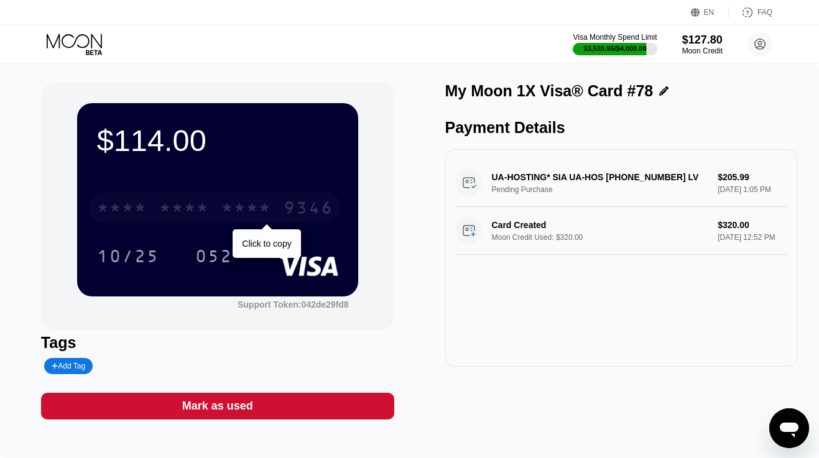
click at [151, 203] on div "* * * * * * * * * * * * 9346" at bounding box center [214, 207] width 251 height 31
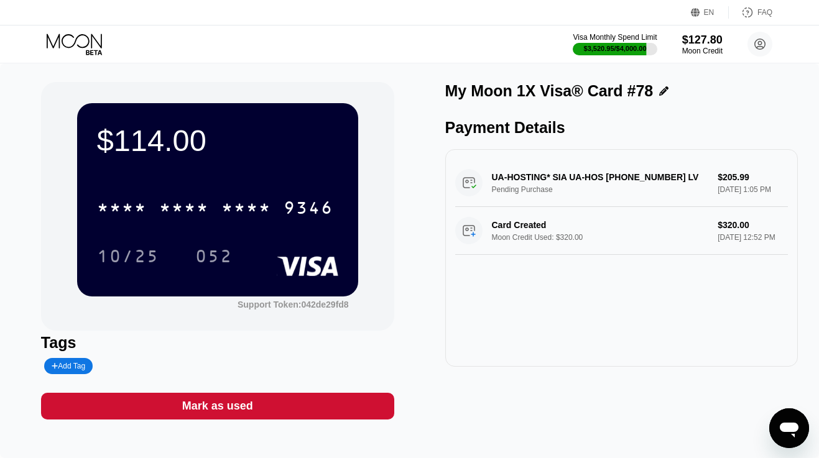
click at [60, 39] on icon at bounding box center [74, 41] width 55 height 14
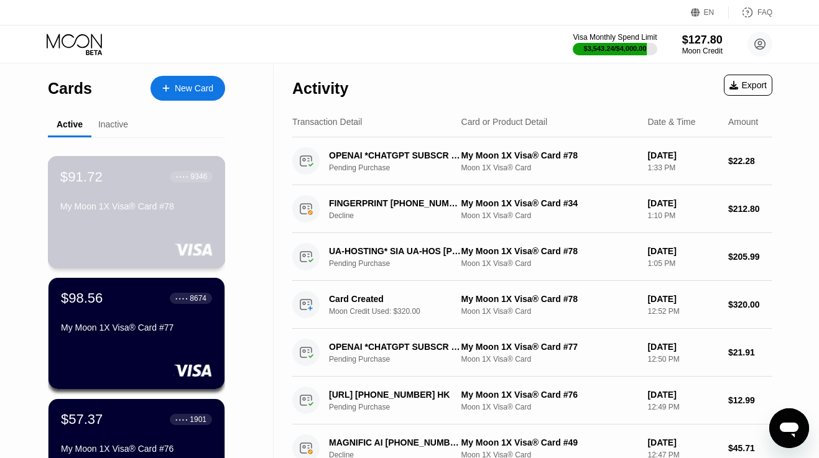
click at [172, 215] on div "My Moon 1X Visa® Card #78" at bounding box center [136, 208] width 152 height 15
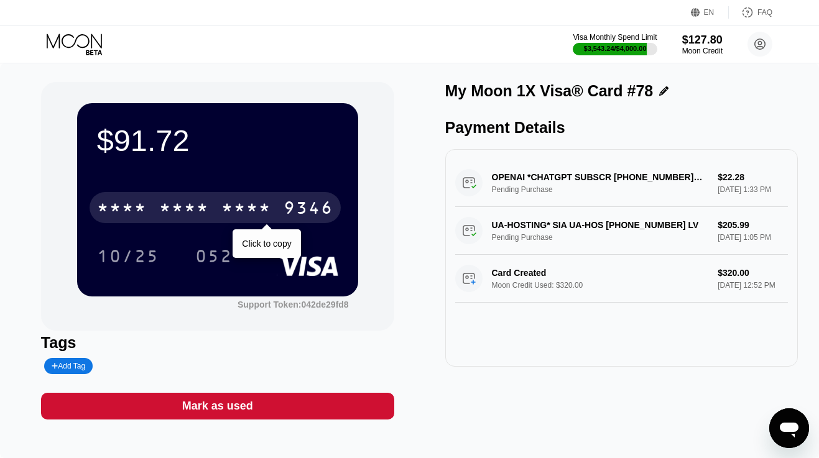
click at [200, 214] on div "* * * *" at bounding box center [184, 210] width 50 height 20
click at [200, 214] on div "6500" at bounding box center [184, 210] width 50 height 20
click at [183, 210] on div "* * * *" at bounding box center [184, 210] width 50 height 20
click at [233, 204] on div "2814" at bounding box center [246, 210] width 50 height 20
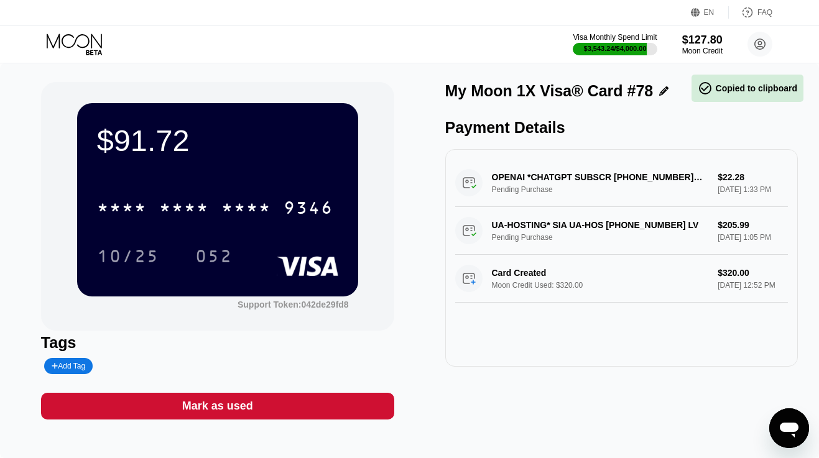
click at [67, 47] on icon at bounding box center [74, 41] width 55 height 14
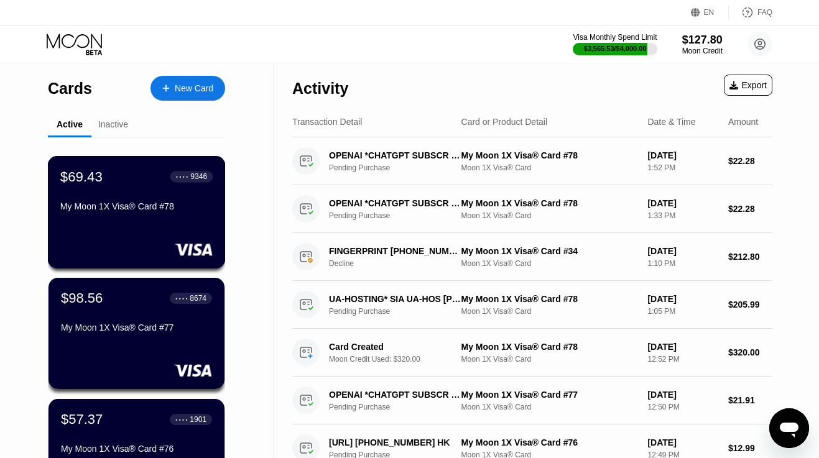
click at [175, 200] on div "$69.43 ● ● ● ● 9346 My Moon 1X Visa® Card #78" at bounding box center [136, 192] width 152 height 48
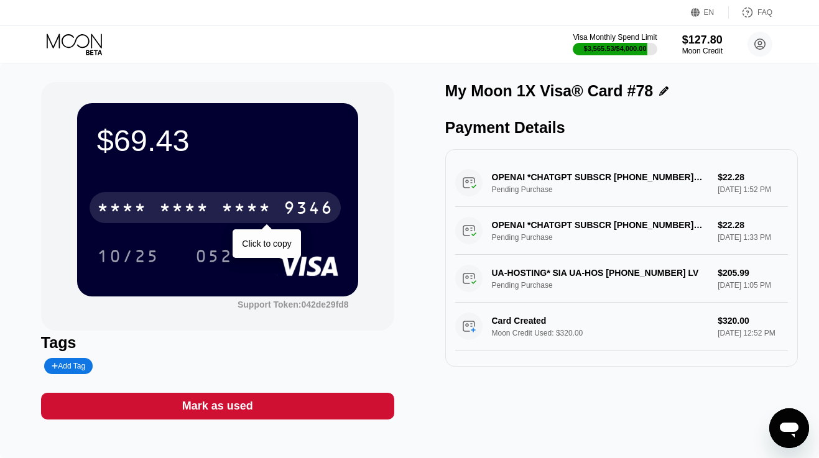
click at [219, 216] on div "* * * * * * * * * * * * 9346" at bounding box center [214, 207] width 251 height 31
click at [205, 212] on div "6500" at bounding box center [184, 210] width 50 height 20
click at [205, 212] on div "* * * *" at bounding box center [184, 210] width 50 height 20
click at [235, 212] on div "2814" at bounding box center [246, 210] width 50 height 20
click at [167, 213] on div "* * * *" at bounding box center [184, 210] width 50 height 20
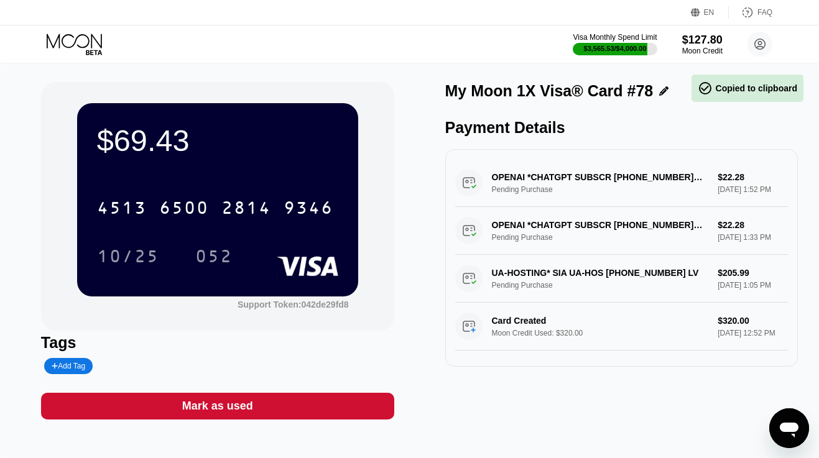
click at [681, 4] on div "EN Language Select an item Save FAQ" at bounding box center [409, 12] width 819 height 25
click at [74, 54] on icon at bounding box center [76, 45] width 58 height 22
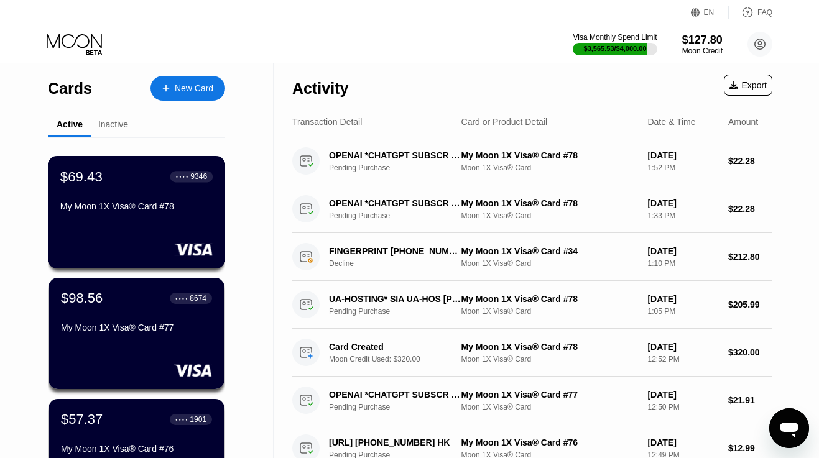
click at [122, 216] on div "My Moon 1X Visa® Card #78" at bounding box center [136, 208] width 152 height 15
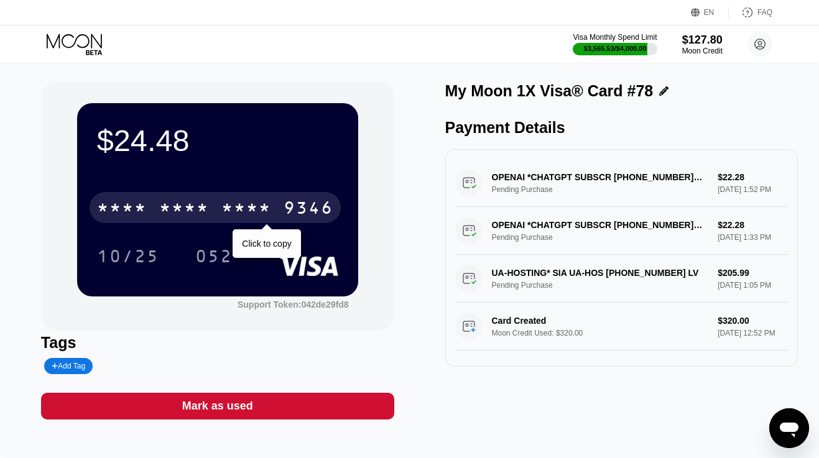
click at [232, 200] on div "* * * *" at bounding box center [246, 210] width 50 height 20
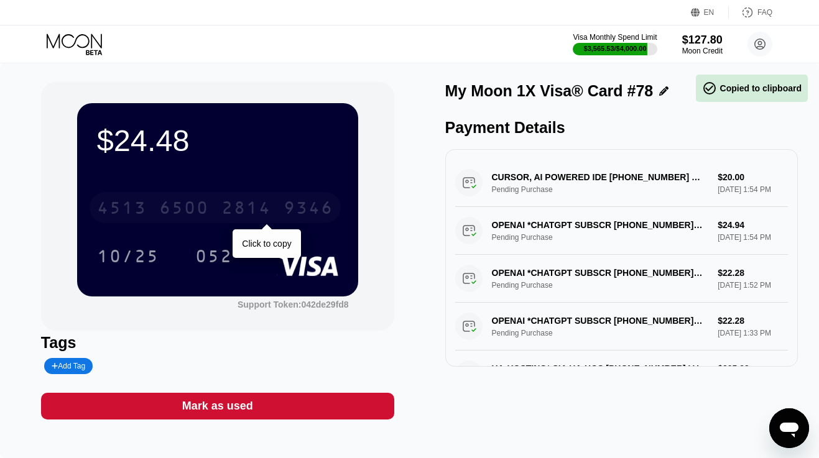
click at [232, 200] on div "2814" at bounding box center [246, 210] width 50 height 20
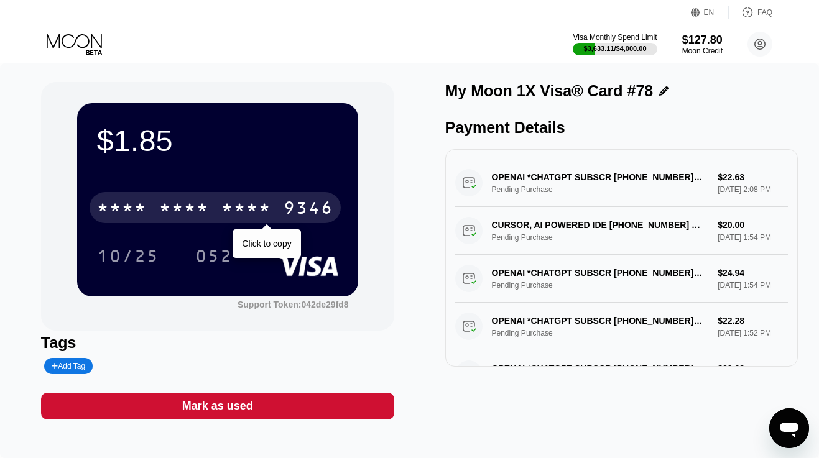
click at [204, 218] on div "* * * *" at bounding box center [184, 210] width 50 height 20
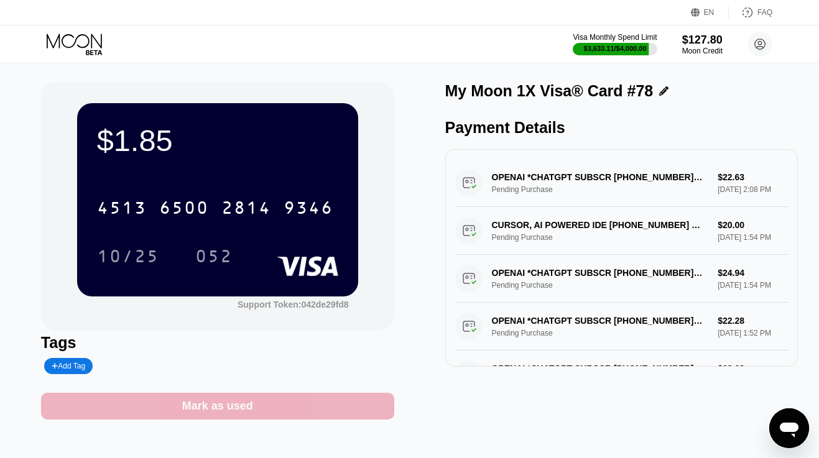
click at [213, 415] on div "Mark as used" at bounding box center [217, 406] width 353 height 27
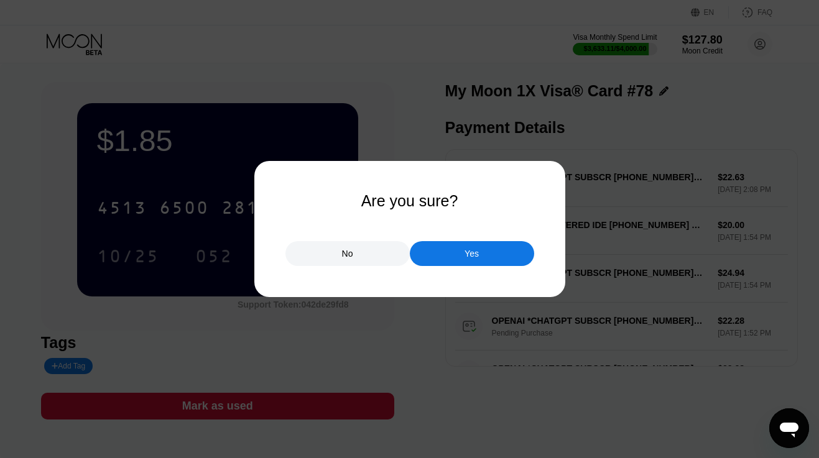
click at [438, 256] on div "Yes" at bounding box center [472, 253] width 124 height 25
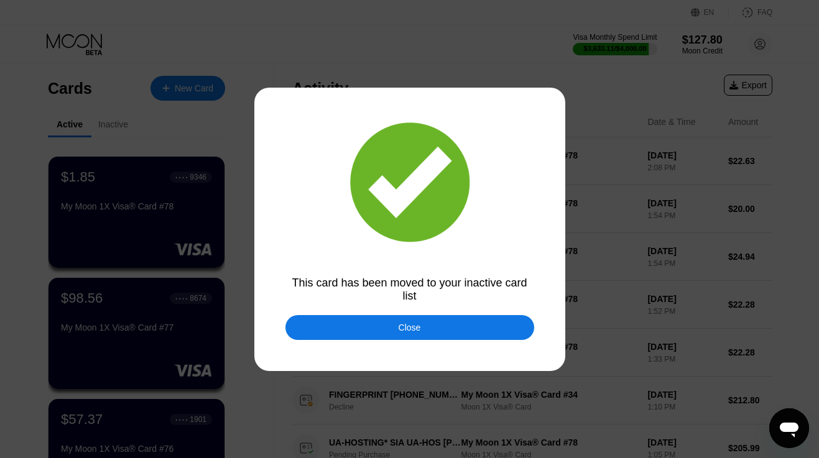
click at [392, 323] on div "Close" at bounding box center [409, 327] width 249 height 25
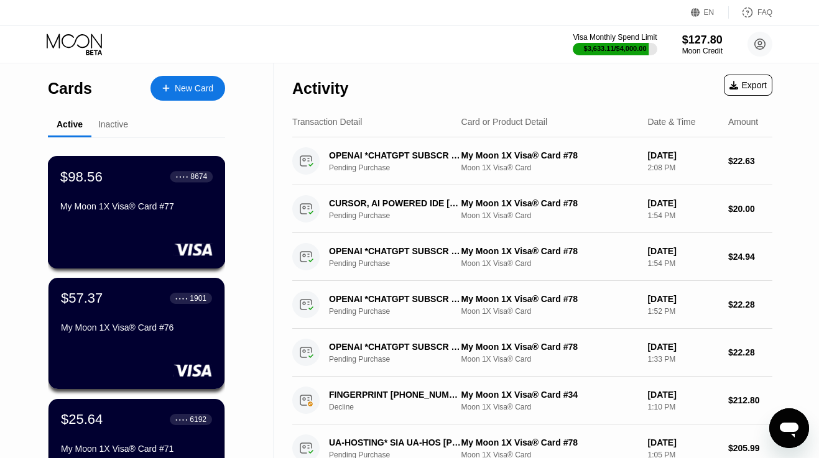
click at [135, 209] on div "My Moon 1X Visa® Card #77" at bounding box center [136, 206] width 152 height 10
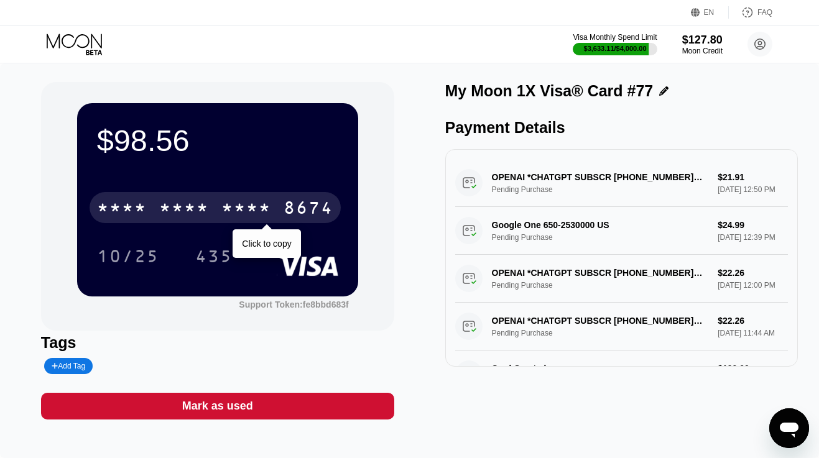
click at [148, 214] on div "* * * * * * * * * * * * 8674" at bounding box center [214, 207] width 251 height 31
click at [148, 214] on div "[CREDIT_CARD_NUMBER]" at bounding box center [214, 207] width 251 height 31
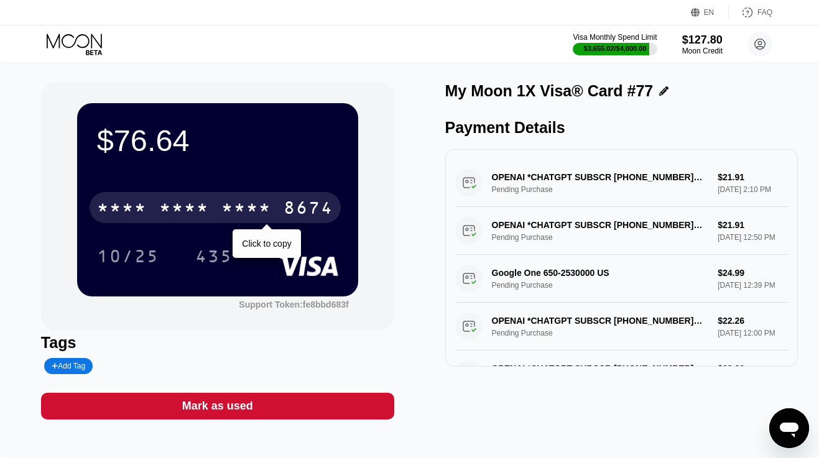
click at [175, 204] on div "* * * *" at bounding box center [184, 210] width 50 height 20
